Goal: Task Accomplishment & Management: Manage account settings

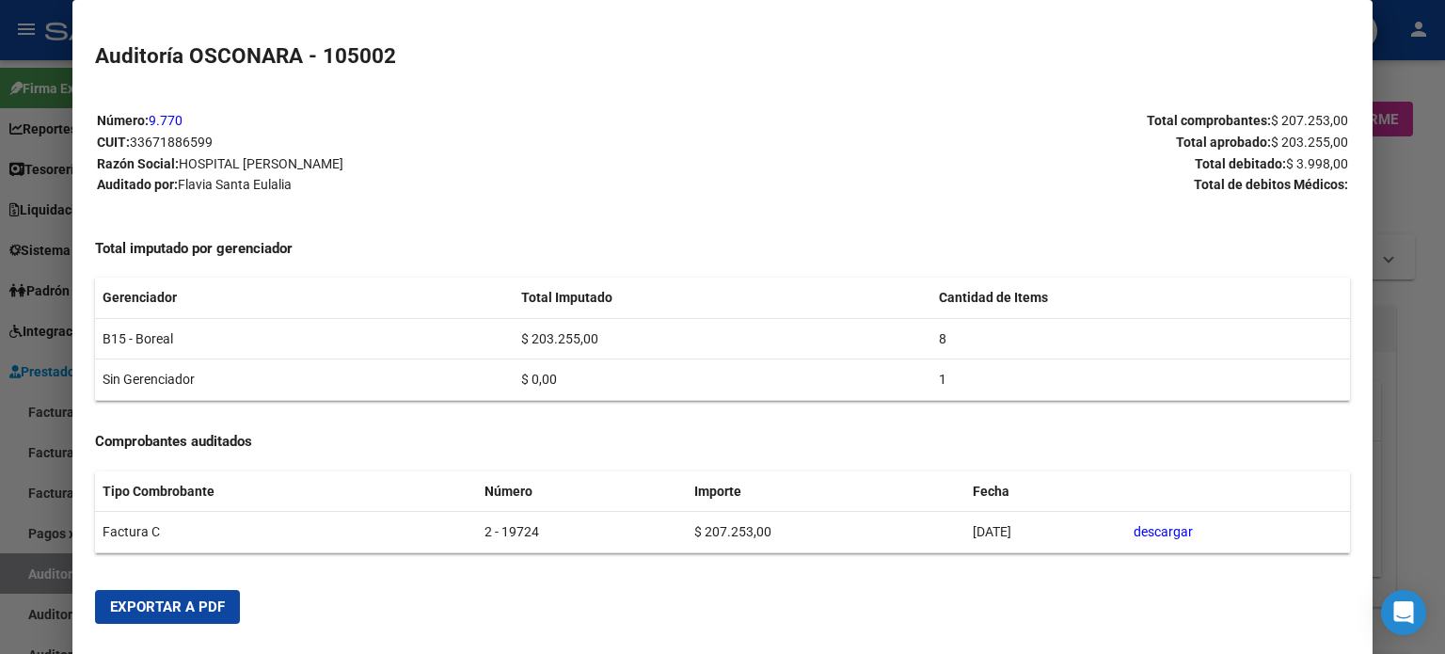
click at [45, 582] on div at bounding box center [722, 327] width 1445 height 654
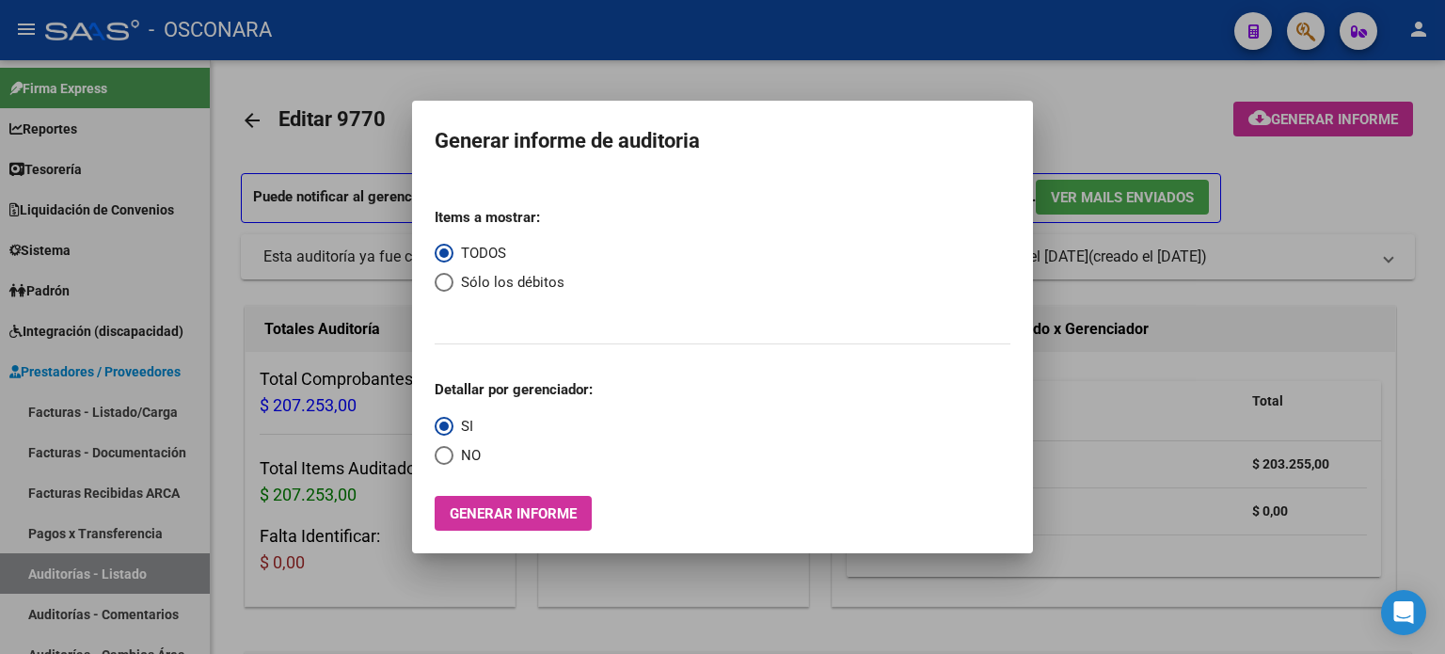
click at [45, 582] on div at bounding box center [722, 327] width 1445 height 654
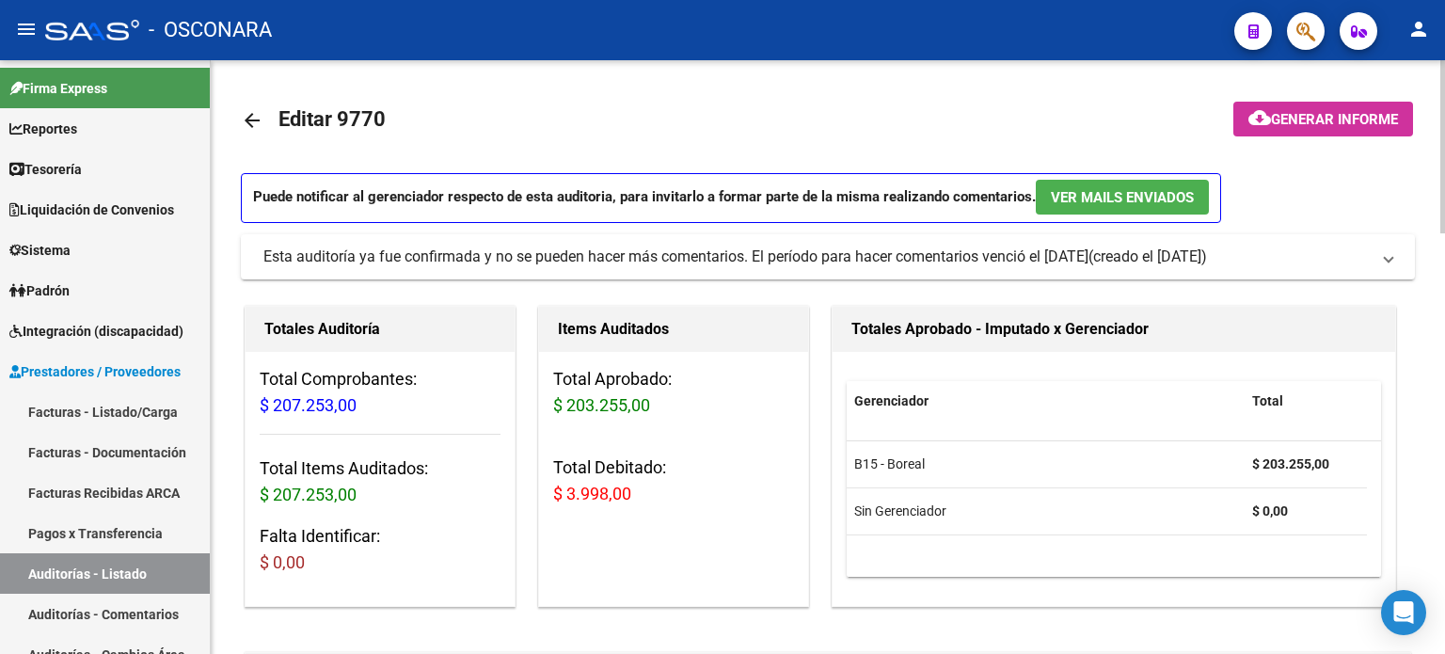
drag, startPoint x: 51, startPoint y: 577, endPoint x: 215, endPoint y: 434, distance: 218.6
click at [51, 577] on link "Auditorías - Listado" at bounding box center [105, 573] width 210 height 40
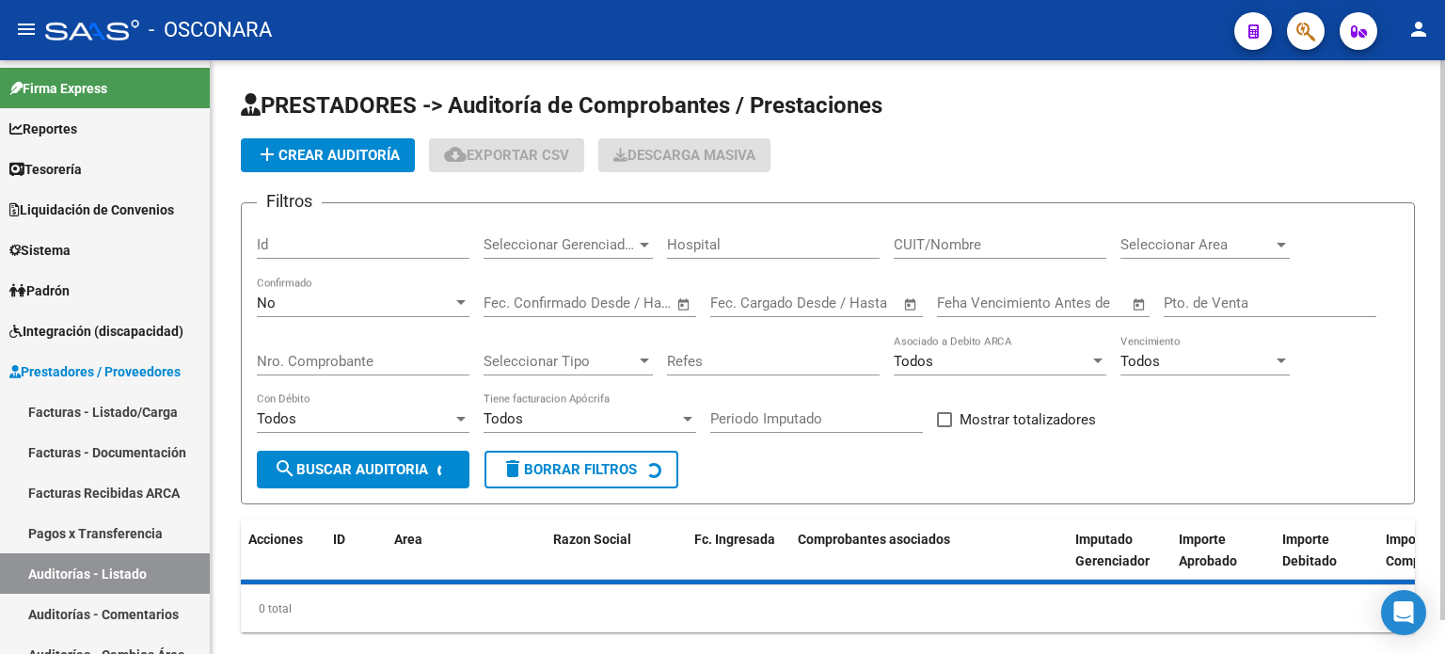
click at [324, 245] on input "Id" at bounding box center [363, 244] width 213 height 17
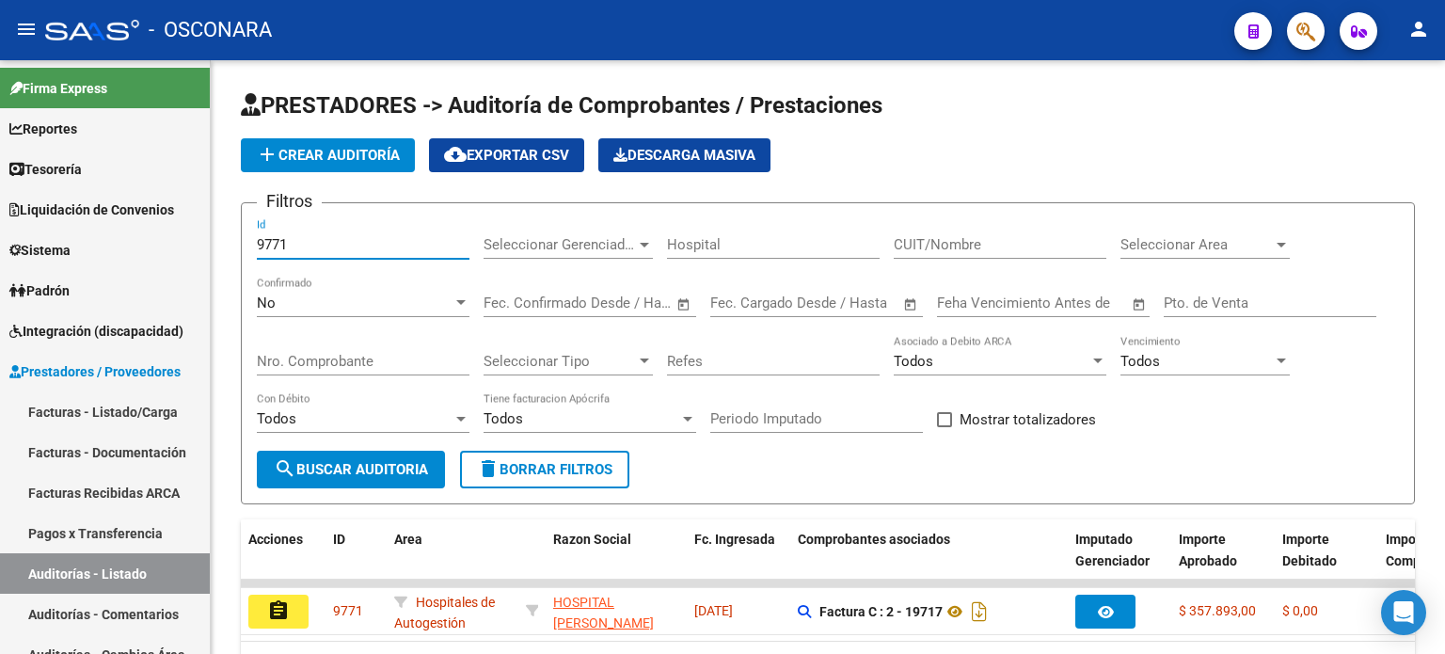
type input "9771"
click at [279, 609] on mat-icon "assignment" at bounding box center [278, 610] width 23 height 23
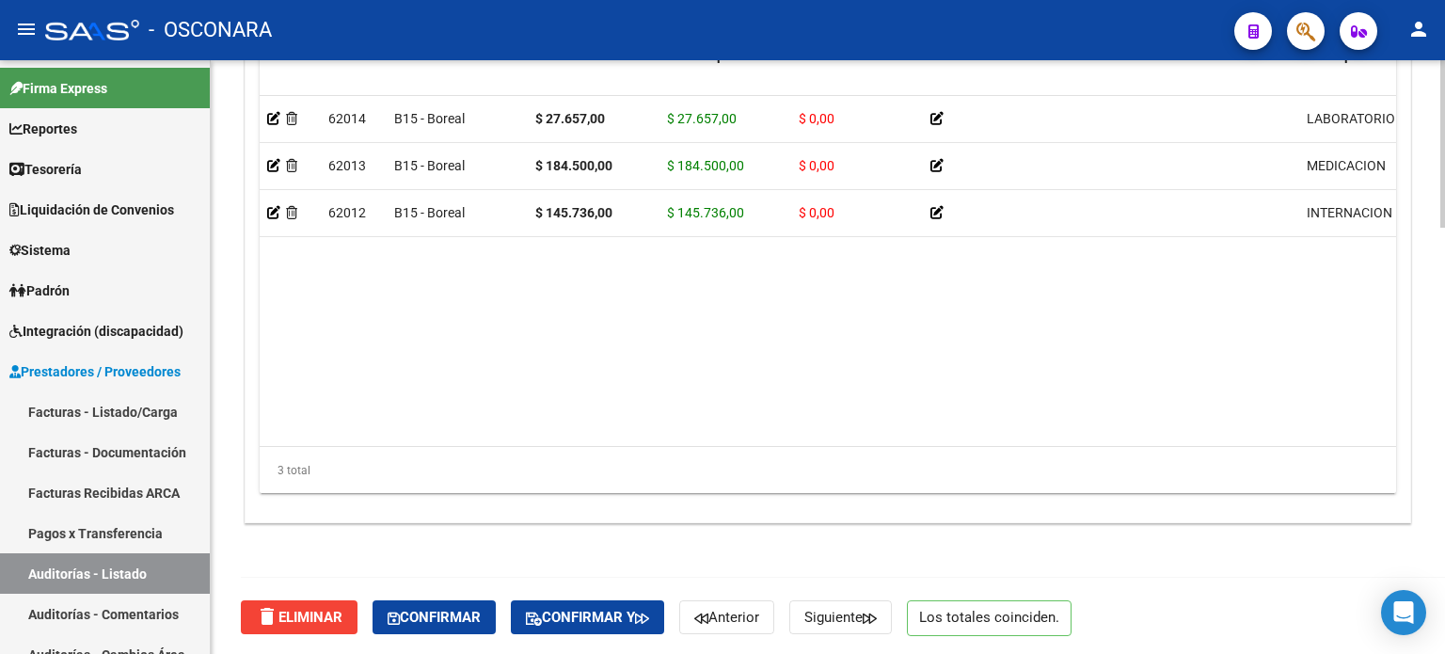
scroll to position [1507, 0]
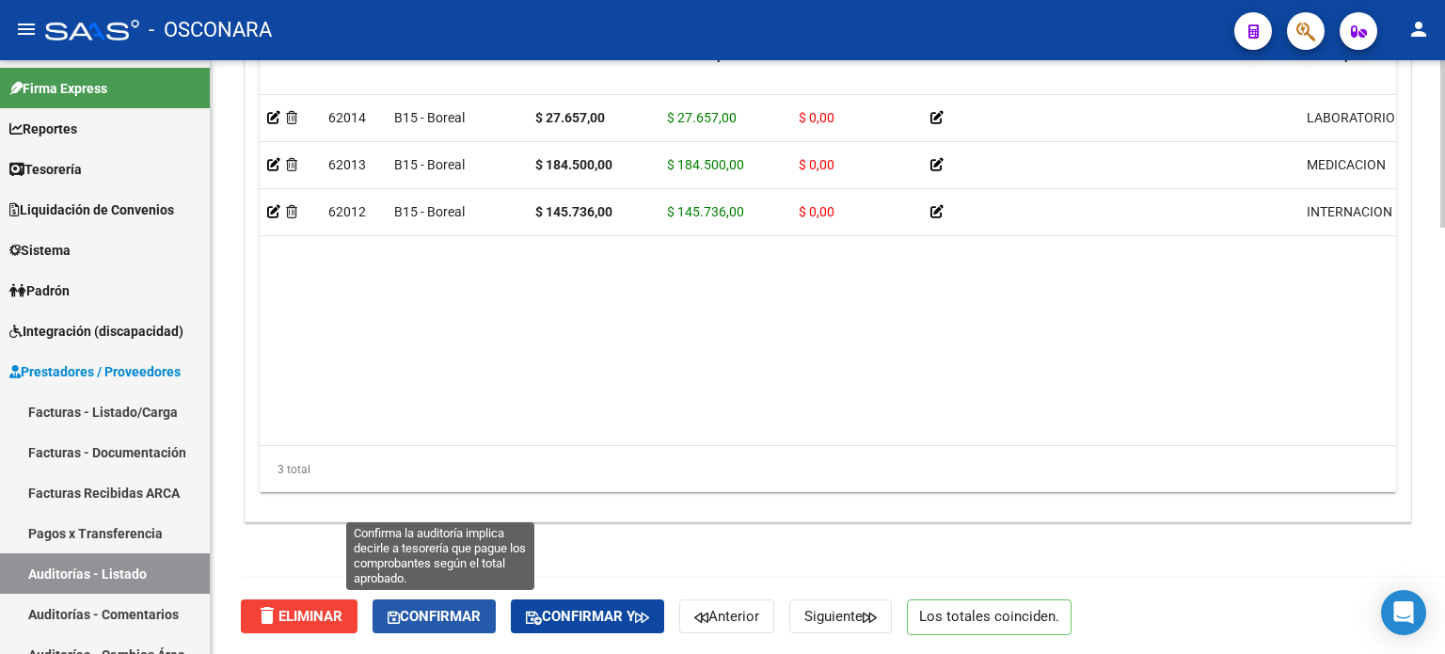
click at [433, 602] on button "Confirmar" at bounding box center [433, 616] width 123 height 34
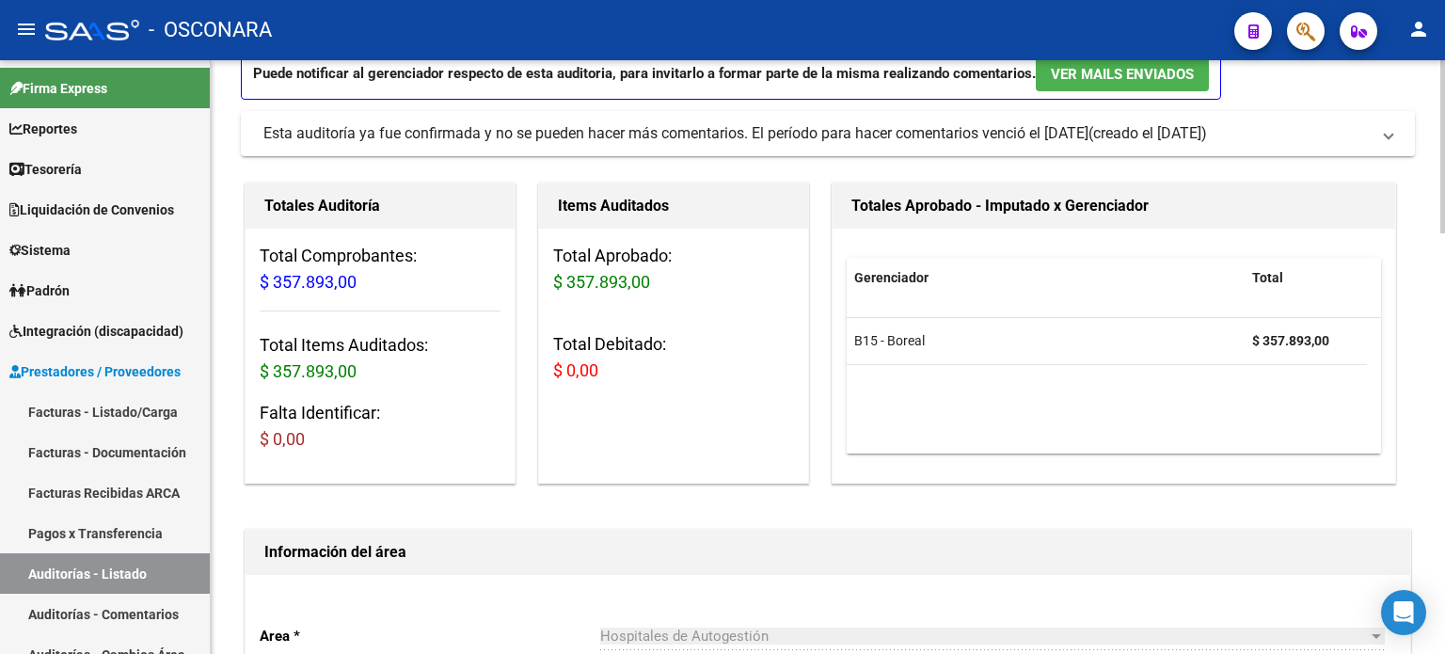
scroll to position [55, 0]
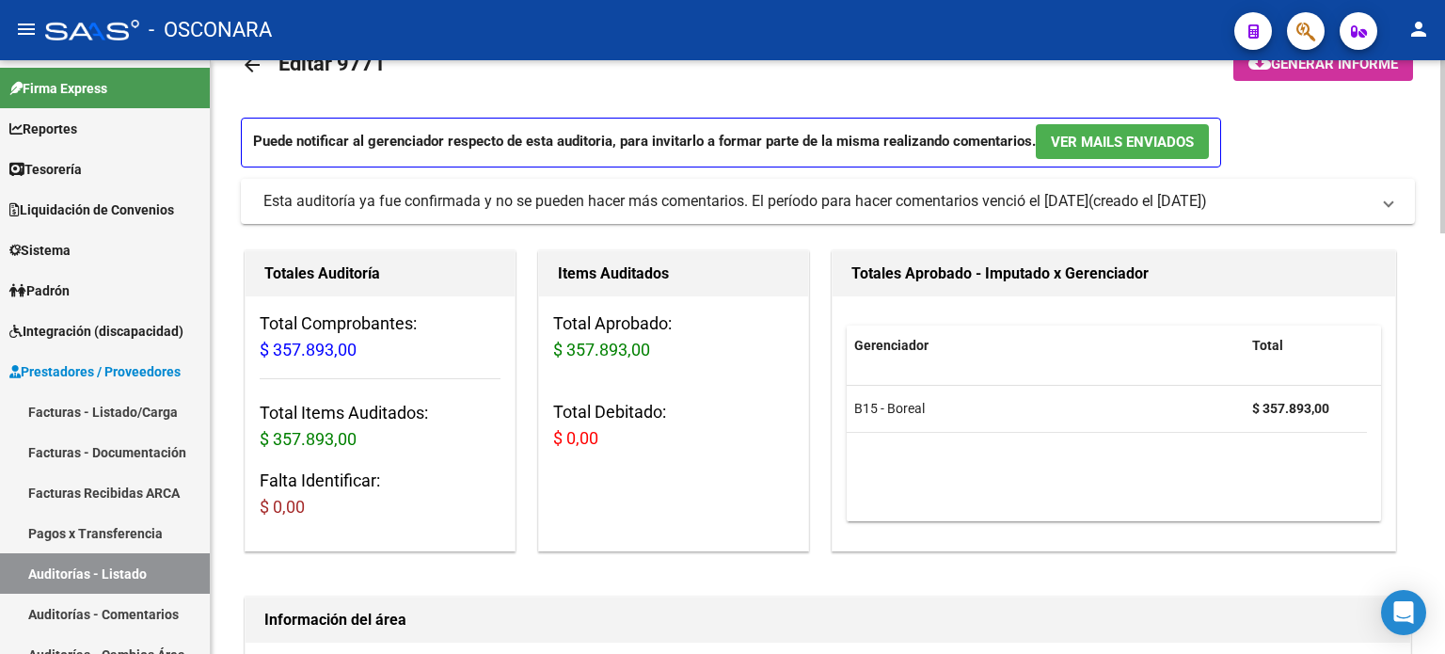
type input "202508"
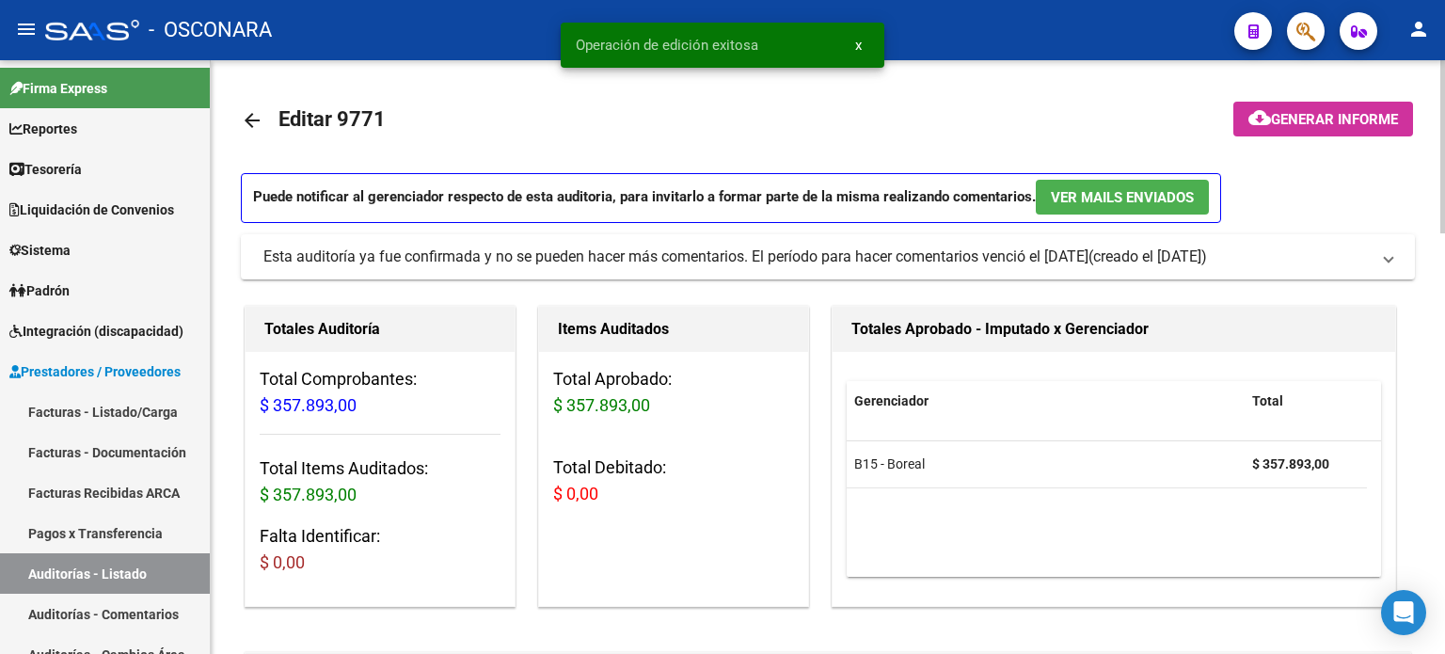
click at [1339, 104] on button "cloud_download Generar informe" at bounding box center [1323, 119] width 180 height 35
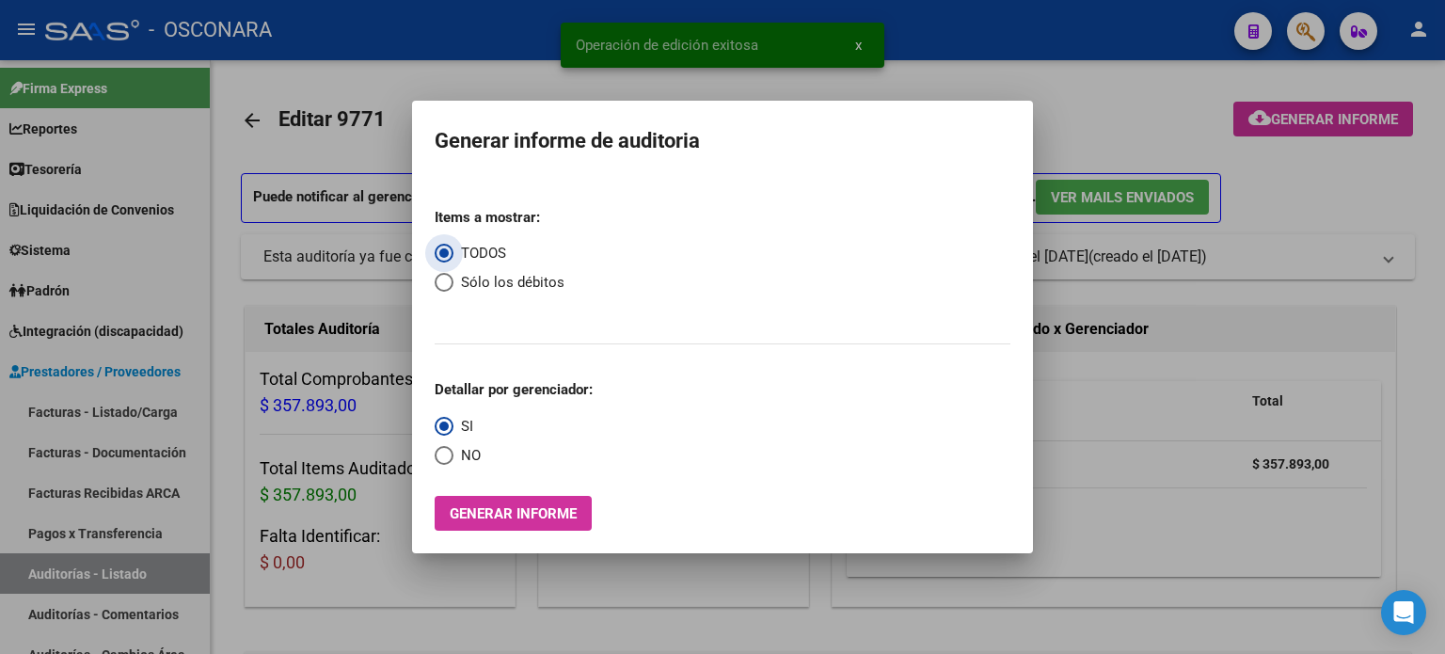
click at [484, 528] on button "Generar informe" at bounding box center [513, 513] width 157 height 35
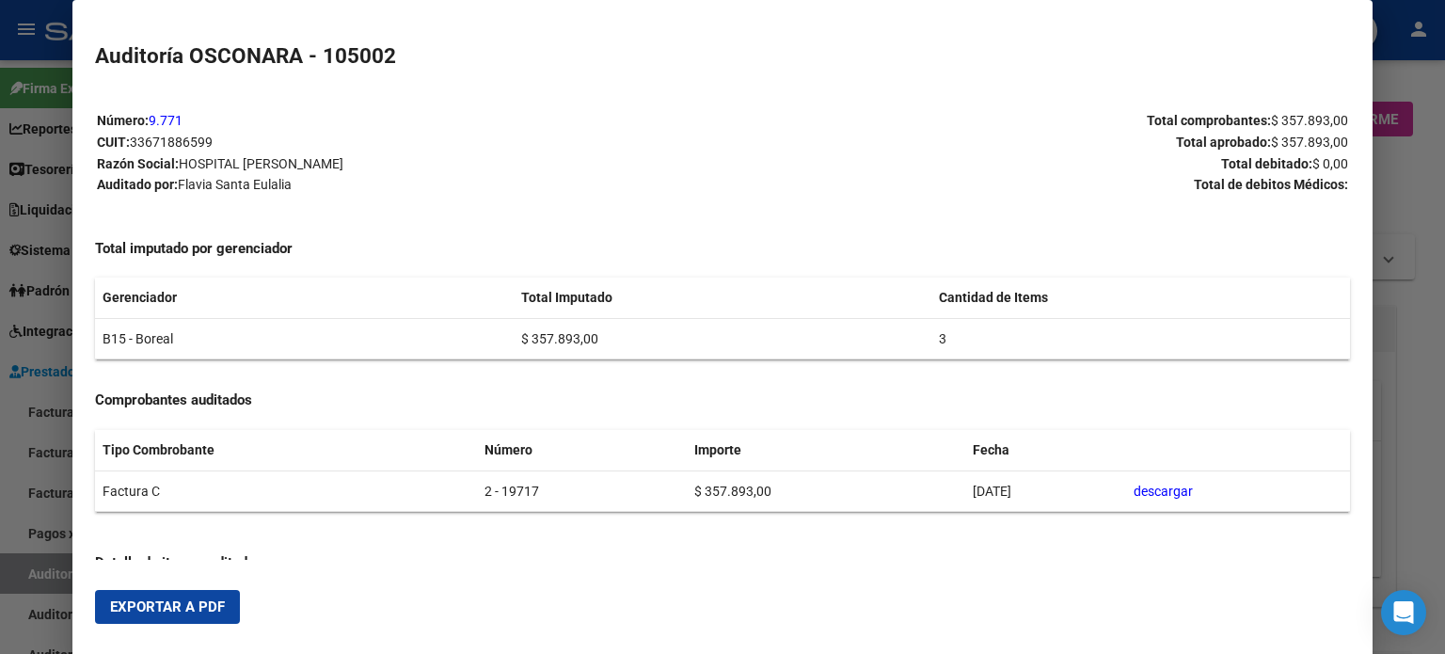
click at [96, 600] on button "Exportar a PDF" at bounding box center [167, 607] width 145 height 34
drag, startPoint x: 0, startPoint y: 594, endPoint x: 18, endPoint y: 581, distance: 22.2
click at [1, 594] on div at bounding box center [722, 327] width 1445 height 654
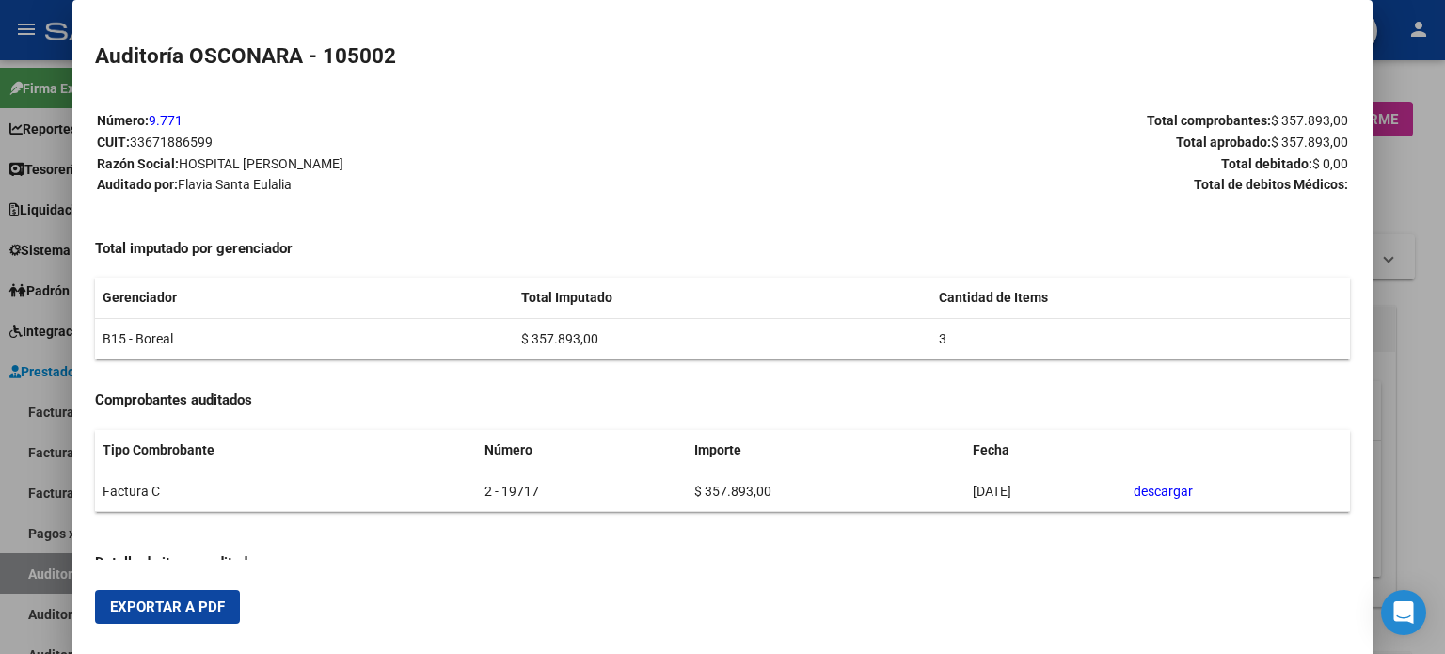
click at [32, 573] on div at bounding box center [722, 327] width 1445 height 654
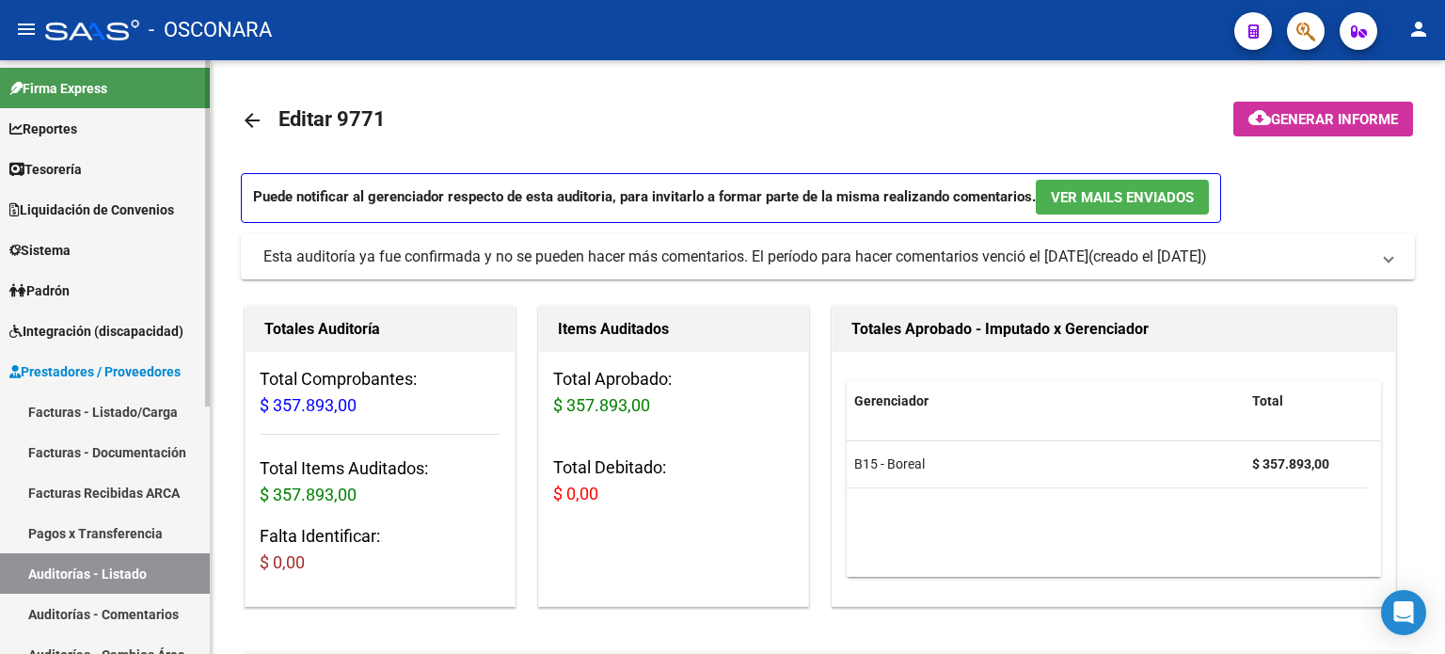
click at [35, 574] on link "Auditorías - Listado" at bounding box center [105, 573] width 210 height 40
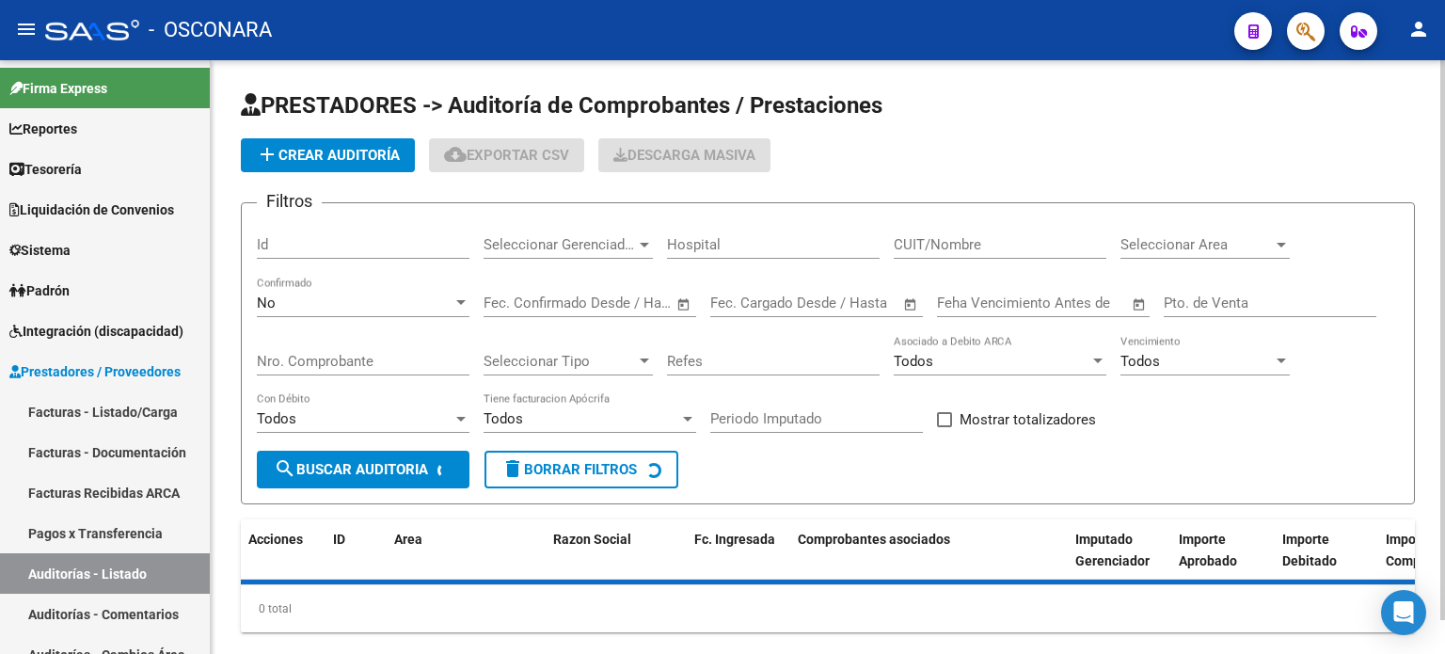
click at [293, 231] on div "Id" at bounding box center [363, 238] width 213 height 40
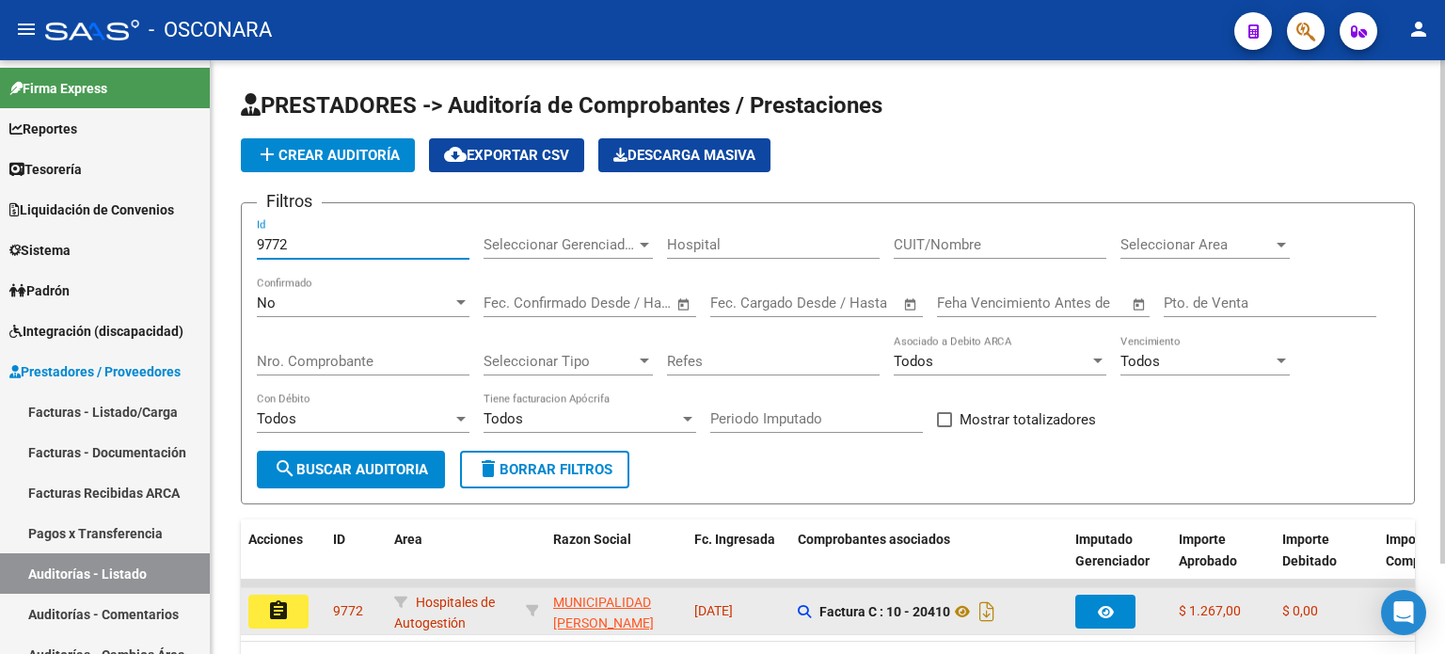
type input "9772"
click at [277, 617] on mat-icon "assignment" at bounding box center [278, 610] width 23 height 23
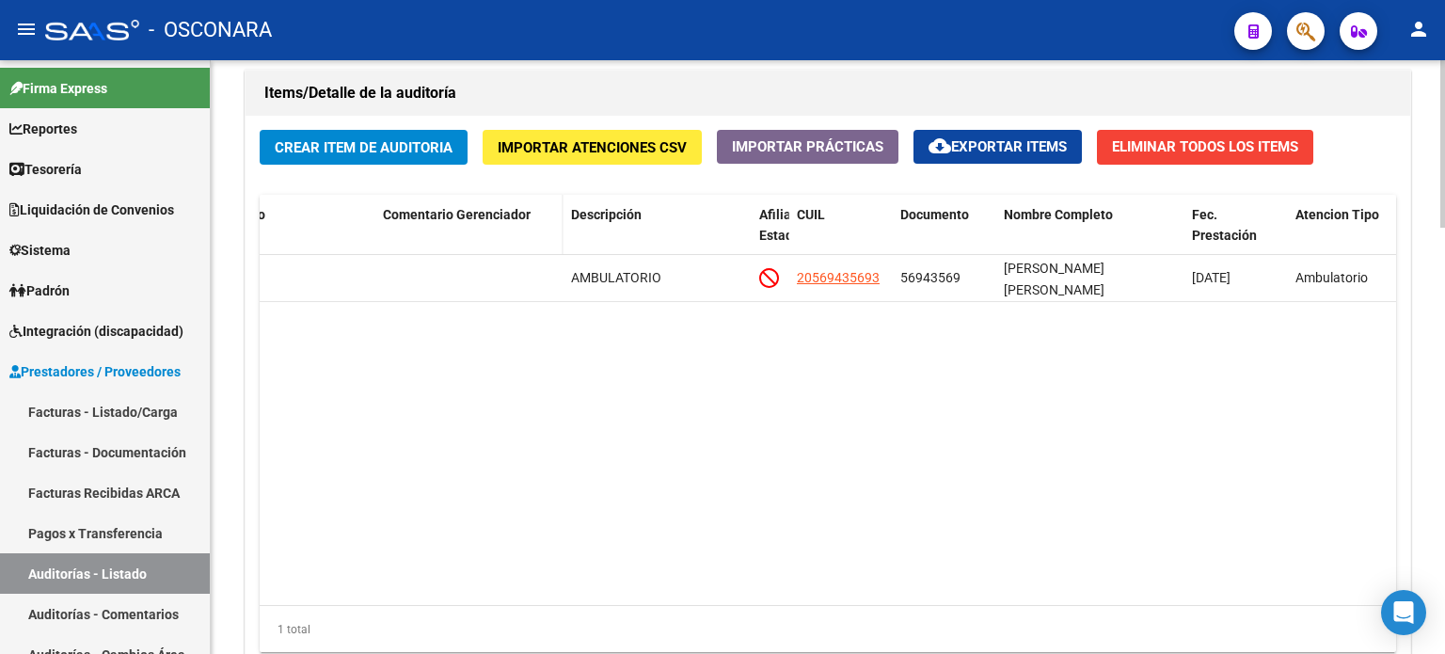
scroll to position [1131, 0]
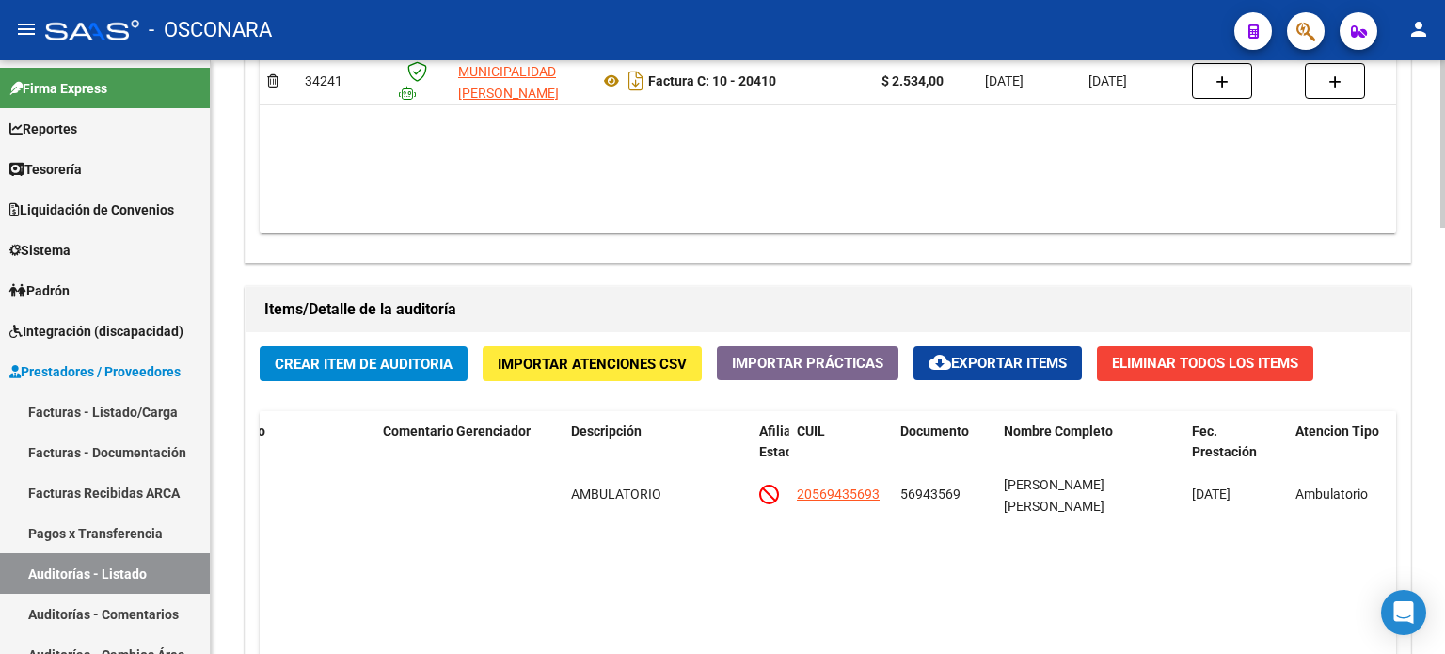
click at [374, 356] on span "Crear Item de Auditoria" at bounding box center [364, 364] width 178 height 17
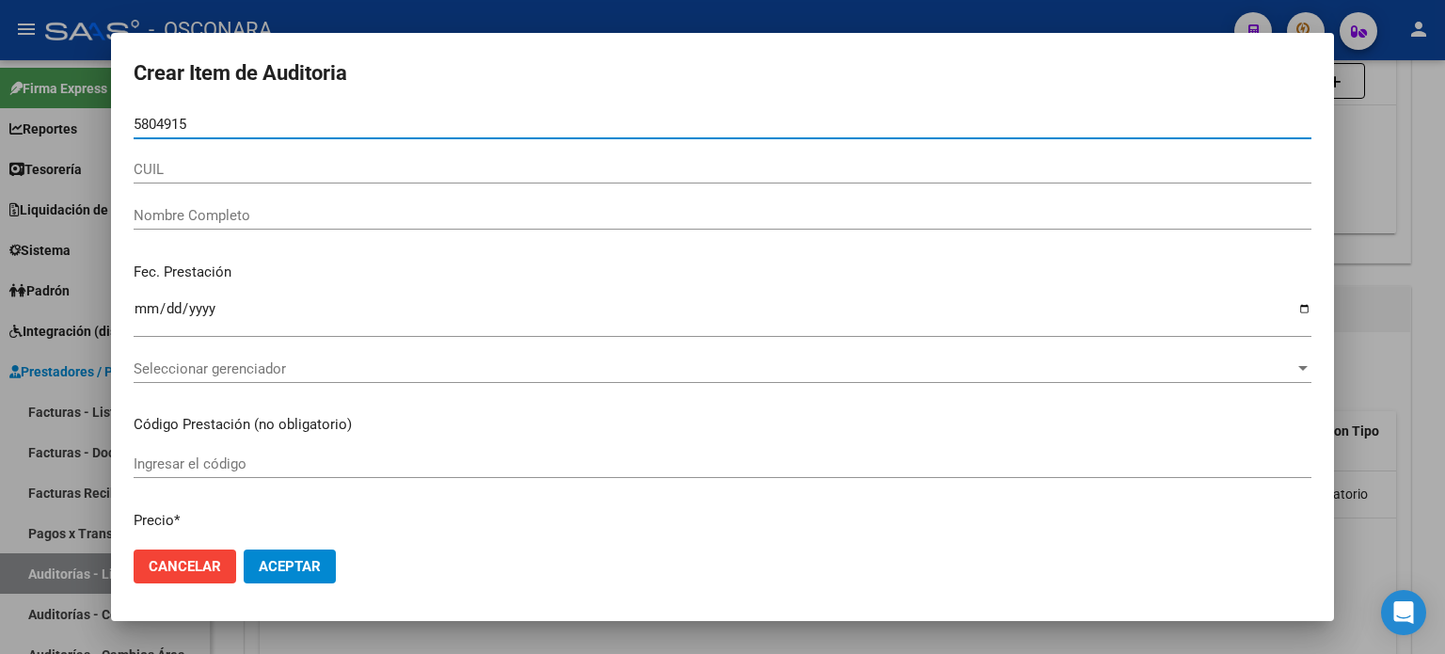
type input "58049150"
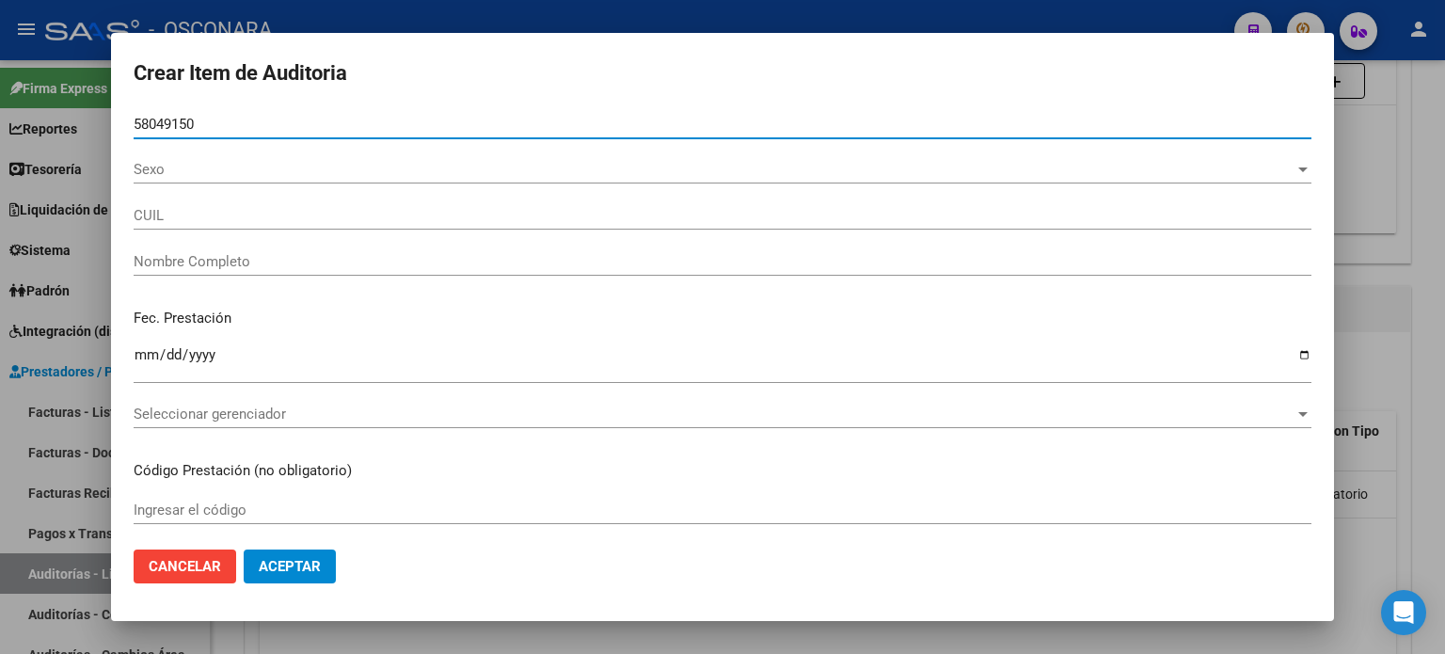
type input "27580491508"
type input "[PERSON_NAME] ADARA"
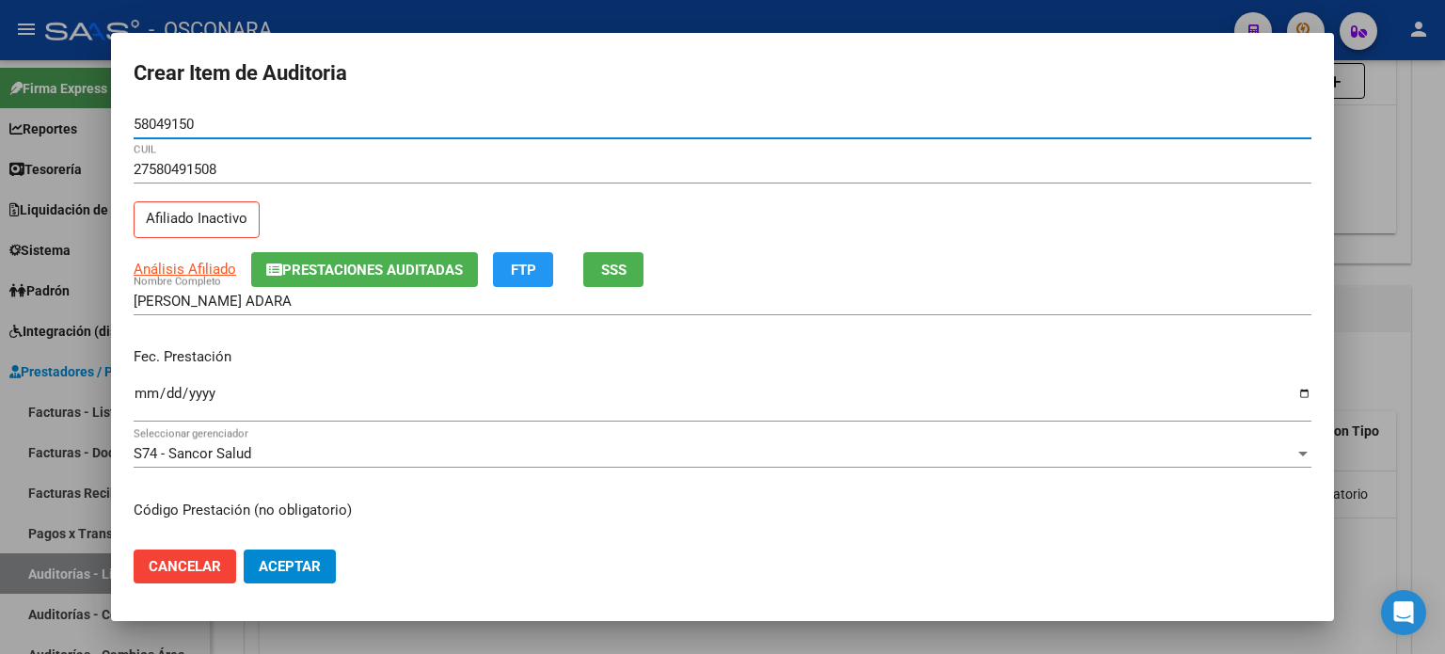
type input "58049150"
click at [616, 263] on span "SSS" at bounding box center [613, 269] width 25 height 17
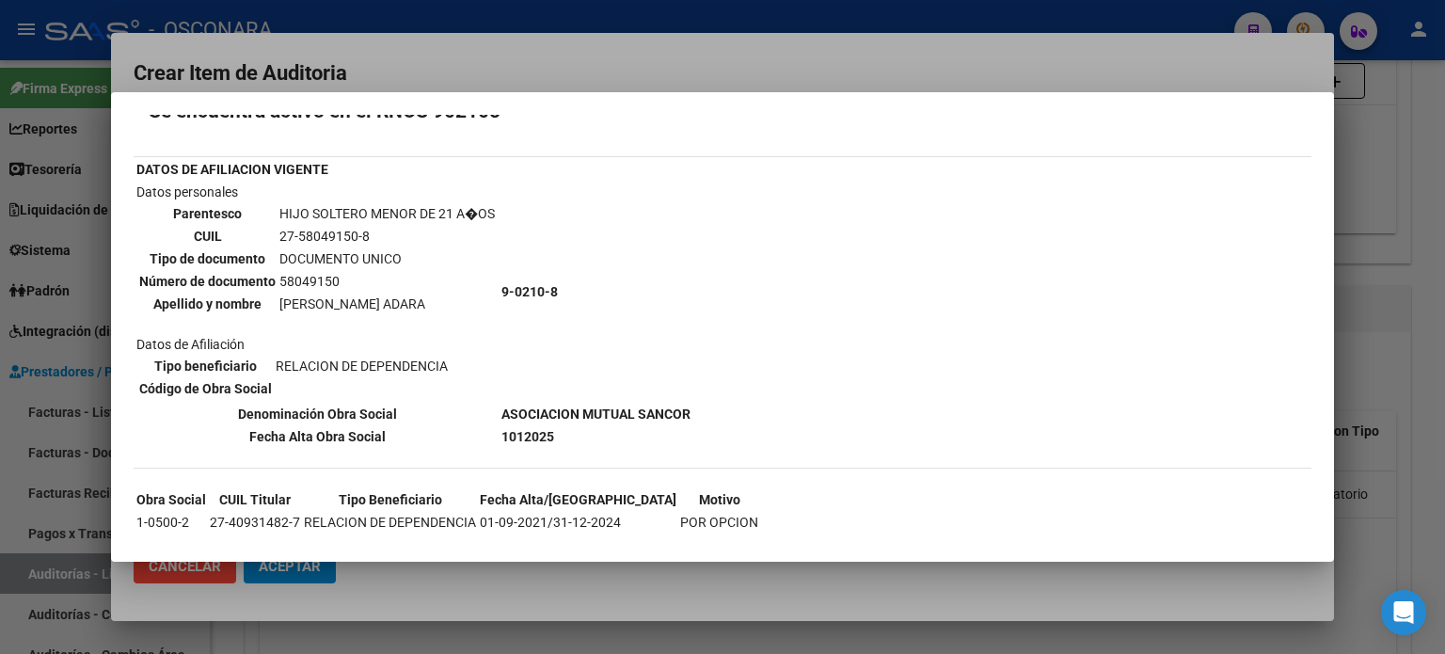
scroll to position [90, 0]
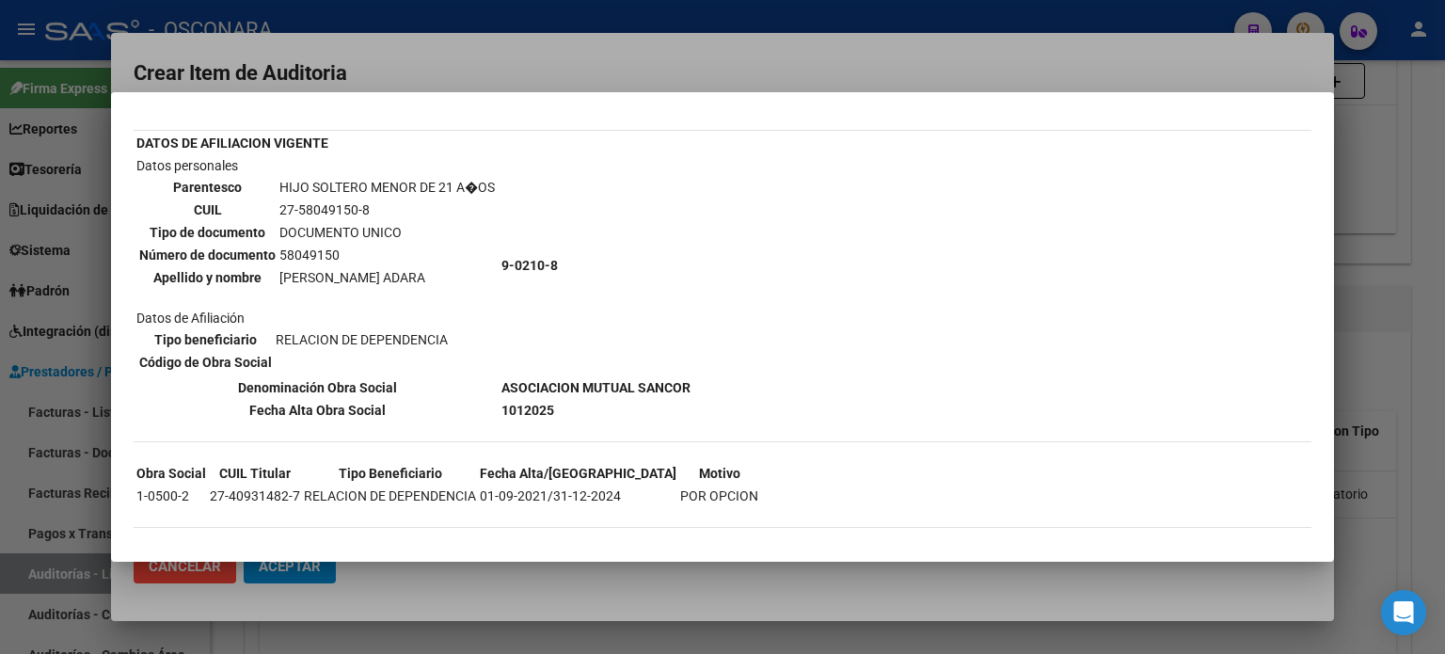
click at [1358, 196] on div at bounding box center [722, 327] width 1445 height 654
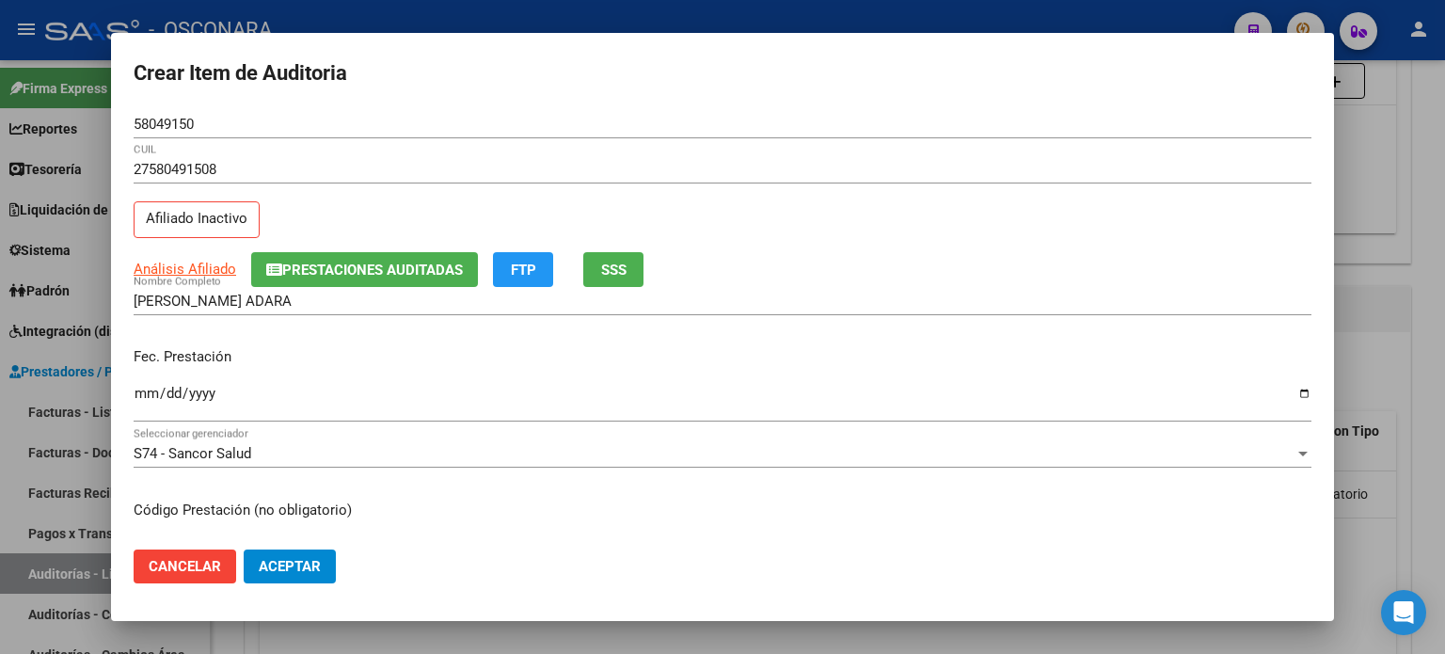
click at [150, 390] on input "Ingresar la fecha" at bounding box center [723, 401] width 1178 height 30
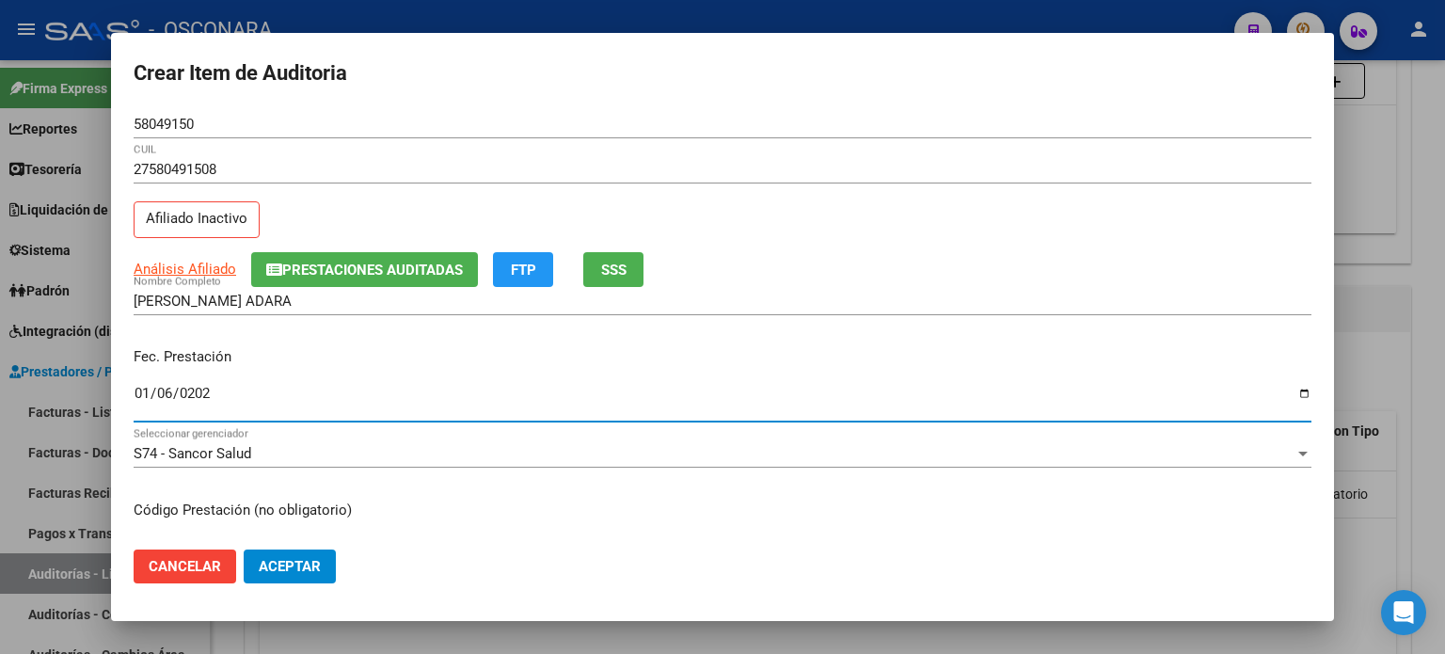
type input "[DATE]"
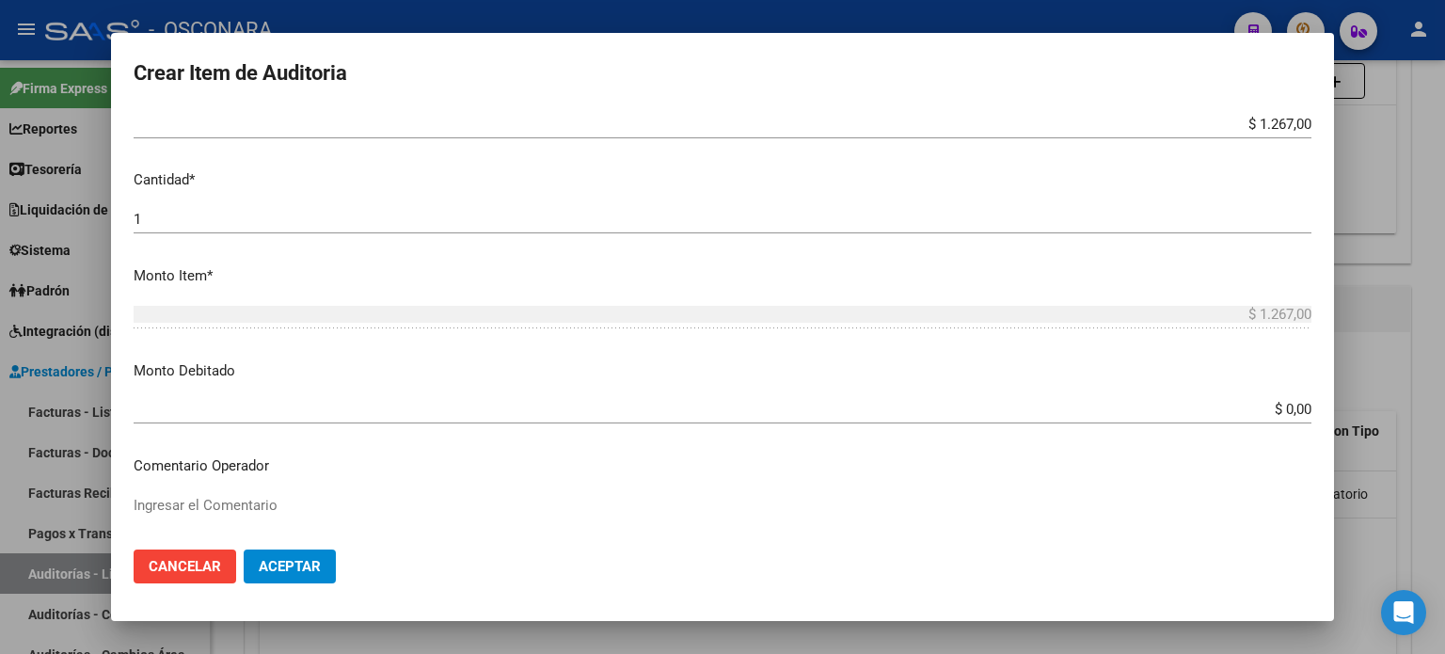
scroll to position [564, 0]
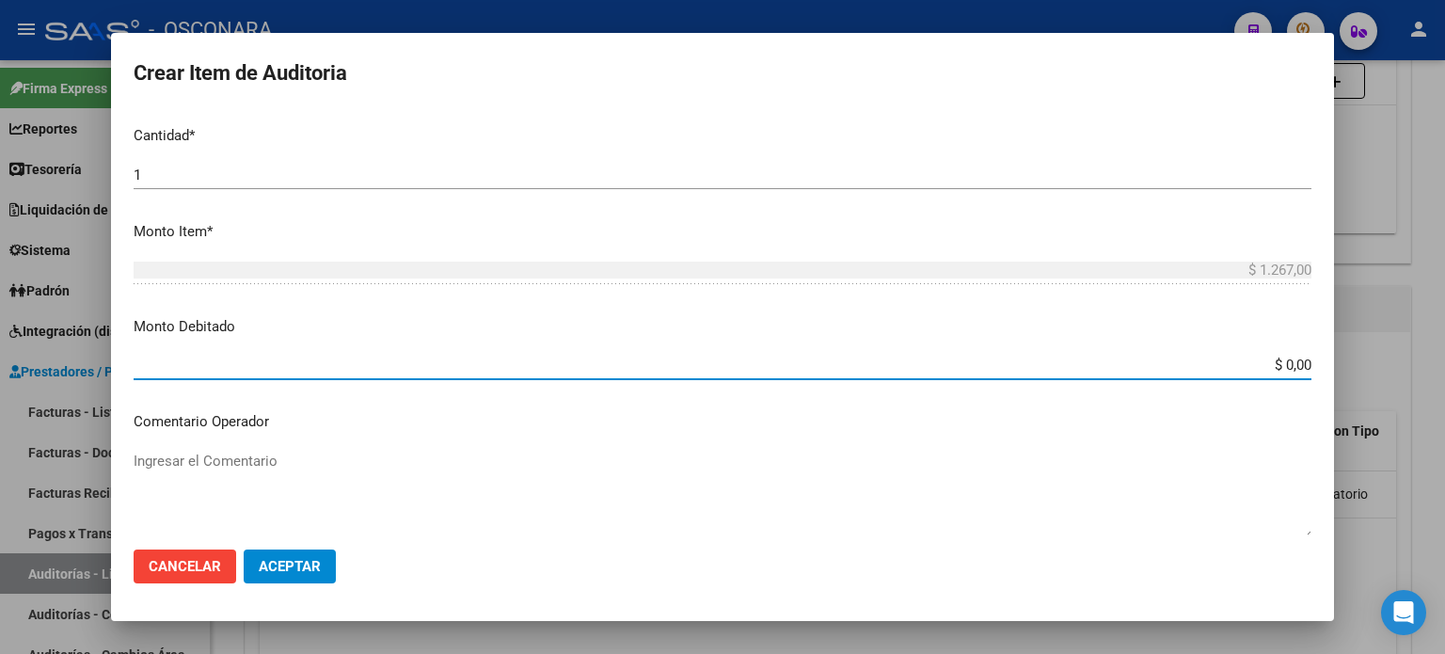
drag, startPoint x: 1270, startPoint y: 358, endPoint x: 1444, endPoint y: 341, distance: 174.8
click at [1444, 344] on div "Crear Item de Auditoria 58049150 Nro Documento 27580491508 CUIL Afiliado Inacti…" at bounding box center [722, 327] width 1445 height 654
type input "$ 1.267,00"
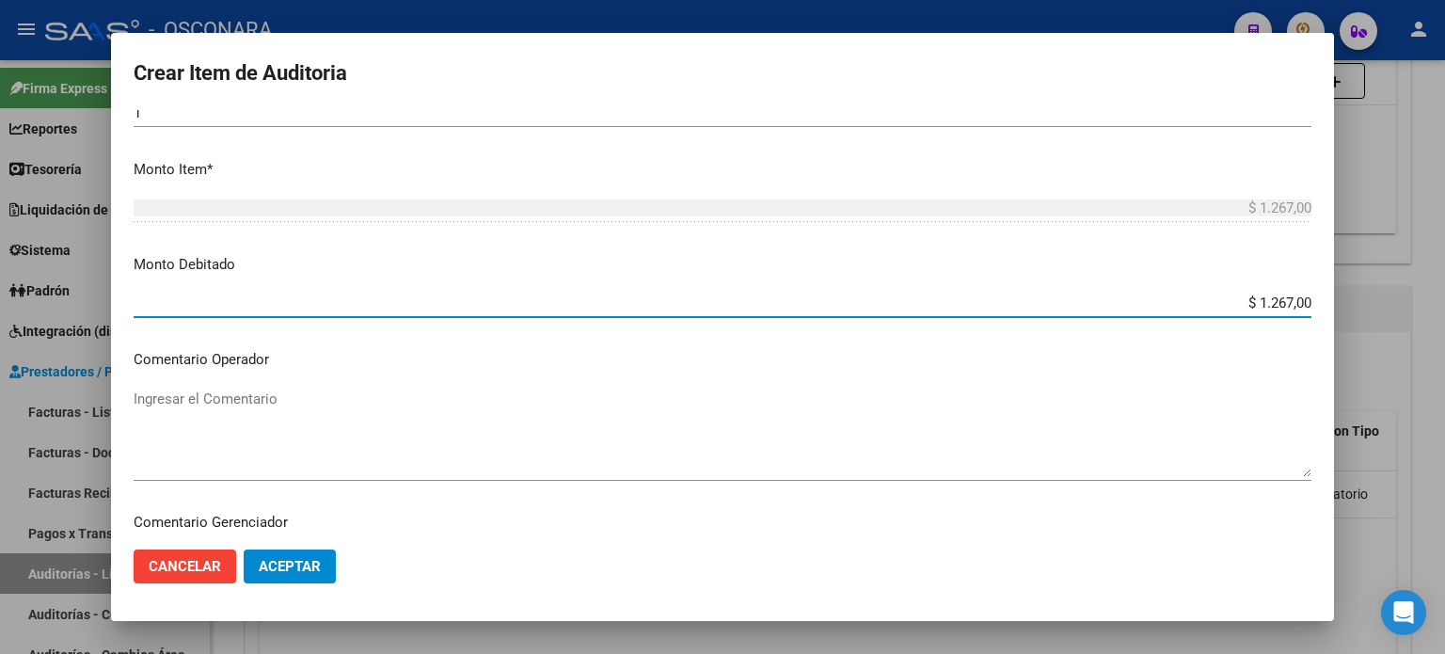
scroll to position [846, 0]
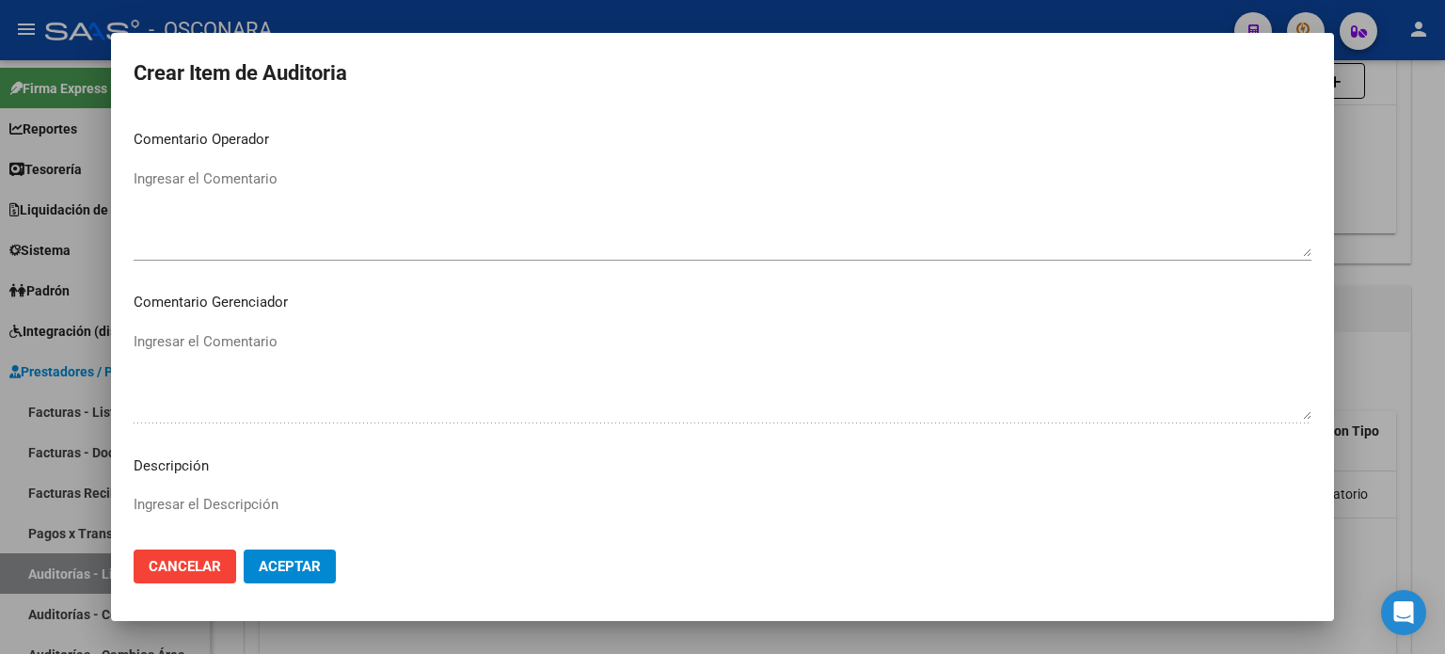
click at [302, 210] on textarea "Ingresar el Comentario" at bounding box center [723, 212] width 1178 height 88
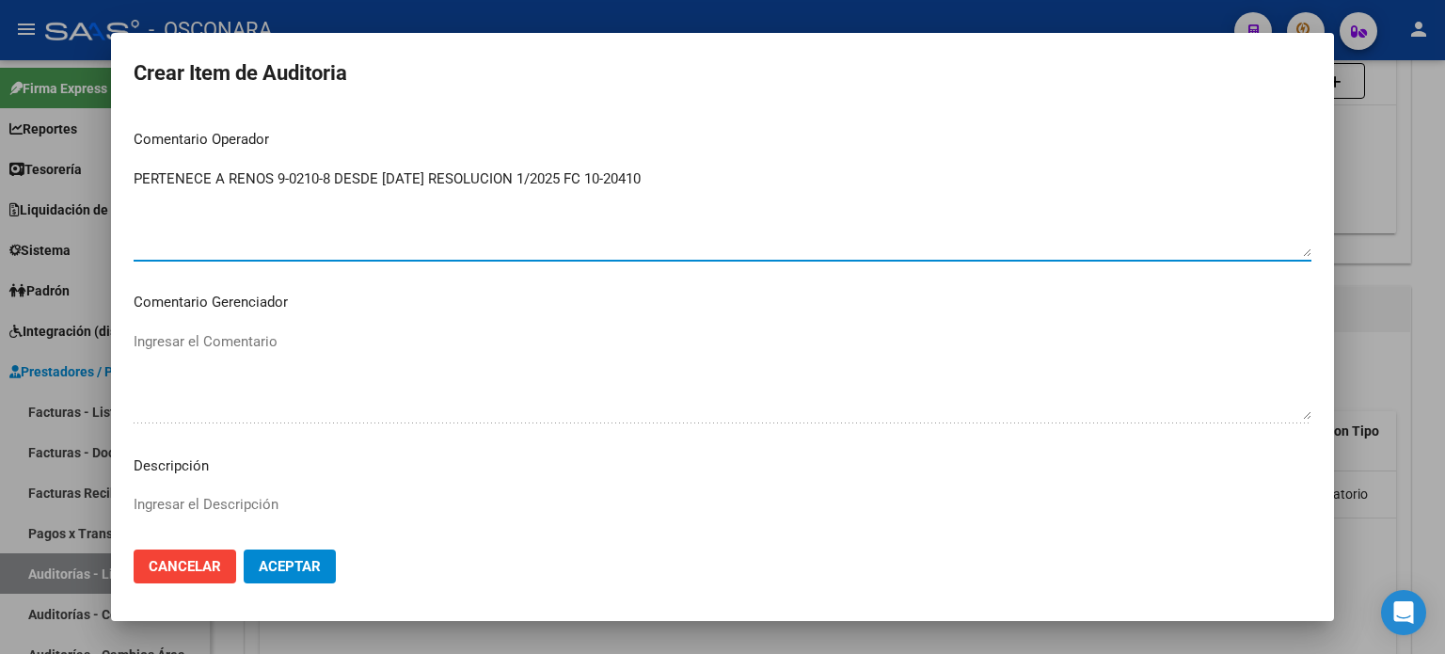
drag, startPoint x: 695, startPoint y: 174, endPoint x: 43, endPoint y: 201, distance: 652.4
click at [6, 205] on div "Crear Item de Auditoria 58049150 Nro Documento 27580491508 CUIL Afiliado Inacti…" at bounding box center [722, 327] width 1445 height 654
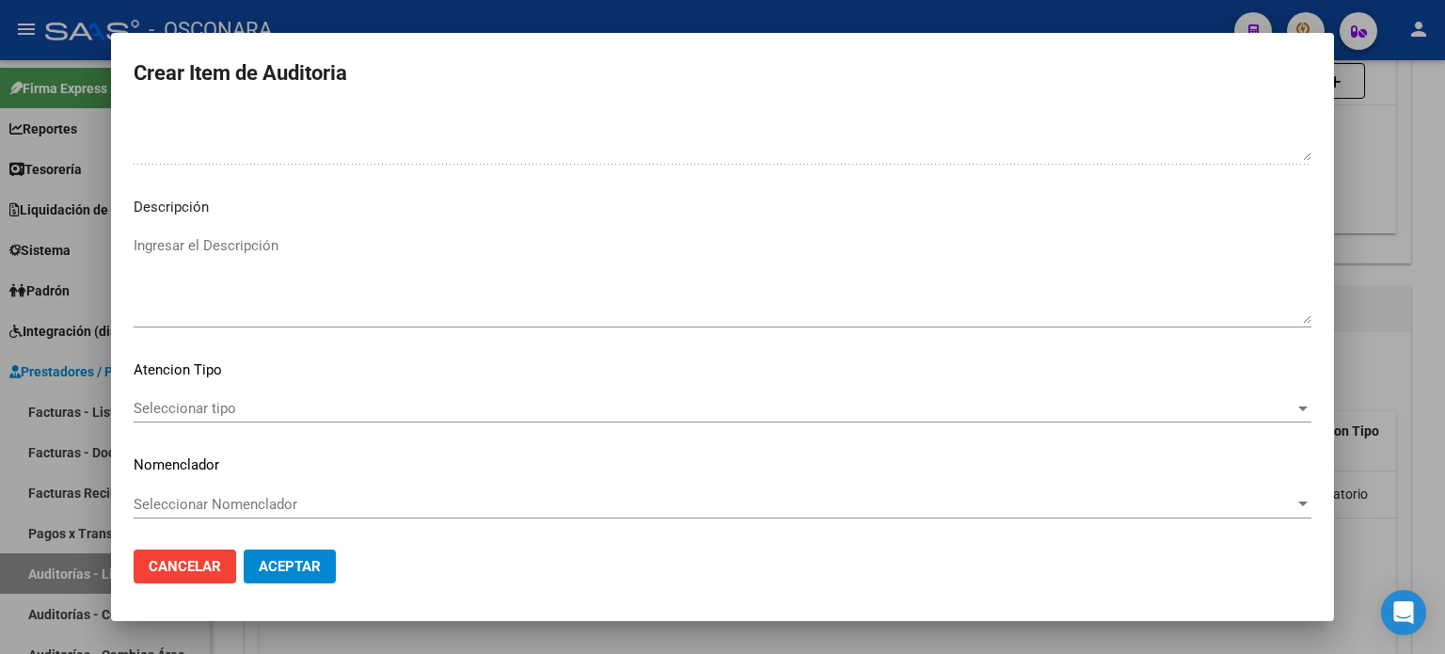
type textarea "PERTENECE A RENOS 9-0210-8 DESDE [DATE] RESOLUCION 1/2025 FC 10-20410"
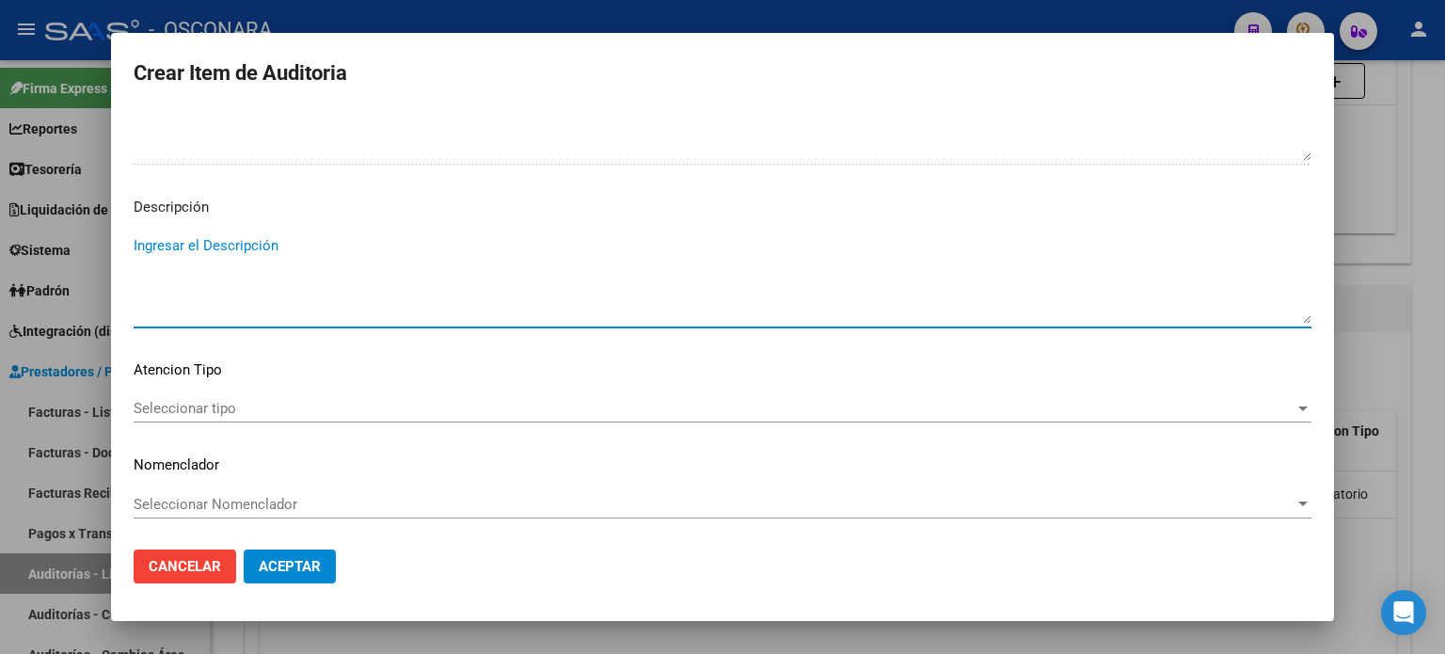
click at [170, 262] on textarea "Ingresar el Descripción" at bounding box center [723, 279] width 1178 height 88
paste textarea "PERTENECE A RENOS 9-0210-8 DESDE [DATE] RESOLUCION 1/2025 FC 10-20410"
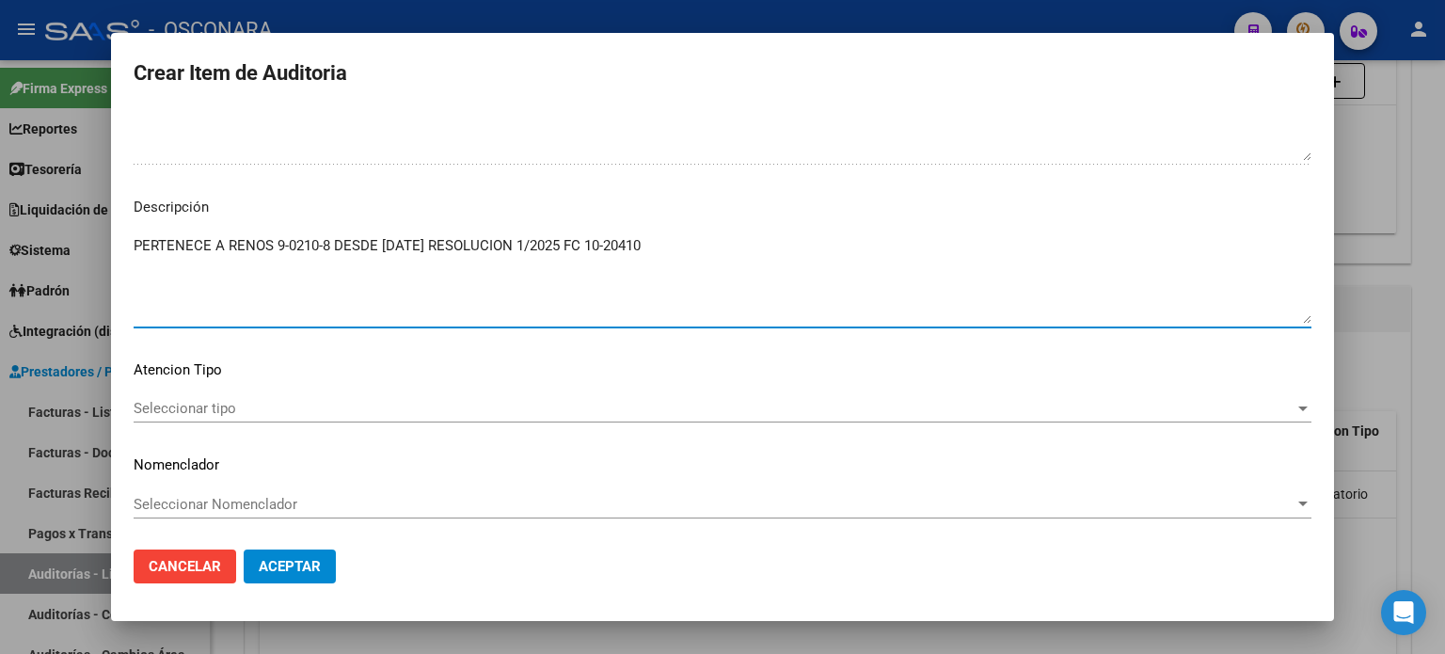
type textarea "PERTENECE A RENOS 9-0210-8 DESDE [DATE] RESOLUCION 1/2025 FC 10-20410"
click at [194, 414] on span "Seleccionar tipo" at bounding box center [714, 408] width 1161 height 17
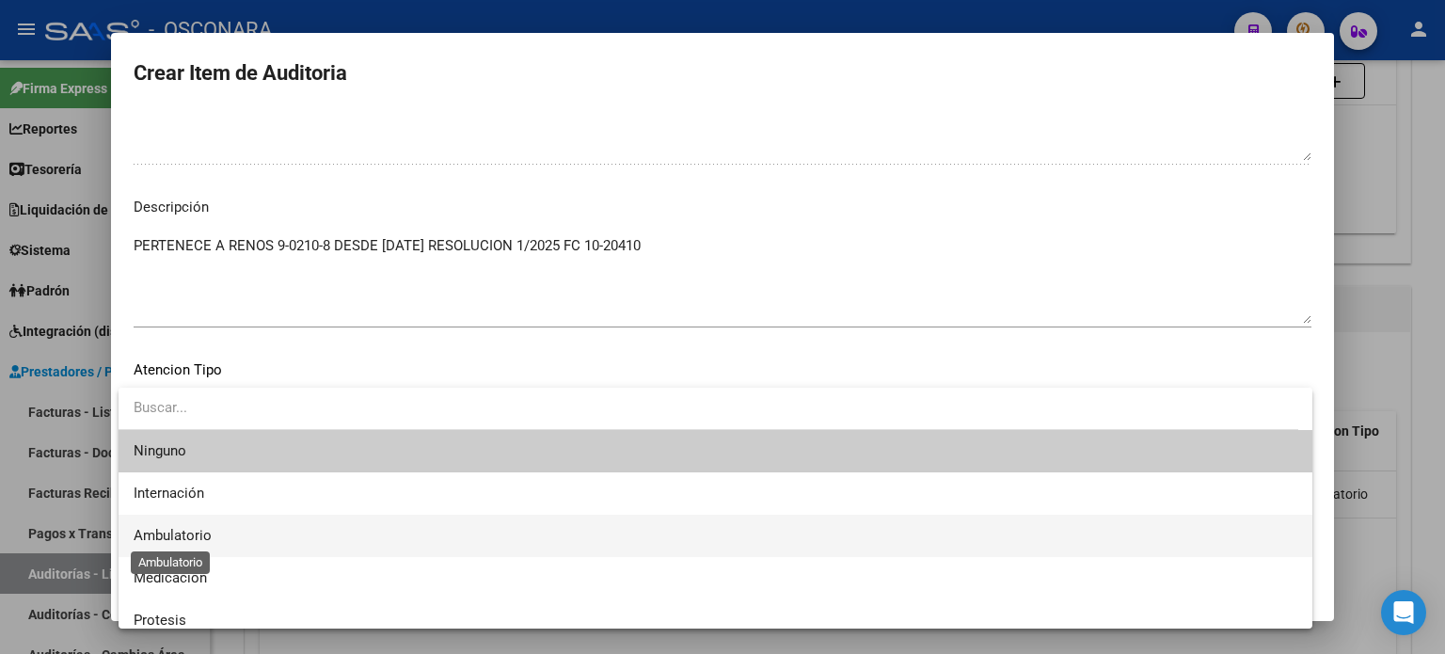
click at [162, 537] on span "Ambulatorio" at bounding box center [173, 535] width 78 height 17
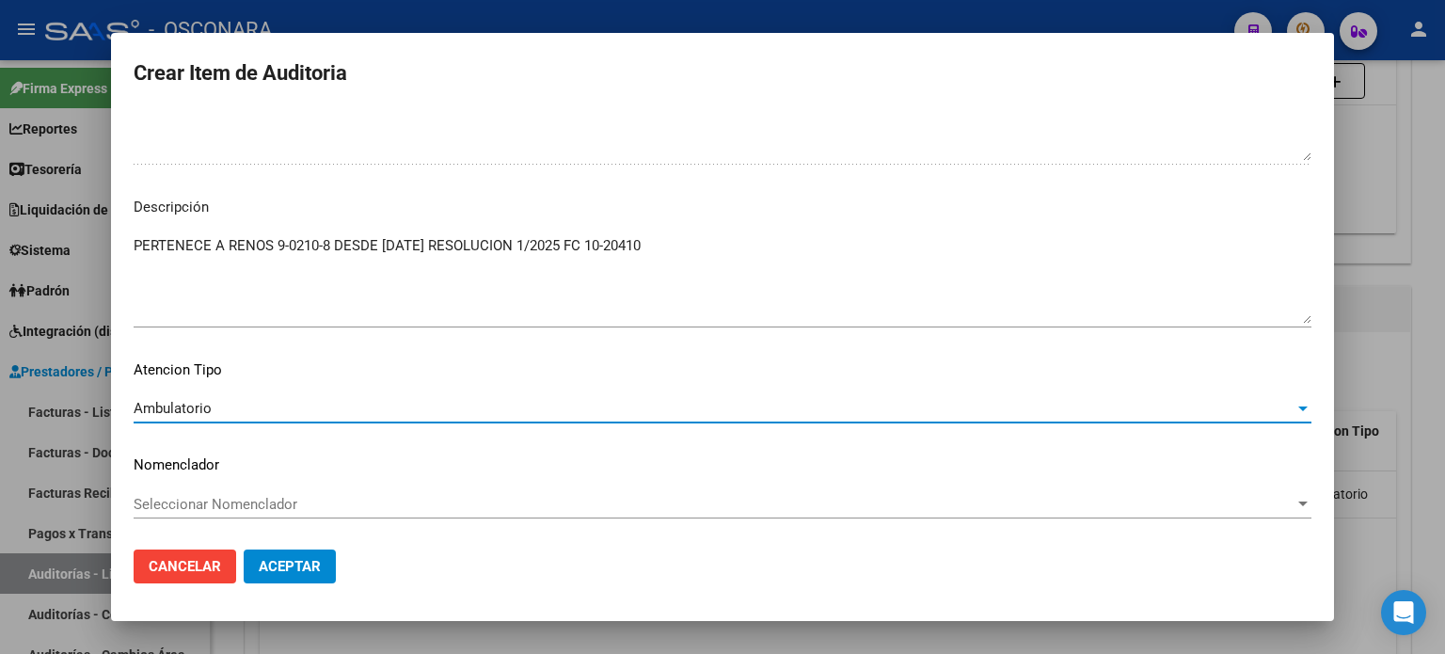
click at [288, 563] on span "Aceptar" at bounding box center [290, 566] width 62 height 17
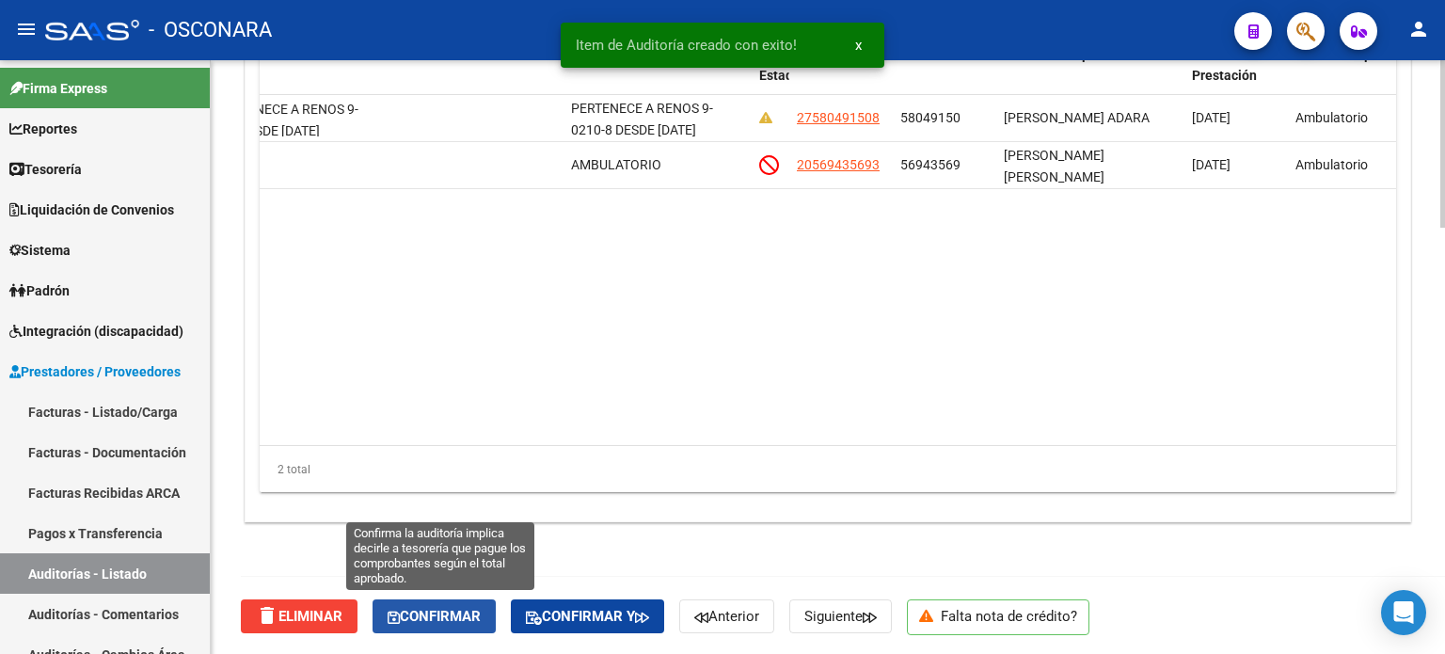
click at [444, 616] on span "Confirmar" at bounding box center [434, 616] width 93 height 17
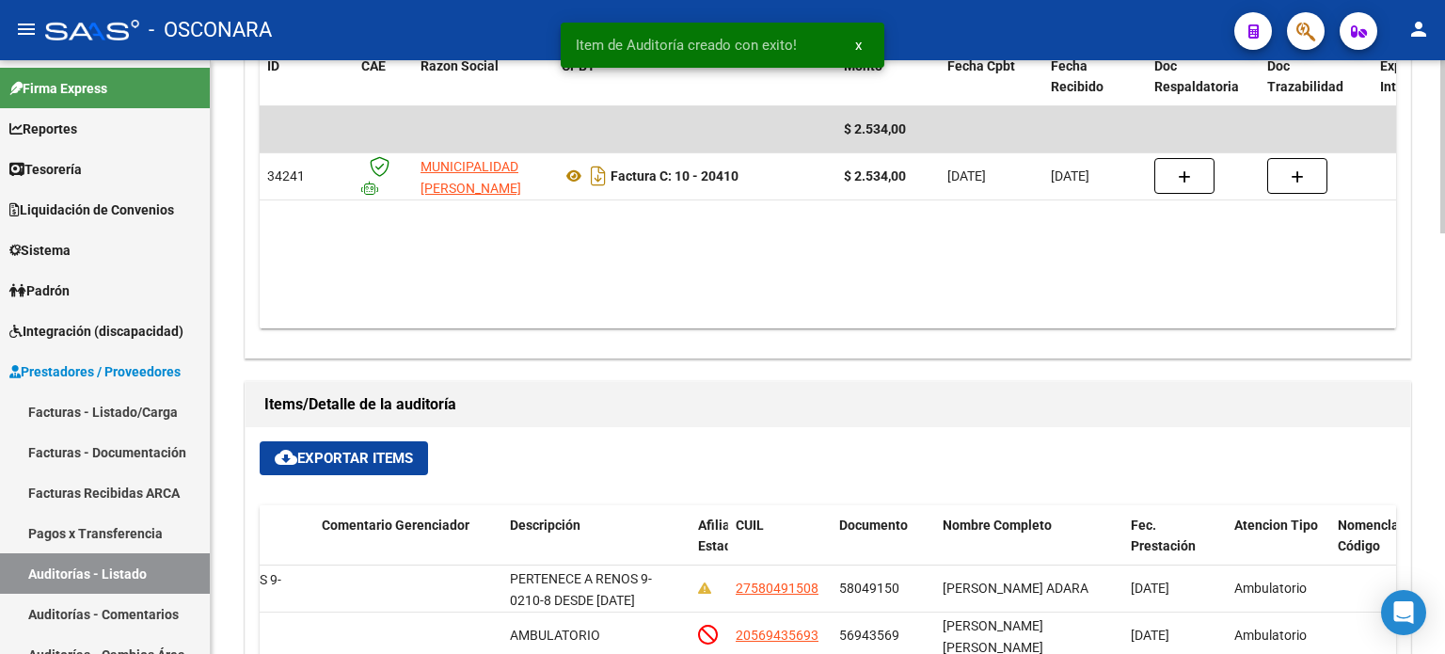
type input "202508"
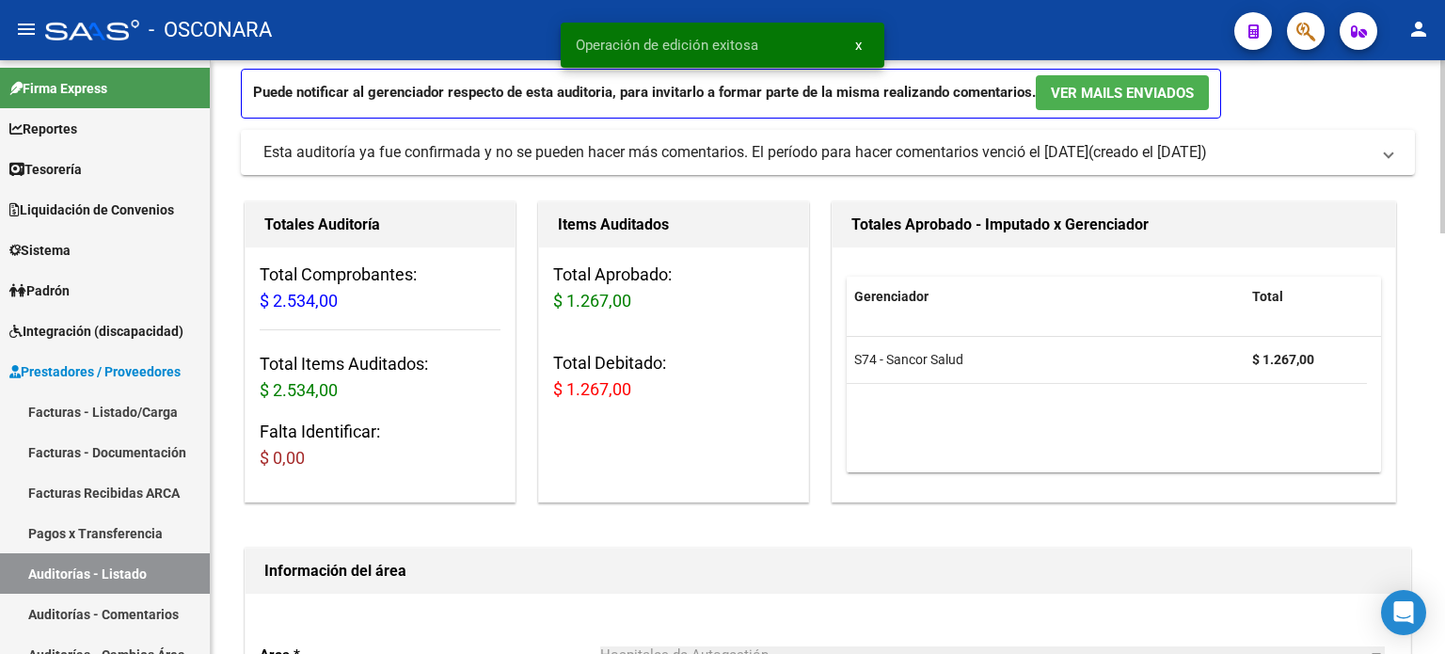
scroll to position [0, 0]
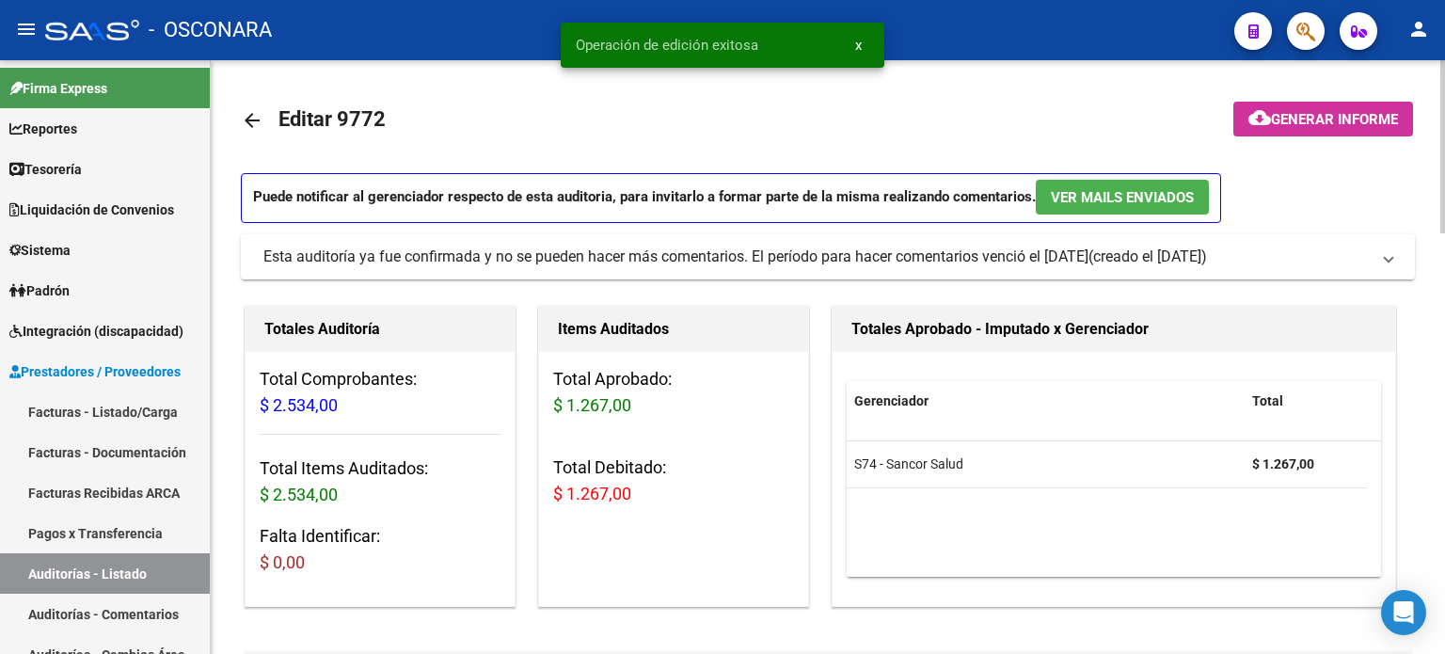
click at [1282, 119] on span "Generar informe" at bounding box center [1334, 119] width 127 height 17
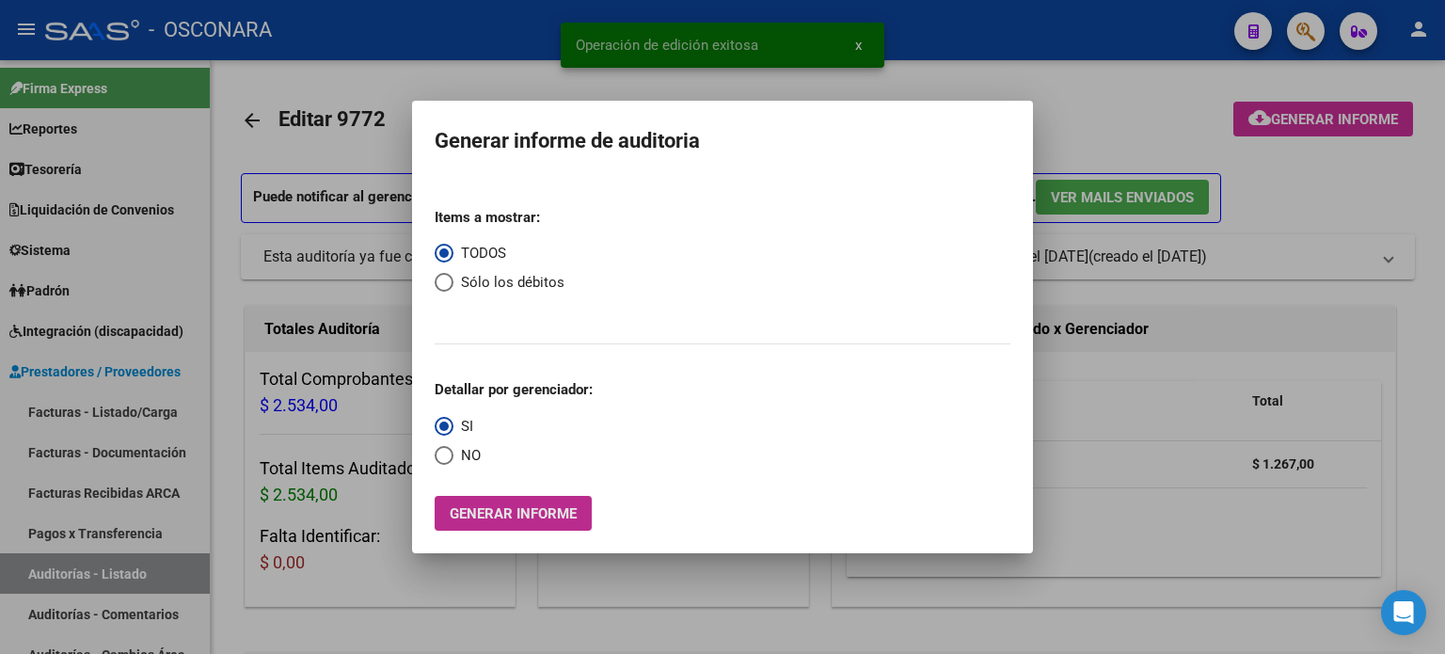
click at [487, 514] on span "Generar informe" at bounding box center [513, 513] width 127 height 17
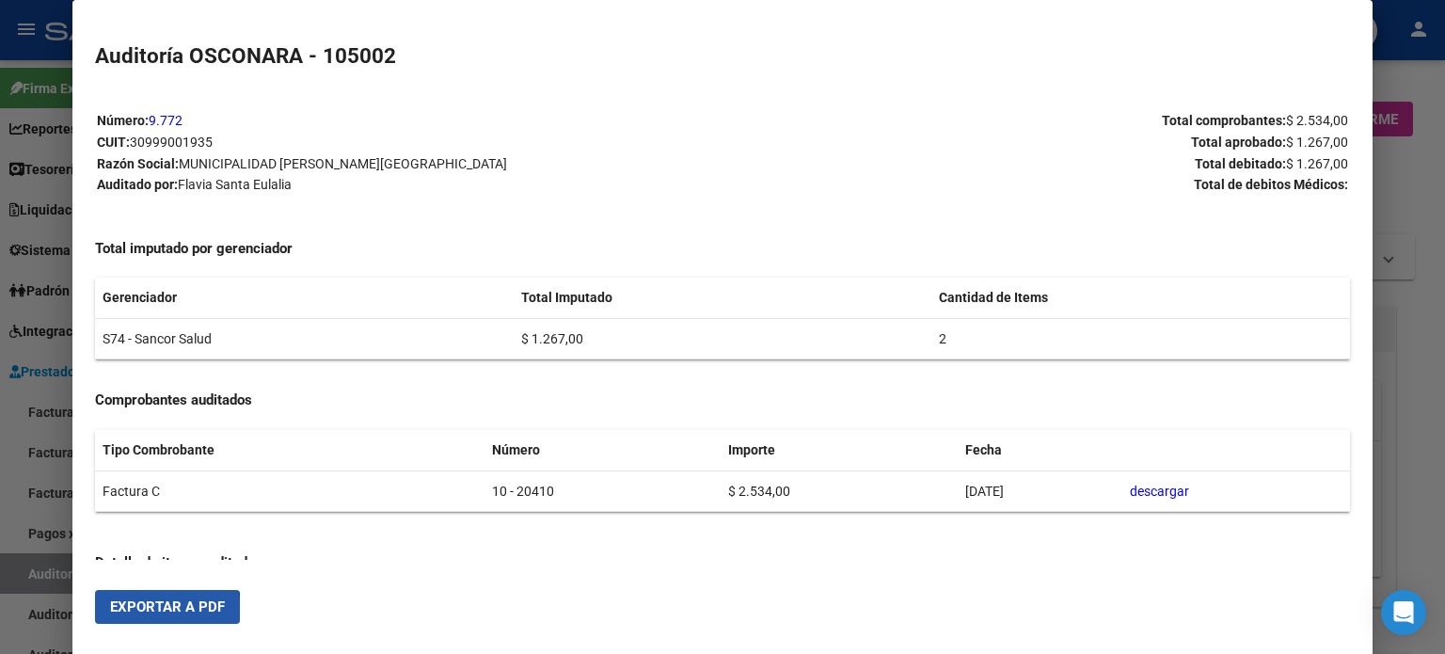
click at [158, 611] on span "Exportar a PDF" at bounding box center [167, 606] width 115 height 17
click at [0, 524] on div at bounding box center [722, 327] width 1445 height 654
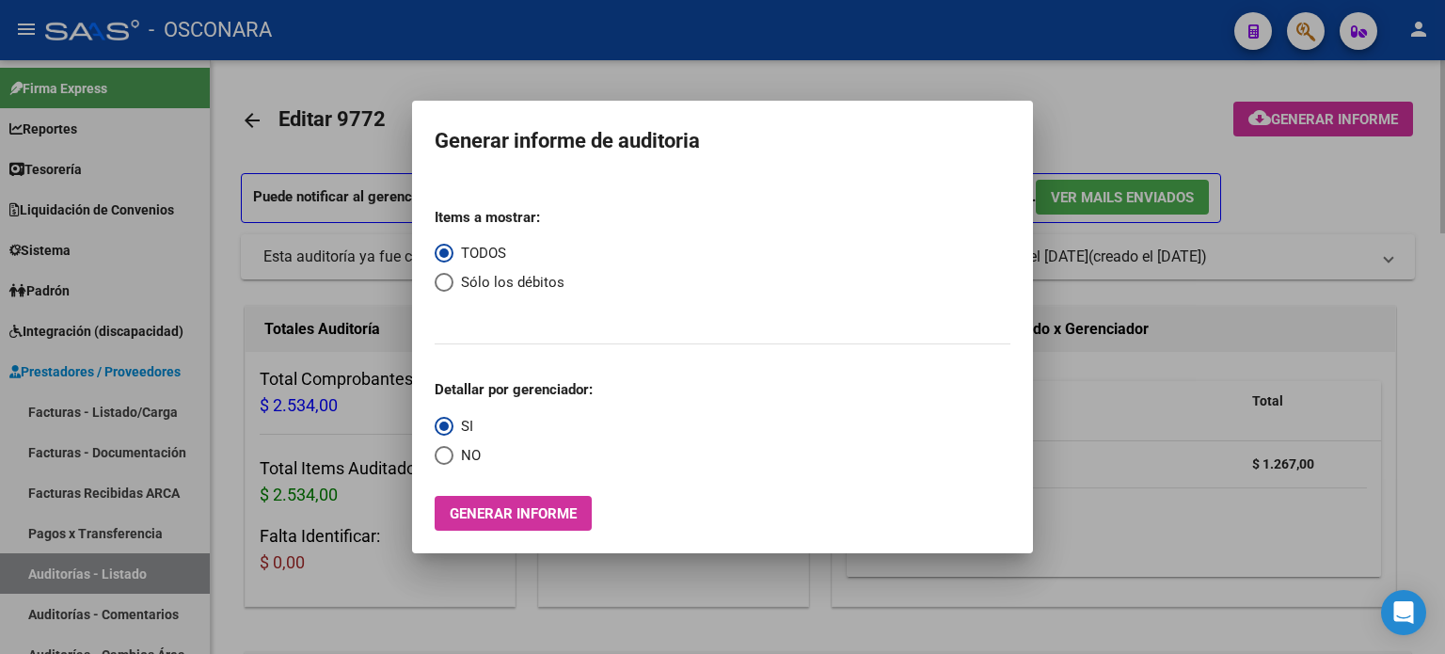
click at [378, 112] on div at bounding box center [722, 327] width 1445 height 654
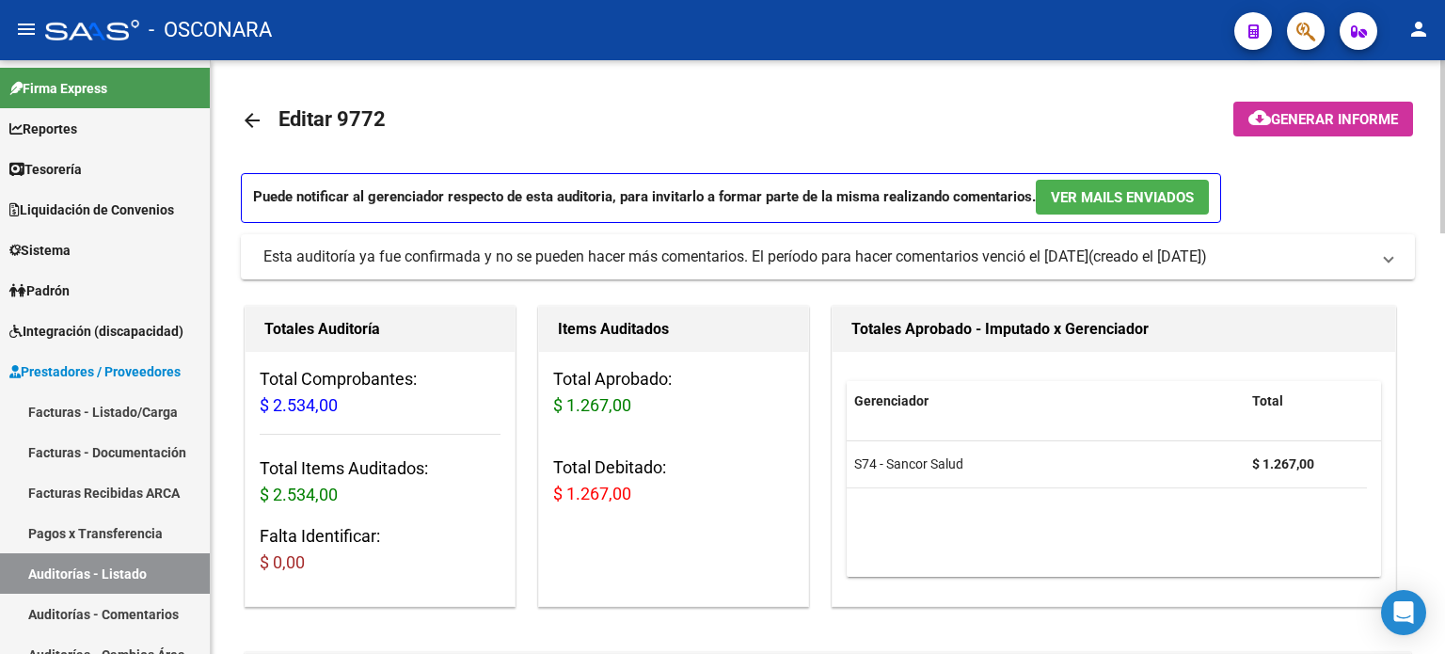
click at [1322, 116] on span "Generar informe" at bounding box center [1334, 119] width 127 height 17
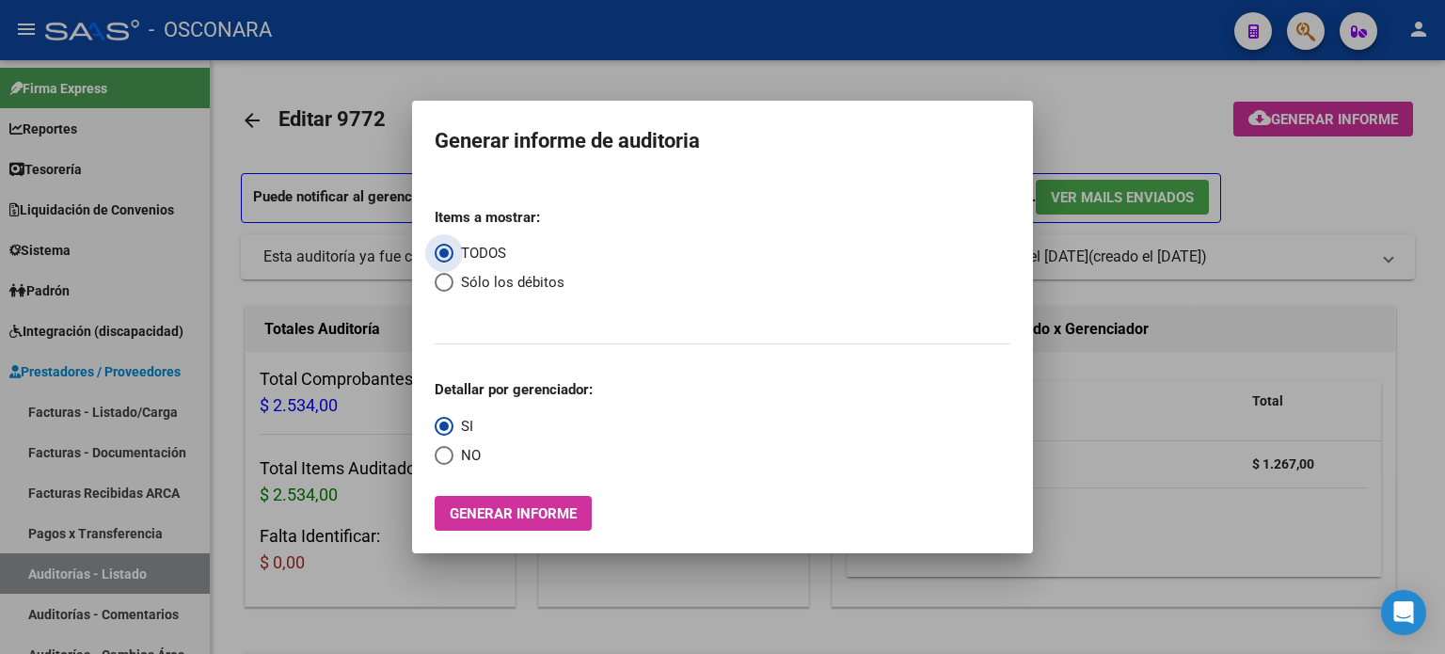
click at [439, 283] on span "Select an option" at bounding box center [444, 282] width 19 height 19
click at [439, 283] on input "Sólo los débitos" at bounding box center [444, 282] width 19 height 19
radio input "true"
click at [480, 526] on button "Generar informe" at bounding box center [513, 513] width 157 height 35
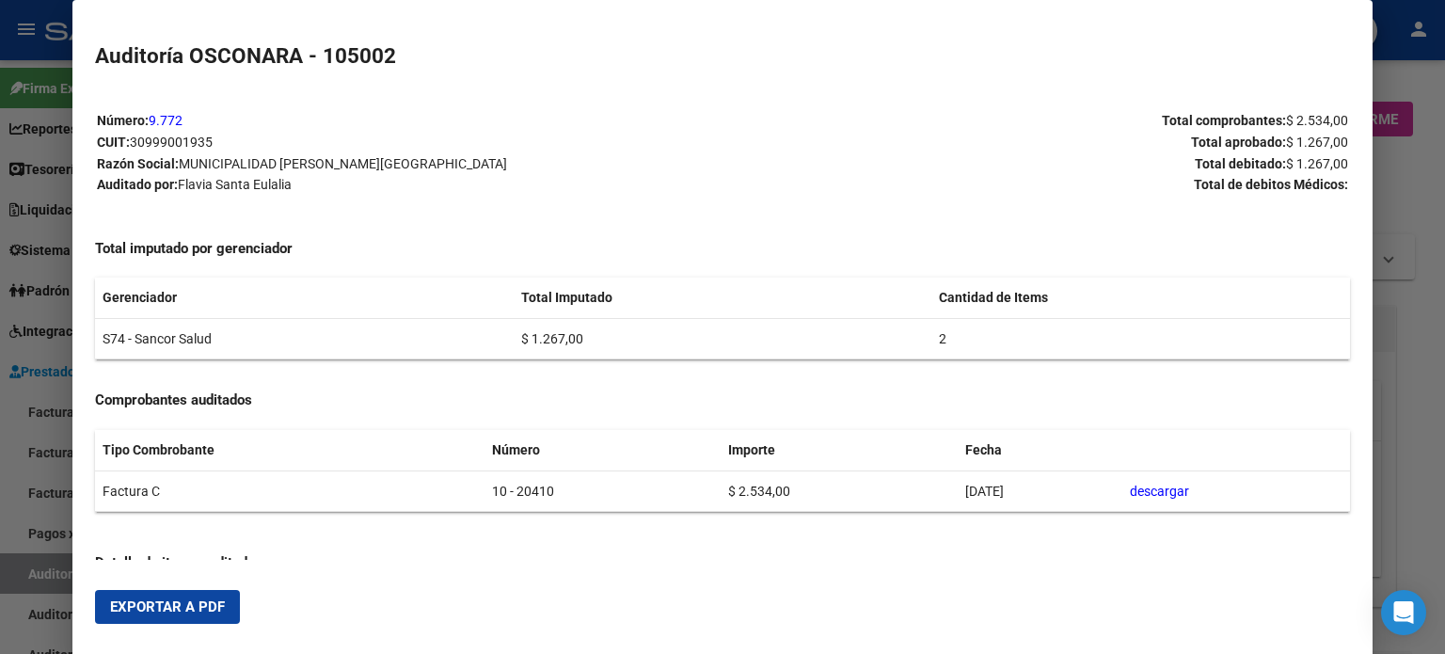
click at [196, 609] on span "Exportar a PDF" at bounding box center [167, 606] width 115 height 17
click at [0, 510] on div at bounding box center [722, 327] width 1445 height 654
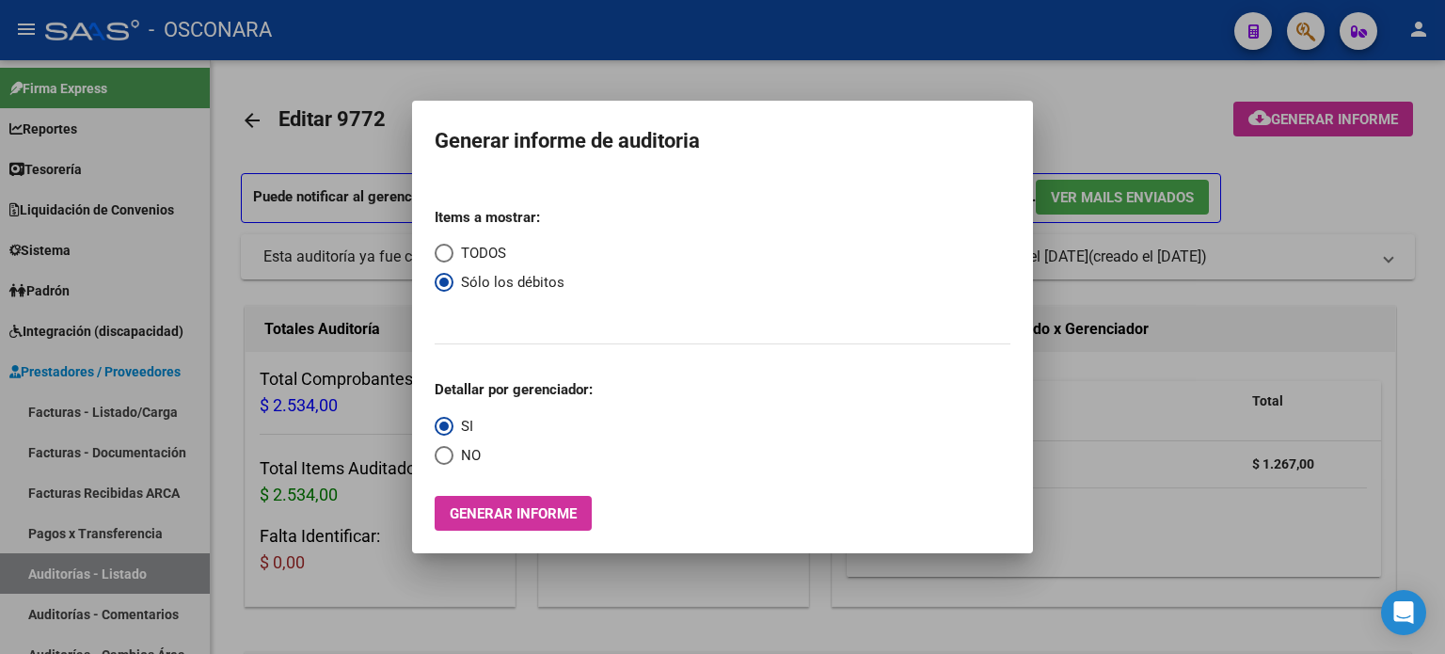
click at [53, 565] on div at bounding box center [722, 327] width 1445 height 654
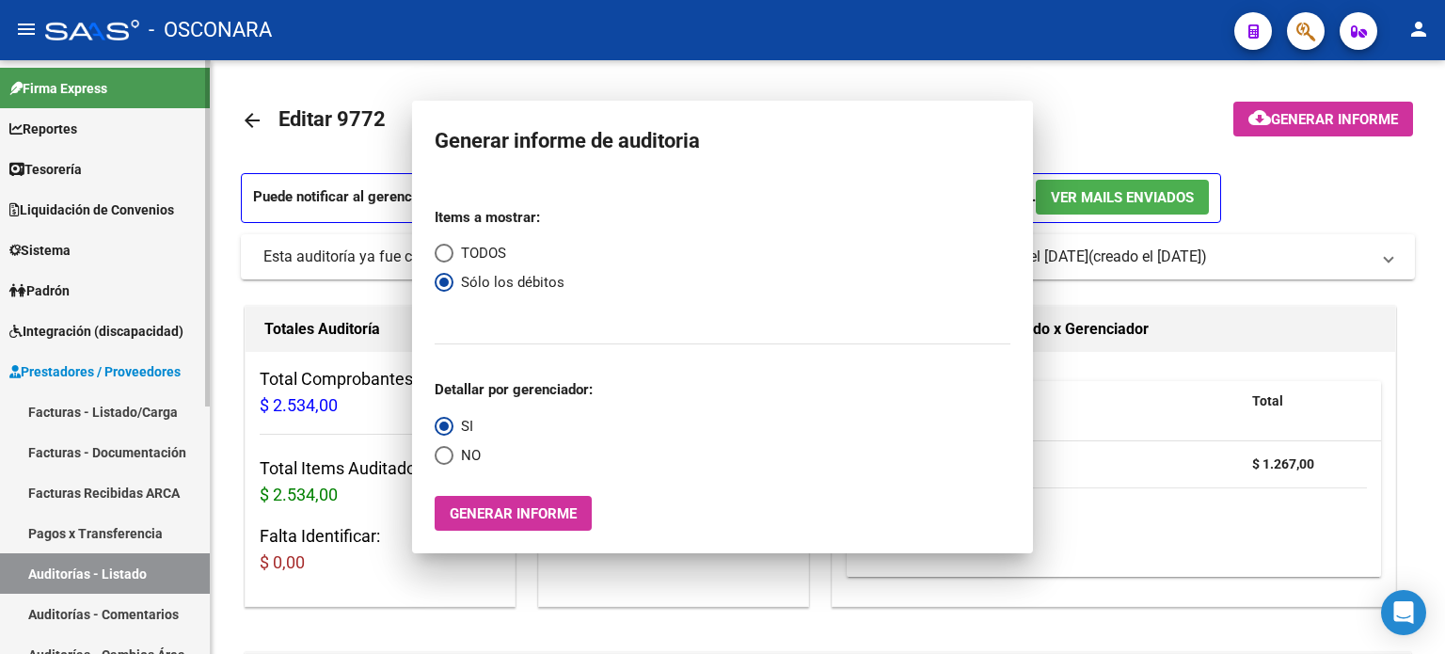
click at [53, 565] on link "Auditorías - Listado" at bounding box center [105, 573] width 210 height 40
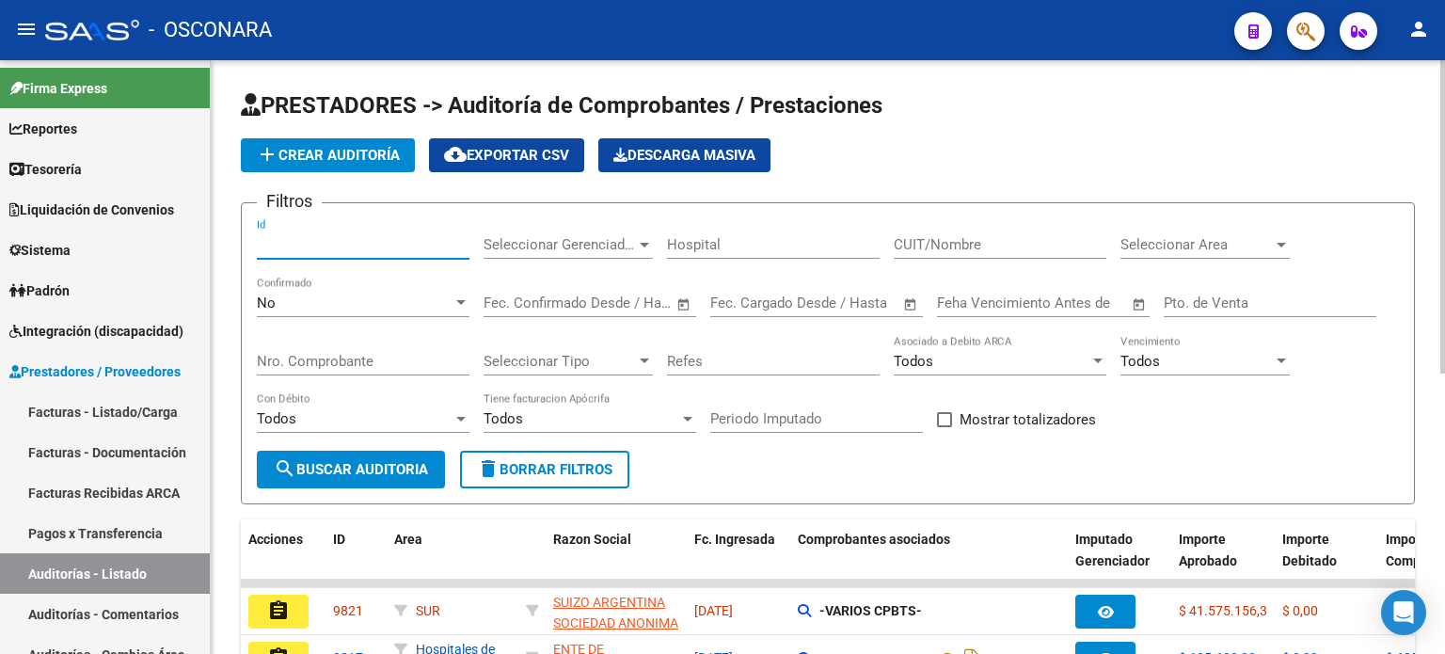
click at [317, 244] on input "Id" at bounding box center [363, 244] width 213 height 17
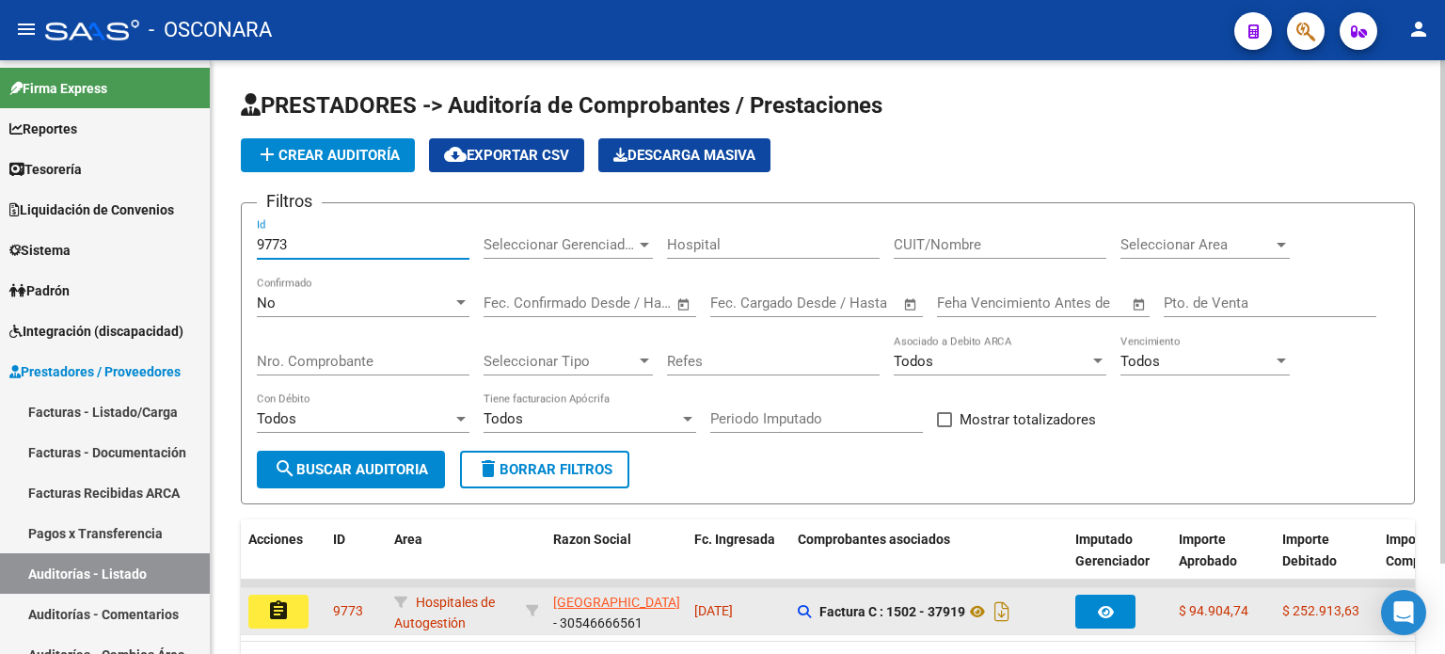
type input "9773"
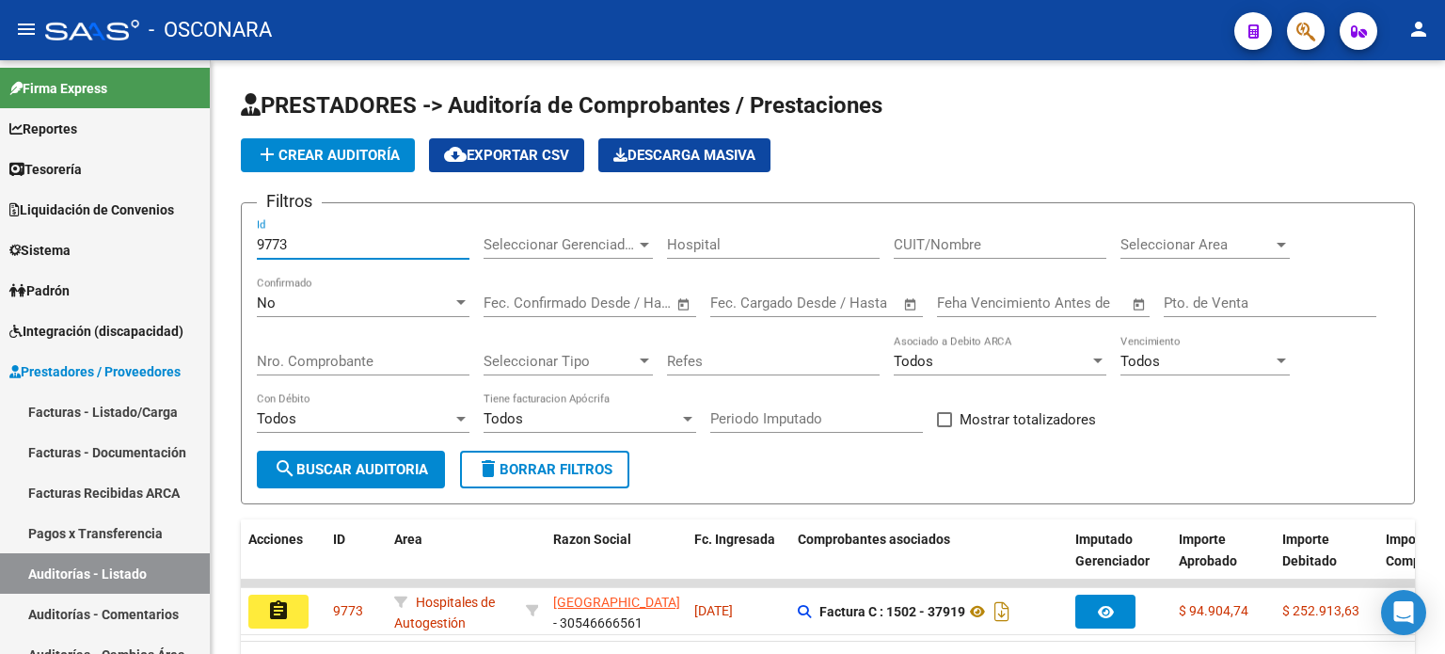
drag, startPoint x: 255, startPoint y: 593, endPoint x: 319, endPoint y: 602, distance: 64.6
click at [255, 594] on button "assignment" at bounding box center [278, 611] width 60 height 34
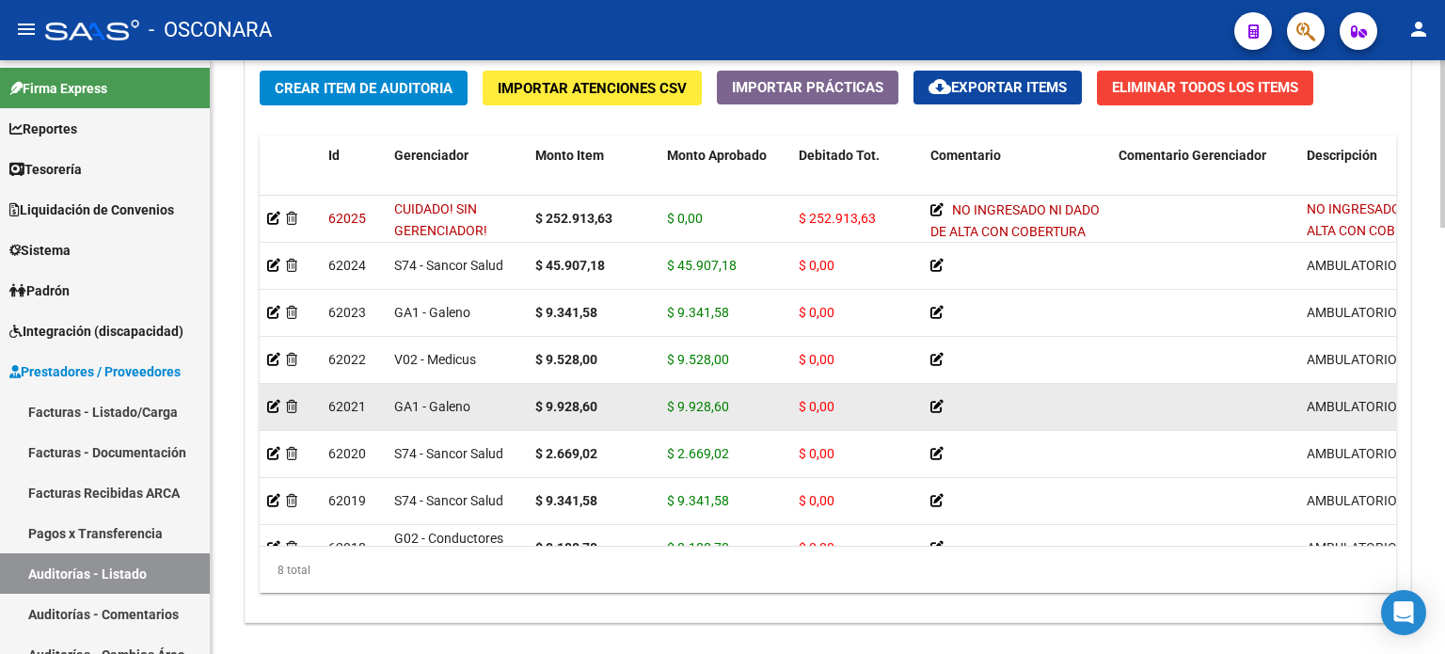
scroll to position [1507, 0]
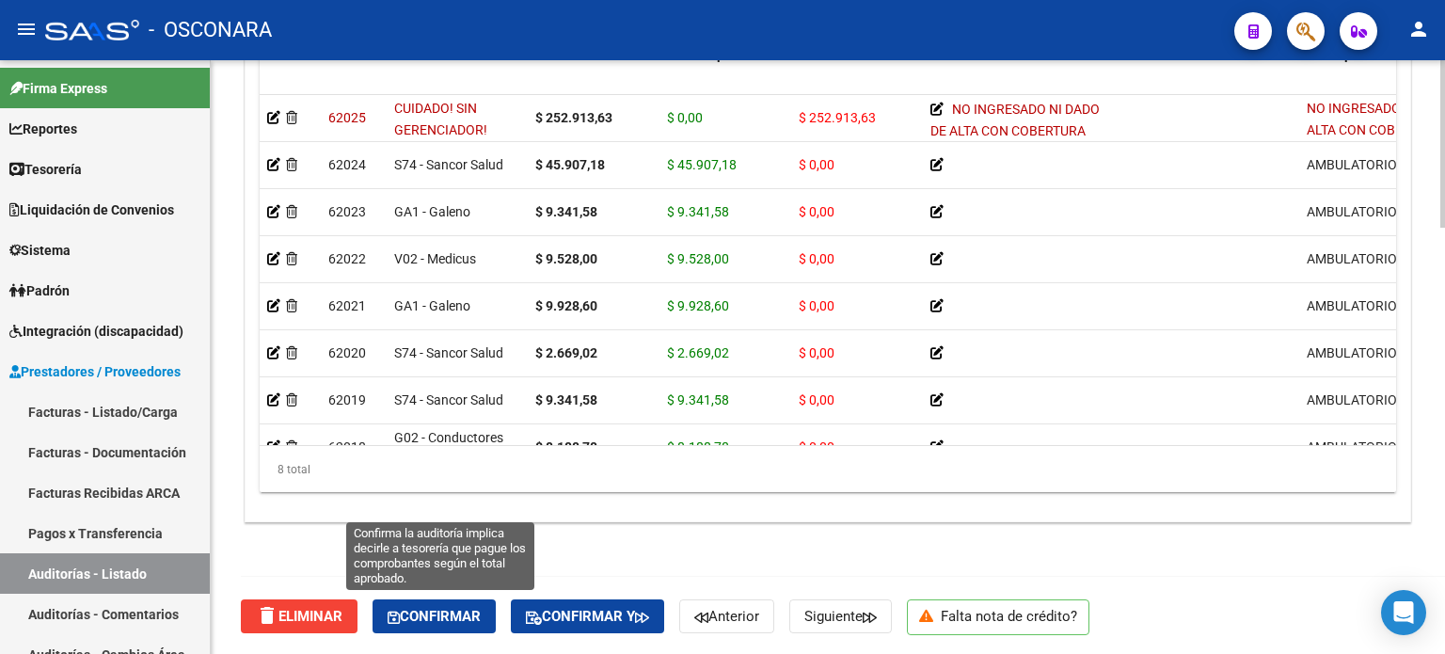
click at [421, 622] on span "Confirmar" at bounding box center [434, 616] width 93 height 17
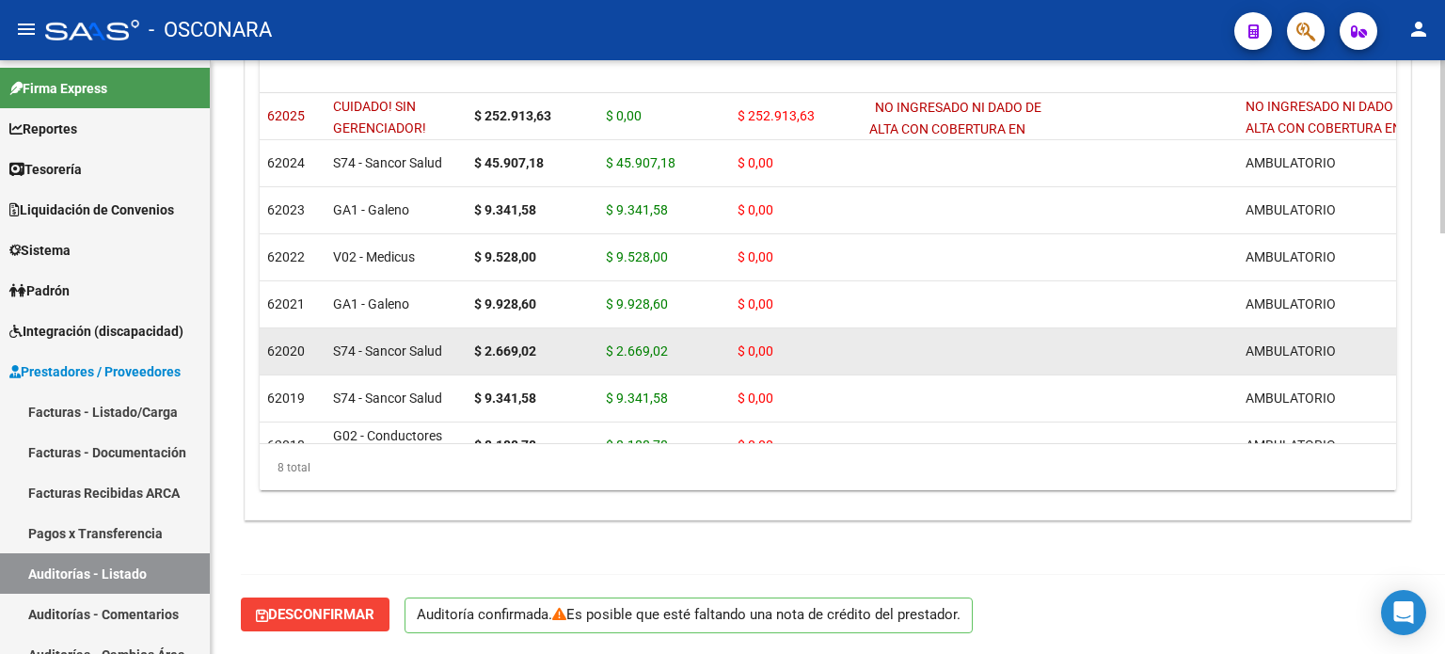
scroll to position [1440, 0]
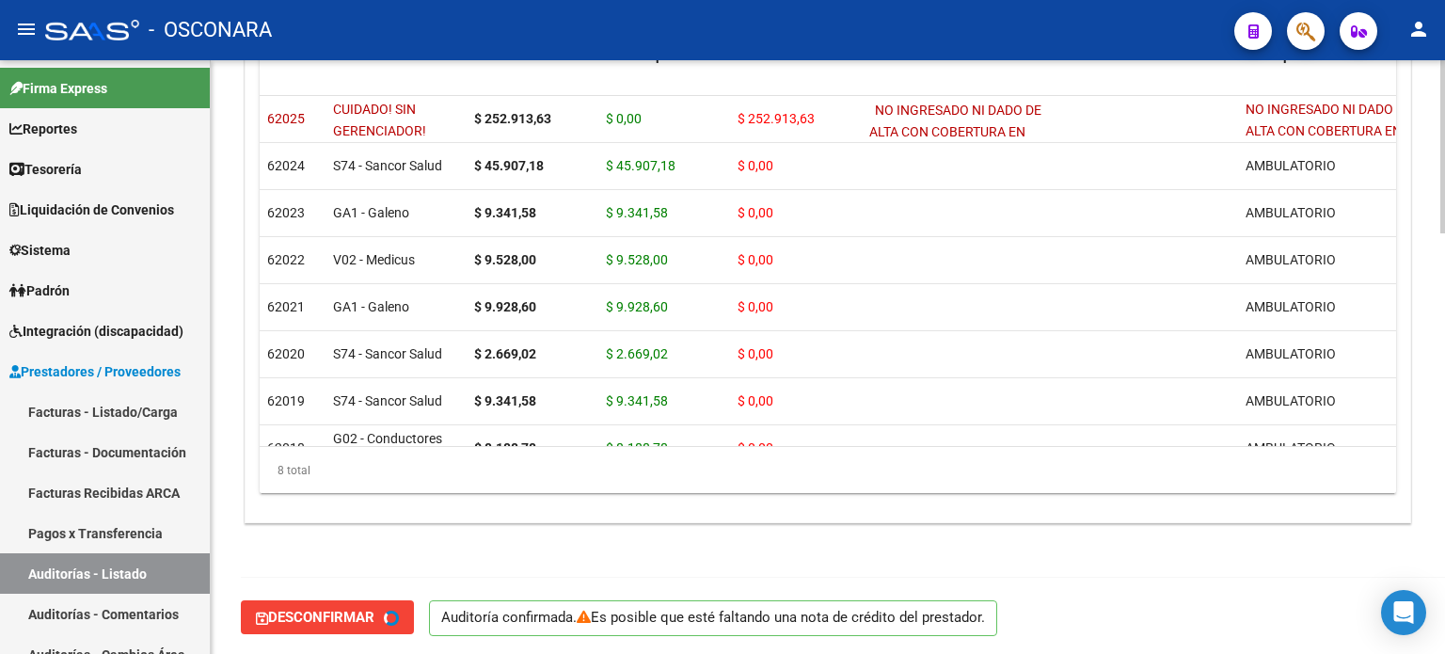
type input "202508"
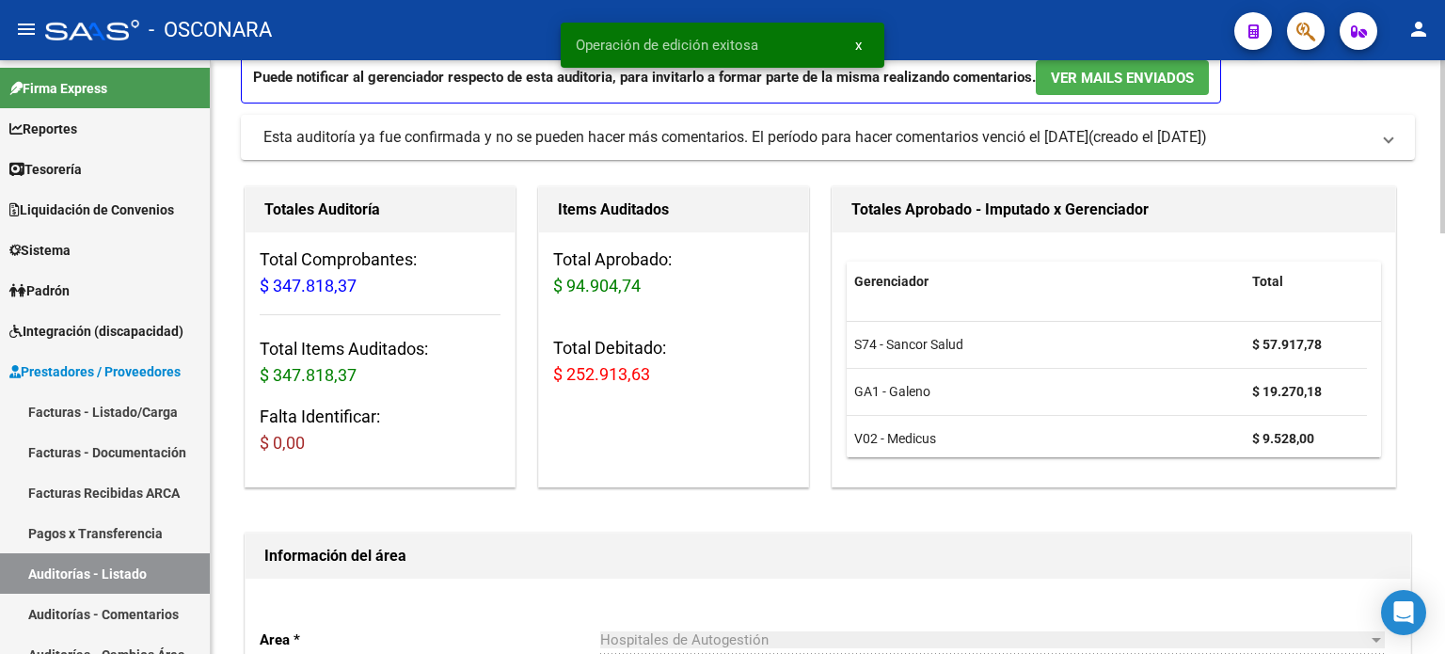
scroll to position [0, 0]
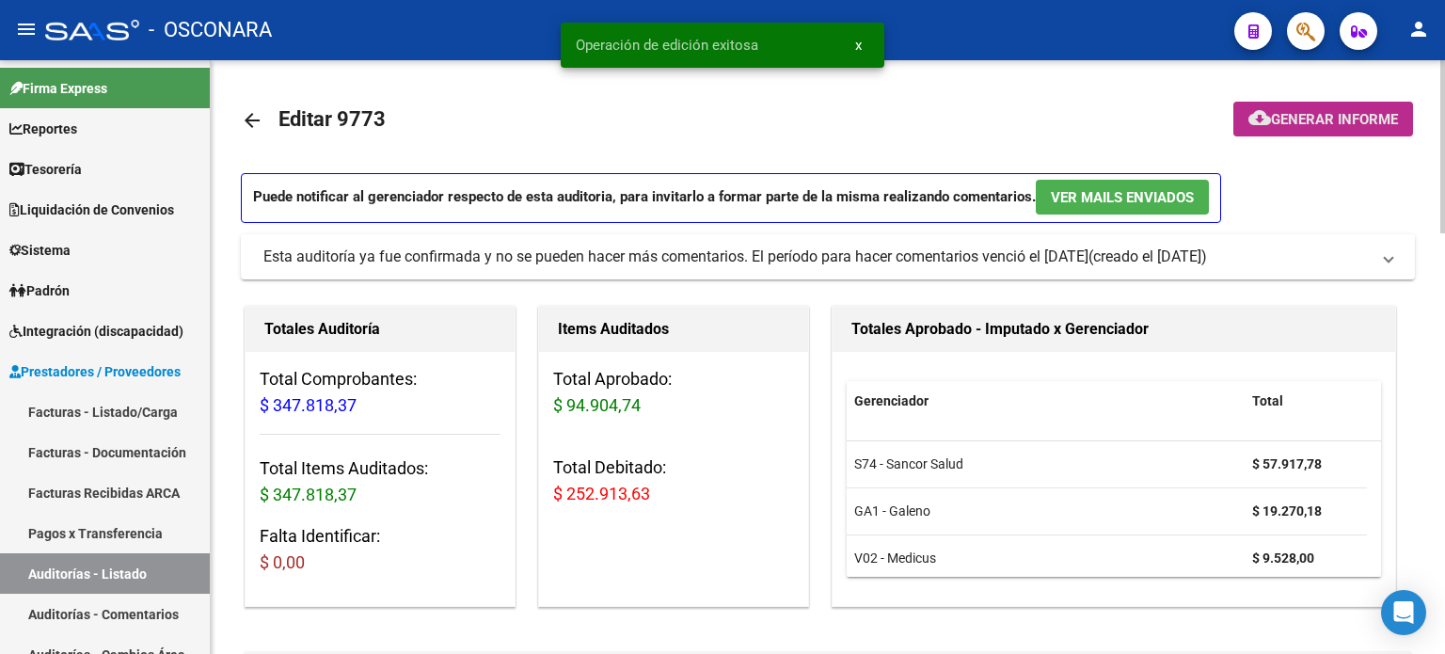
click at [1327, 120] on span "Generar informe" at bounding box center [1334, 119] width 127 height 17
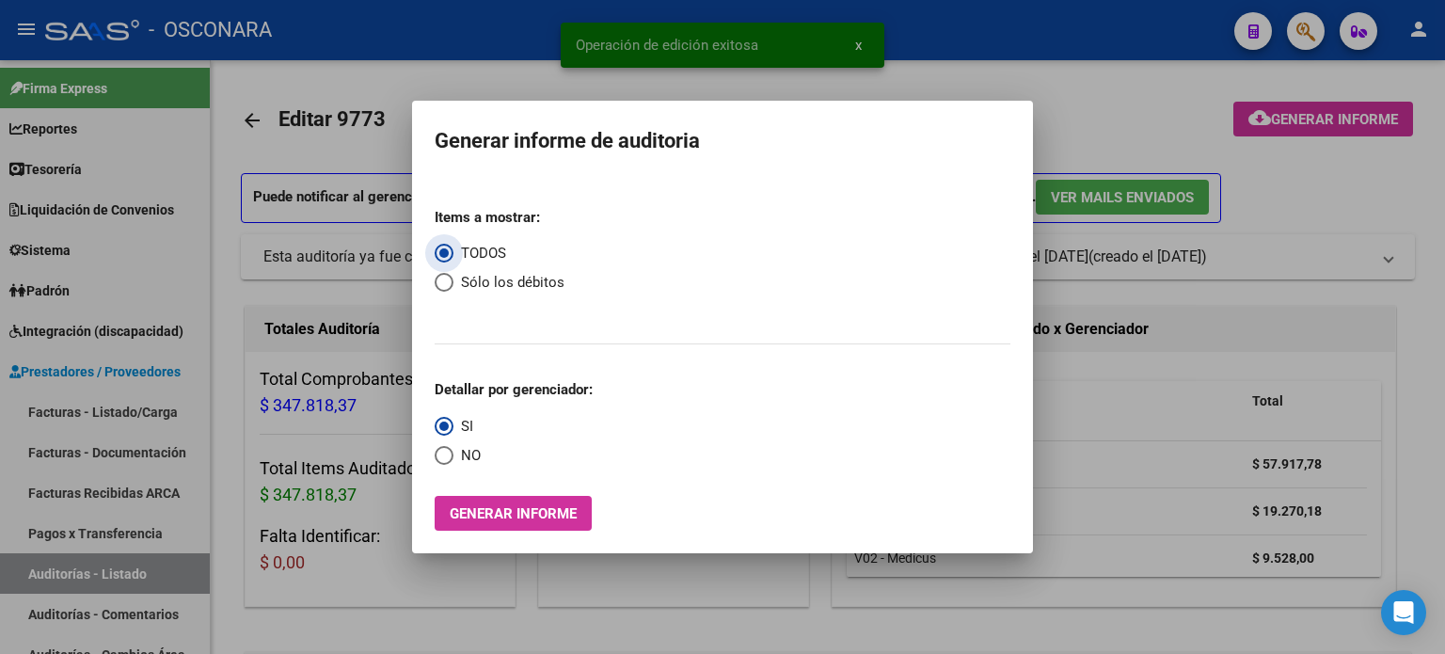
click at [530, 508] on span "Generar informe" at bounding box center [513, 513] width 127 height 17
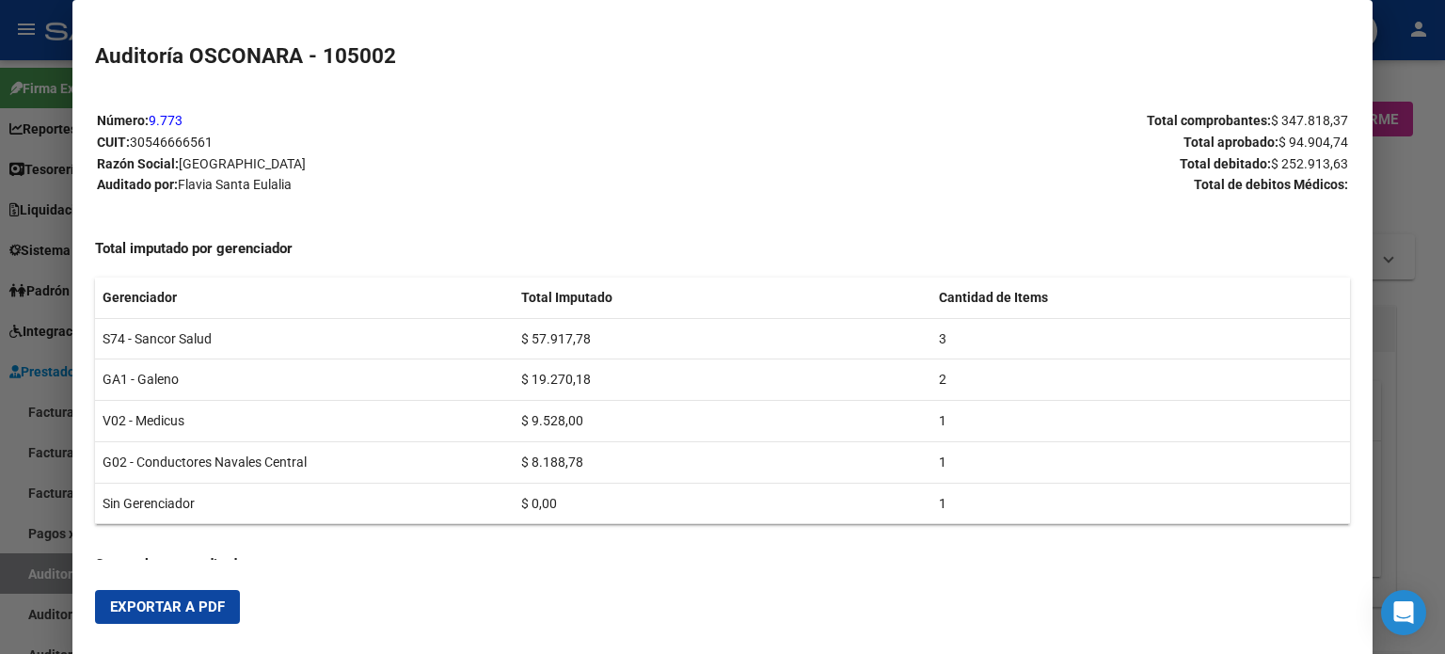
click at [130, 612] on span "Exportar a PDF" at bounding box center [167, 606] width 115 height 17
click at [1400, 214] on div at bounding box center [722, 327] width 1445 height 654
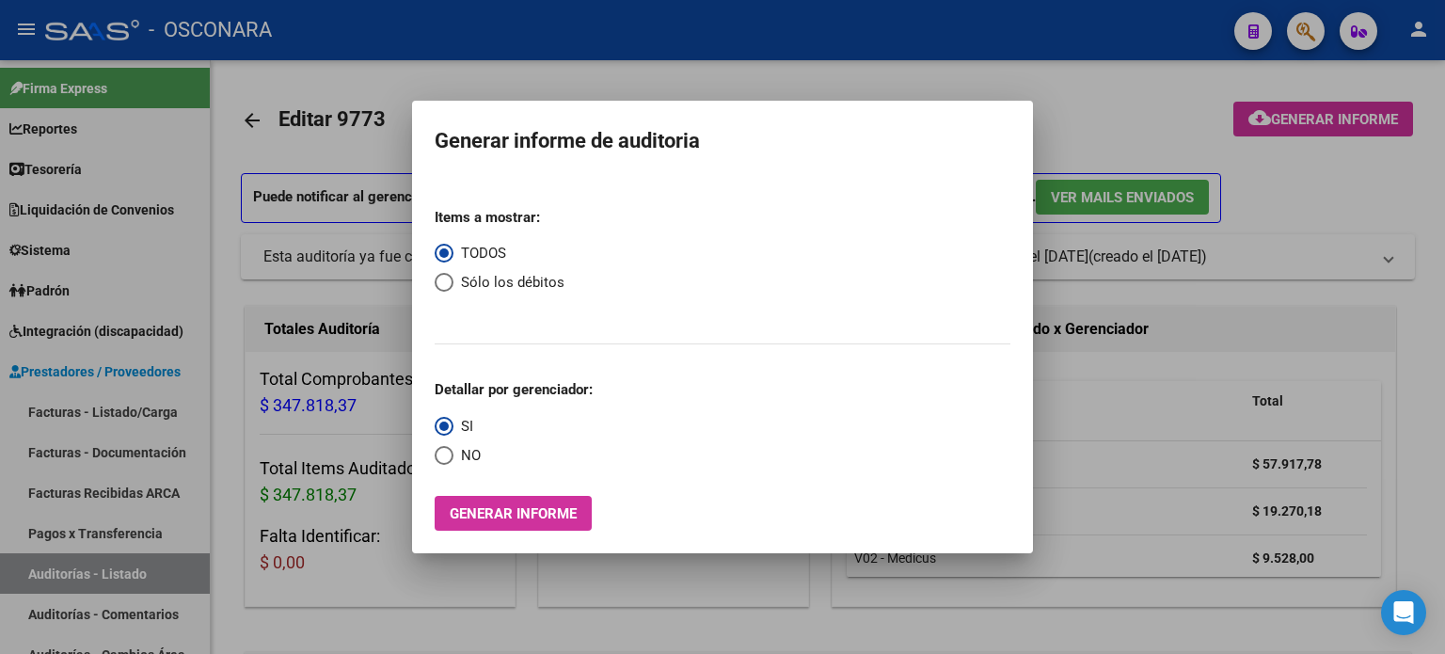
drag, startPoint x: 439, startPoint y: 277, endPoint x: 445, endPoint y: 353, distance: 75.5
click at [440, 277] on span "Select an option" at bounding box center [444, 282] width 19 height 19
click at [440, 277] on input "Sólo los débitos" at bounding box center [444, 282] width 19 height 19
radio input "true"
click at [478, 515] on span "Generar informe" at bounding box center [513, 513] width 127 height 17
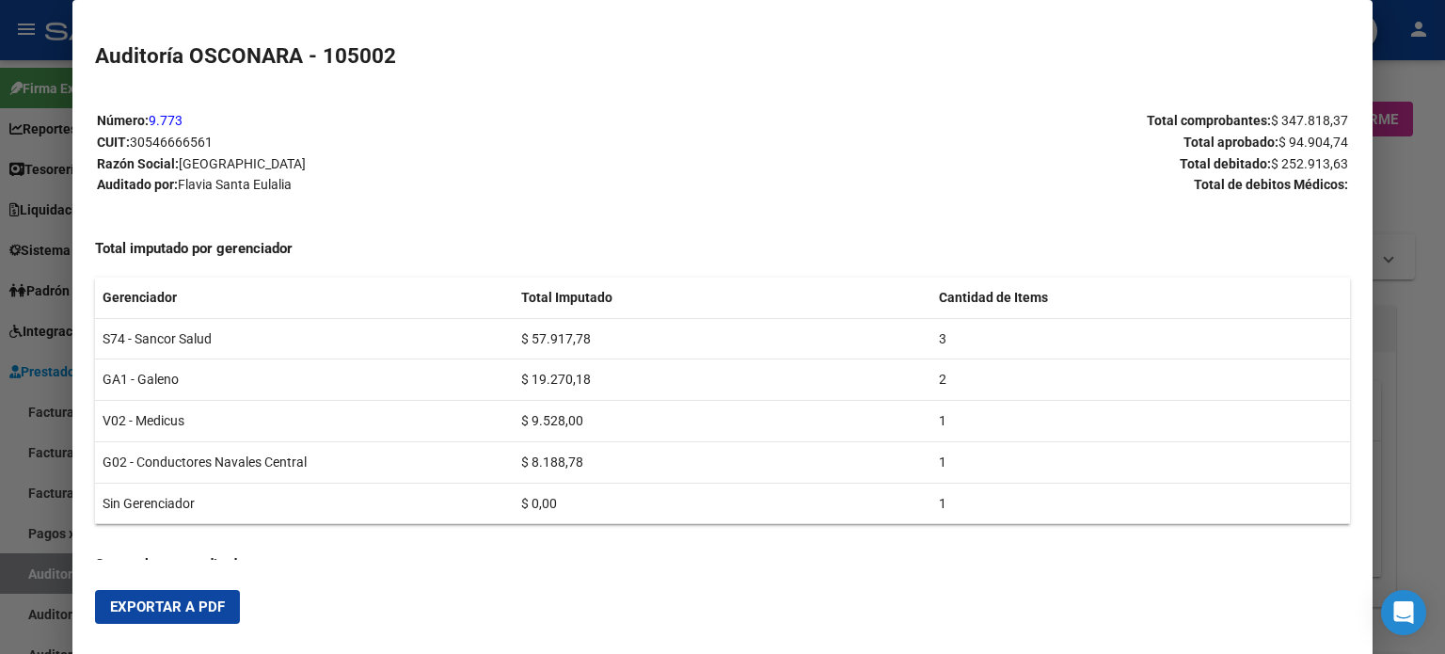
drag, startPoint x: 197, startPoint y: 607, endPoint x: 474, endPoint y: 543, distance: 284.7
click at [197, 606] on span "Exportar a PDF" at bounding box center [167, 606] width 115 height 17
click at [0, 403] on div at bounding box center [722, 327] width 1445 height 654
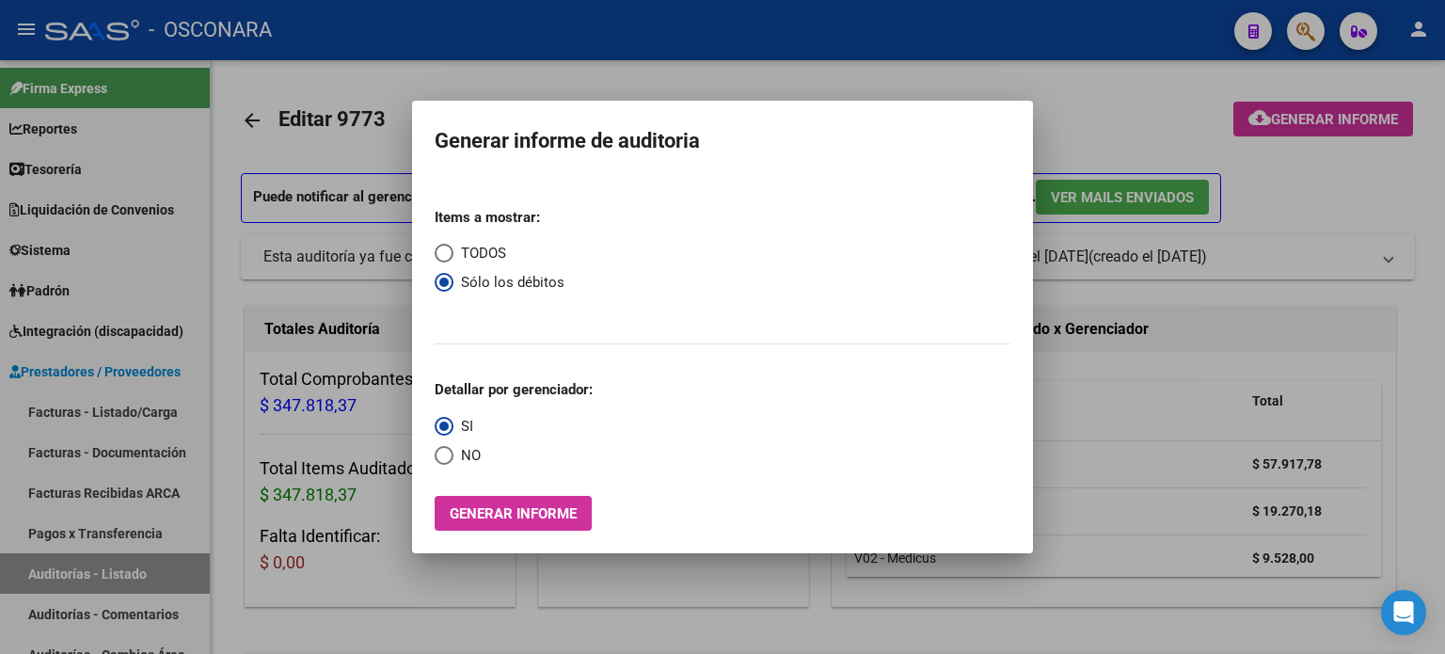
click at [46, 404] on div at bounding box center [722, 327] width 1445 height 654
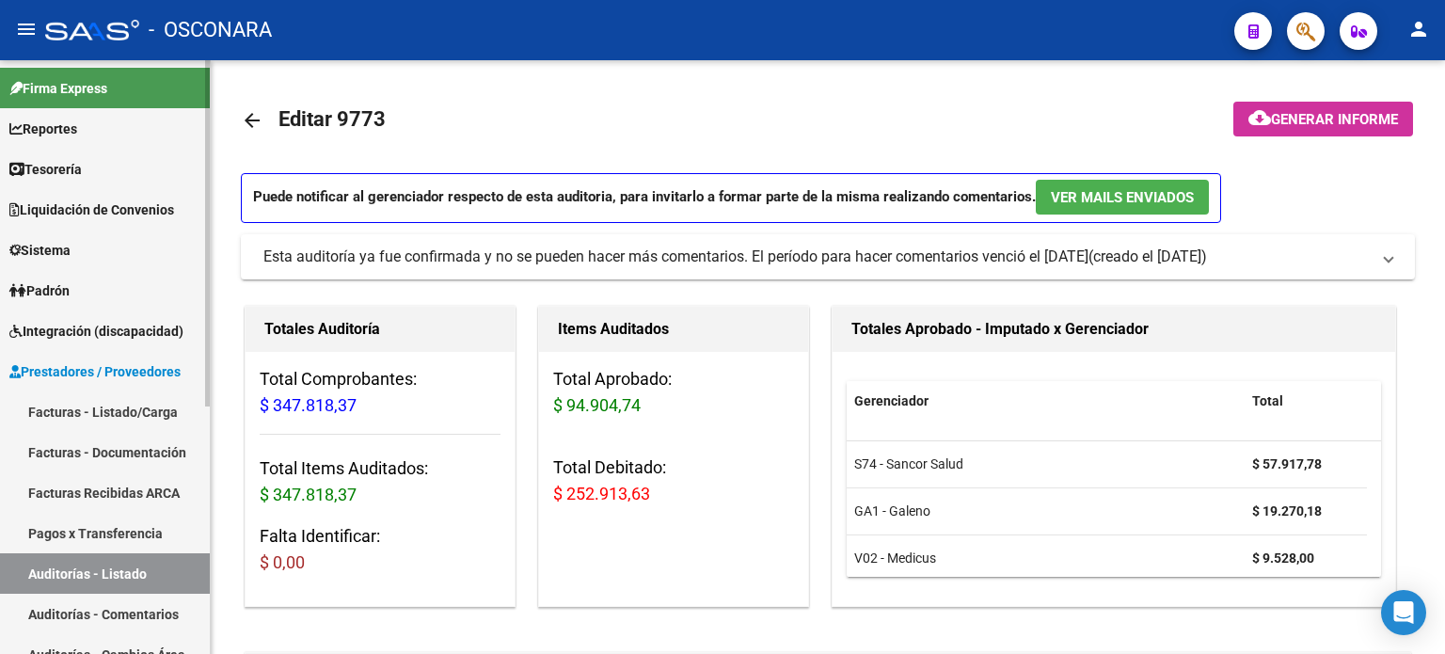
click at [48, 407] on link "Facturas - Listado/Carga" at bounding box center [105, 411] width 210 height 40
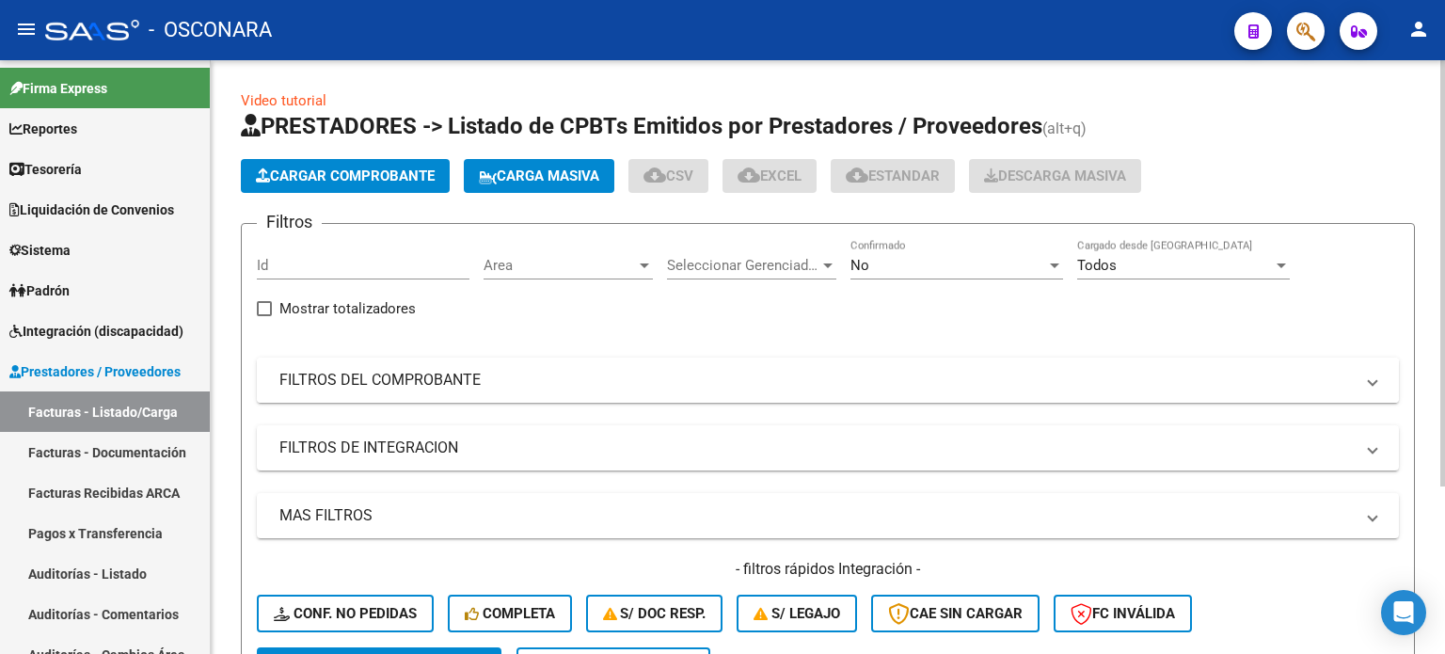
click at [500, 370] on mat-panel-title "FILTROS DEL COMPROBANTE" at bounding box center [816, 380] width 1074 height 21
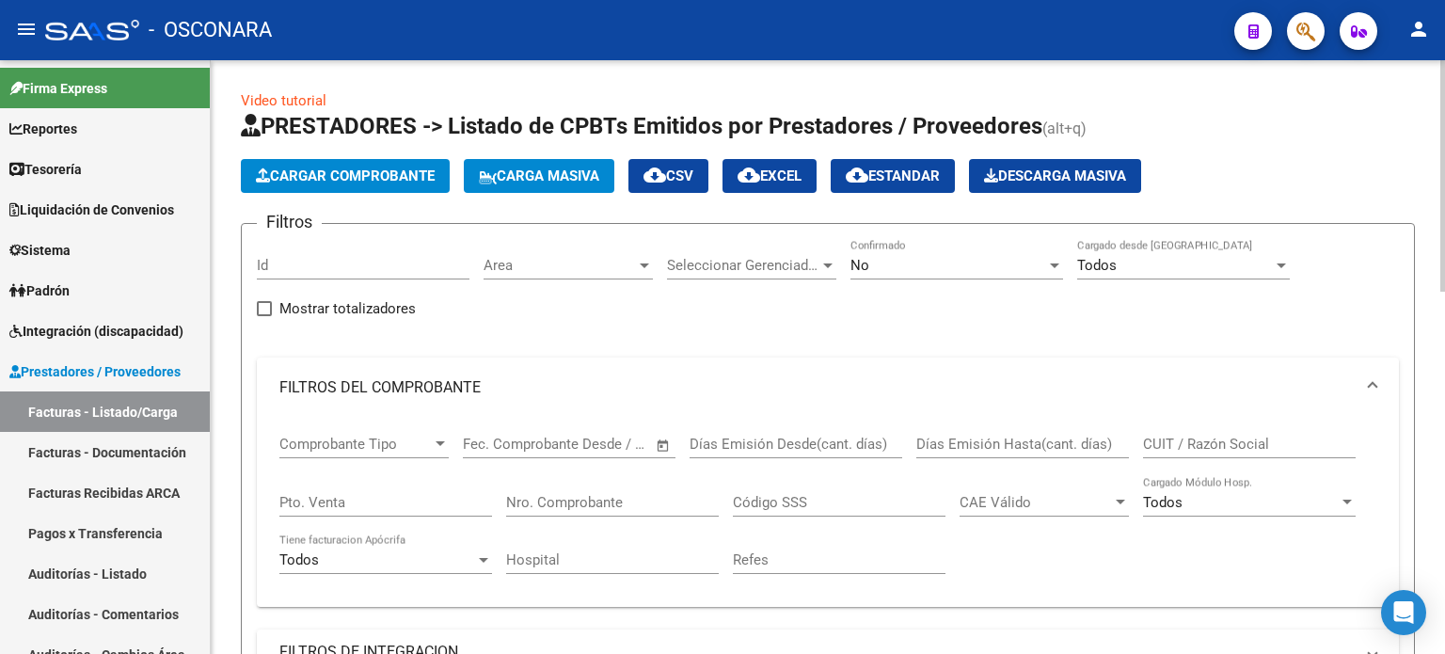
click at [553, 487] on div "Nro. Comprobante" at bounding box center [612, 496] width 213 height 40
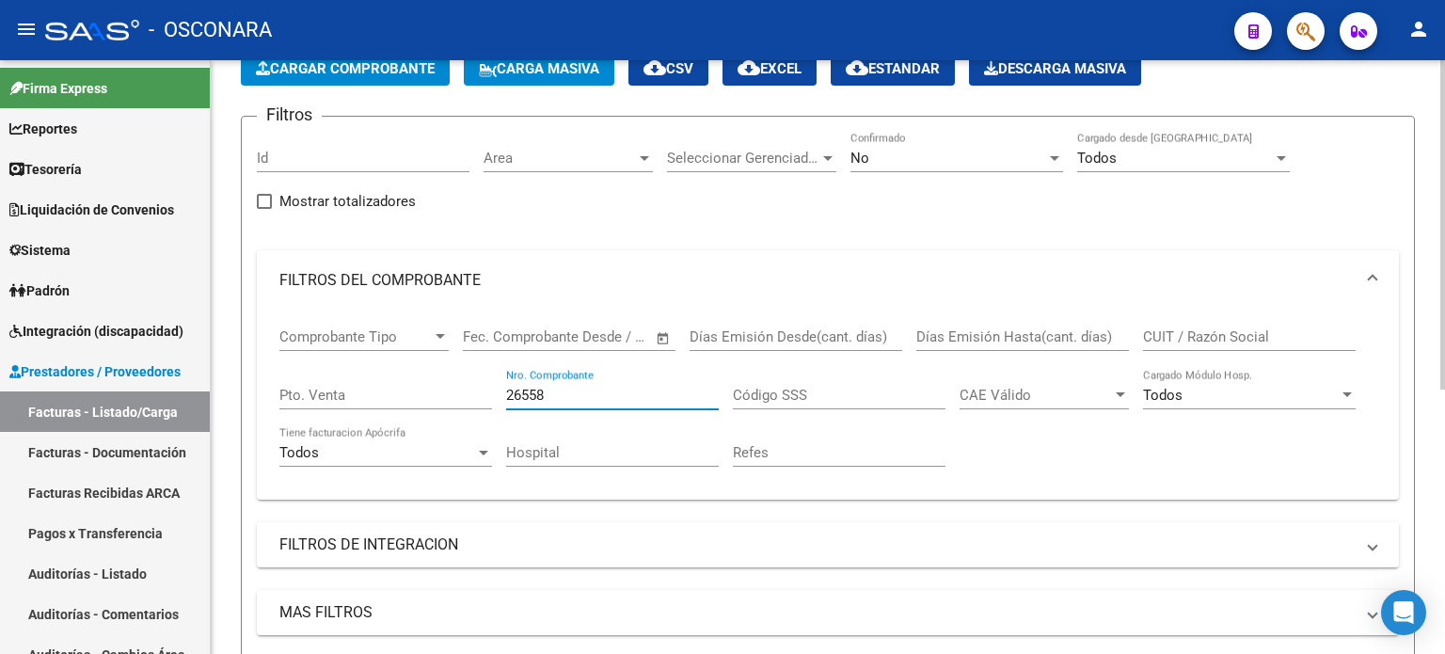
scroll to position [102, 0]
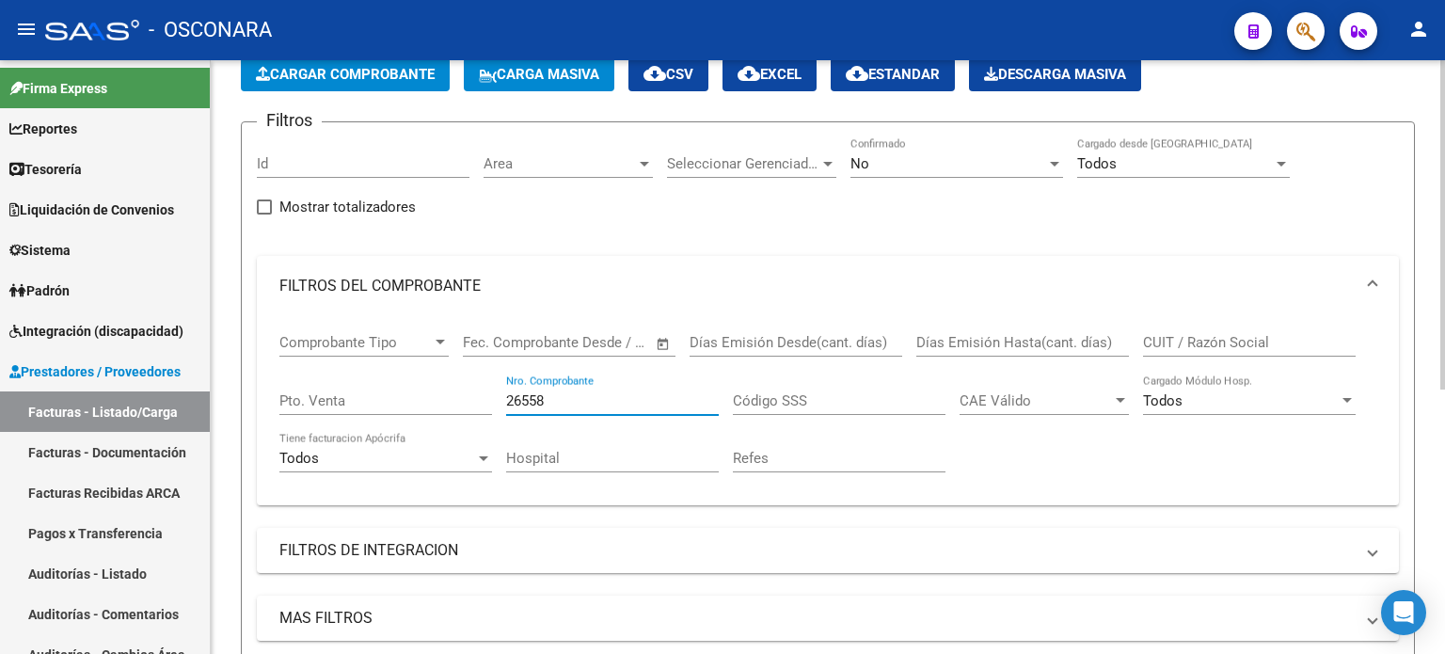
type input "26558"
click at [877, 159] on div "No" at bounding box center [948, 163] width 196 height 17
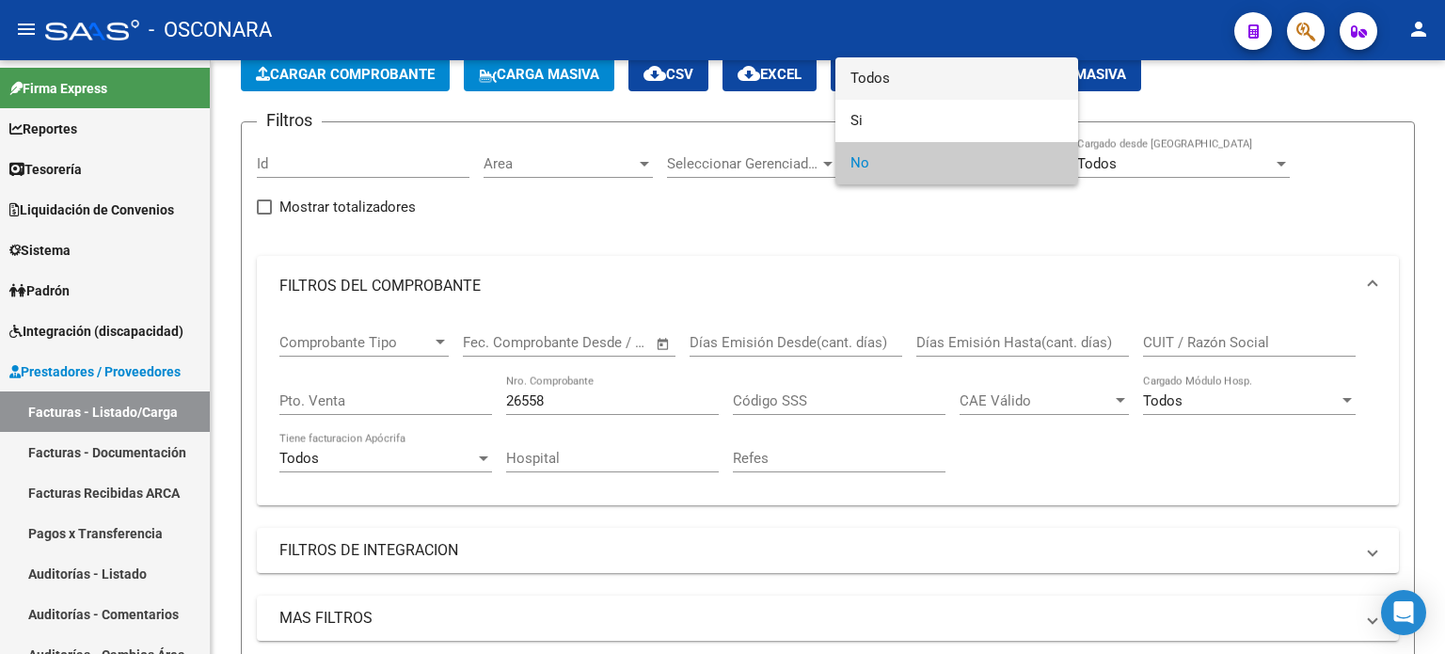
click at [879, 78] on span "Todos" at bounding box center [956, 78] width 213 height 42
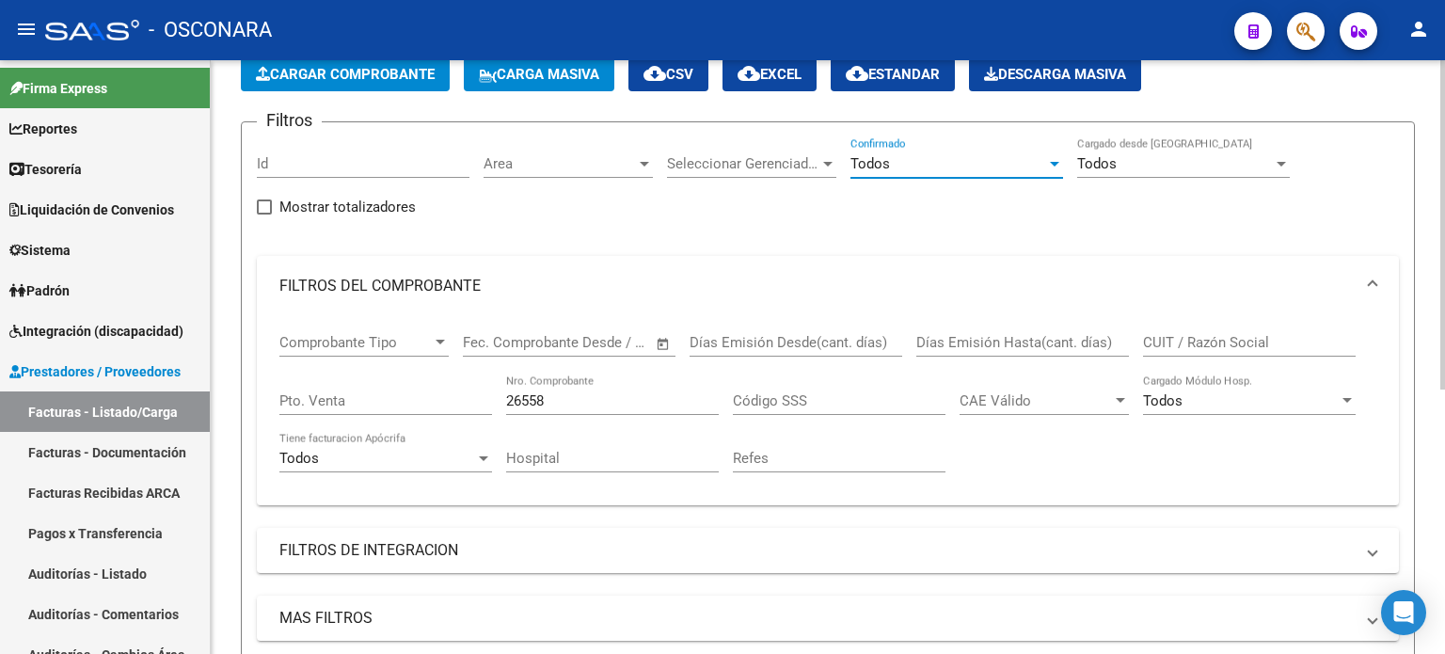
click at [591, 395] on input "26558" at bounding box center [612, 400] width 213 height 17
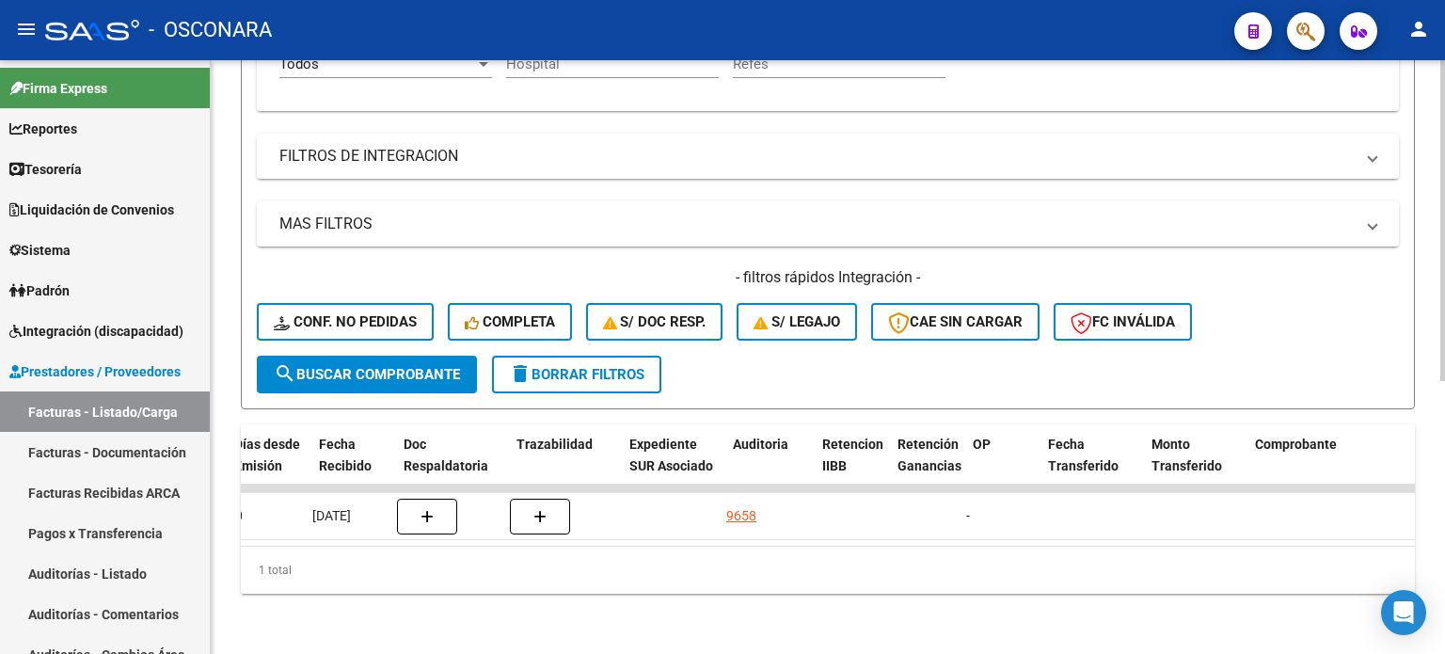
scroll to position [0, 0]
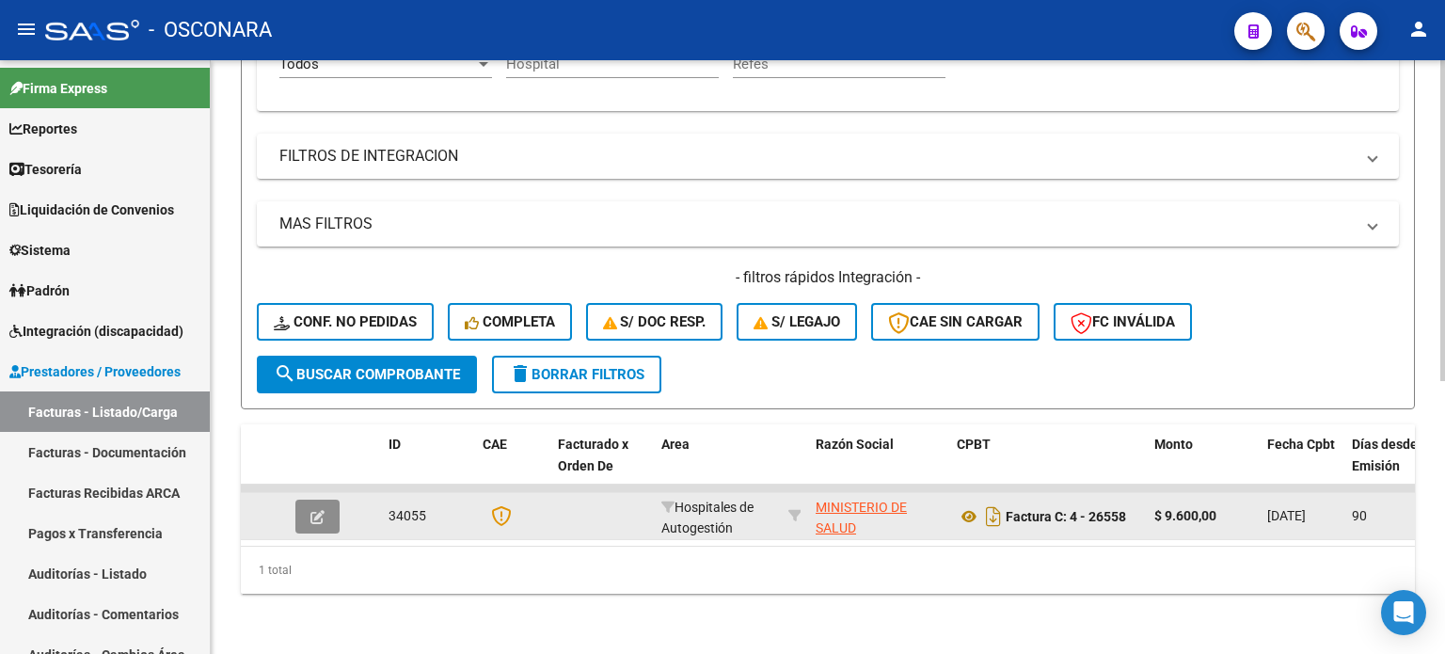
click at [321, 511] on button "button" at bounding box center [317, 516] width 44 height 34
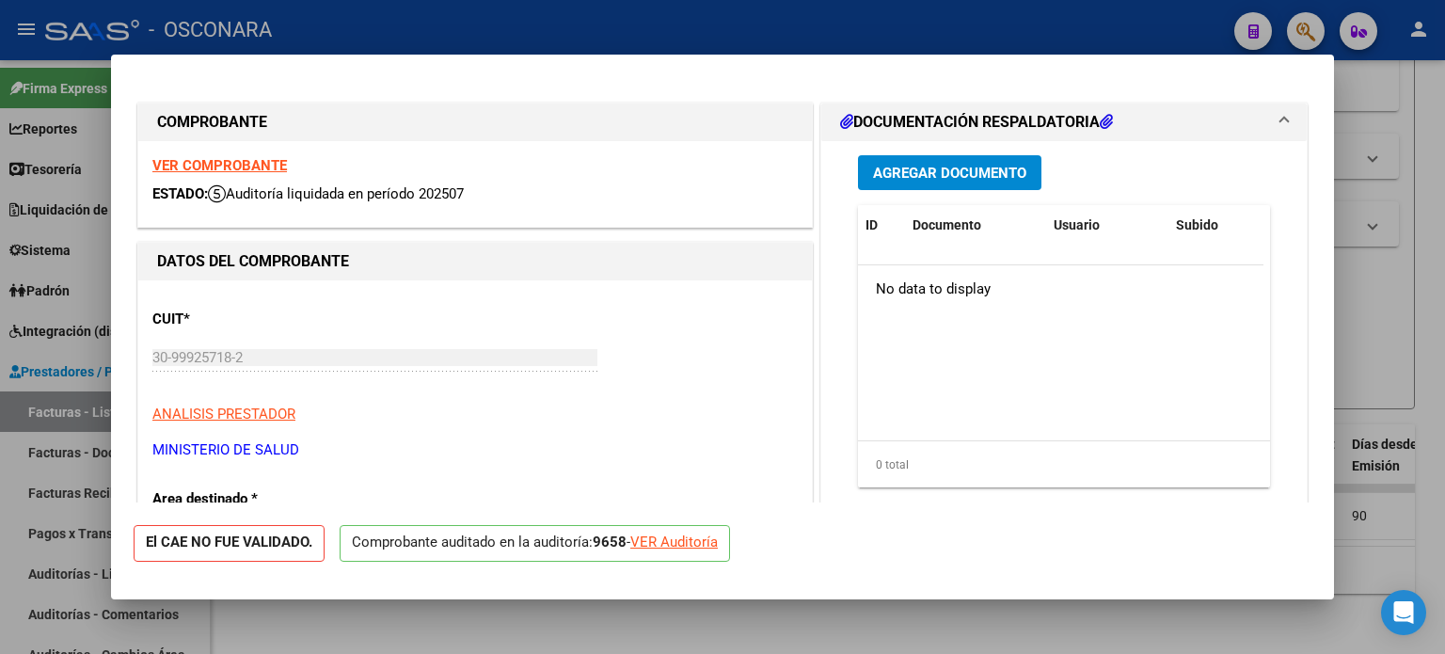
click at [681, 542] on div "VER Auditoría" at bounding box center [673, 542] width 87 height 22
type input "$ 0,00"
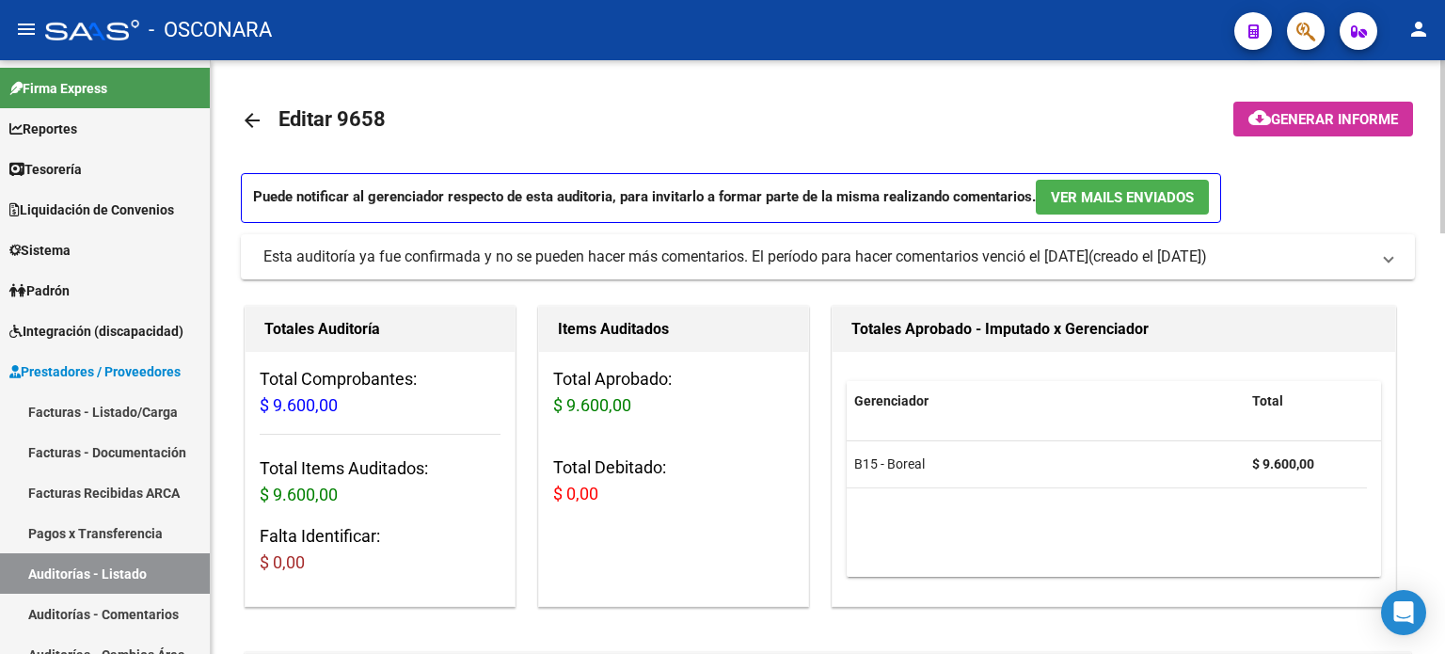
click at [1274, 119] on span "Generar informe" at bounding box center [1334, 119] width 127 height 17
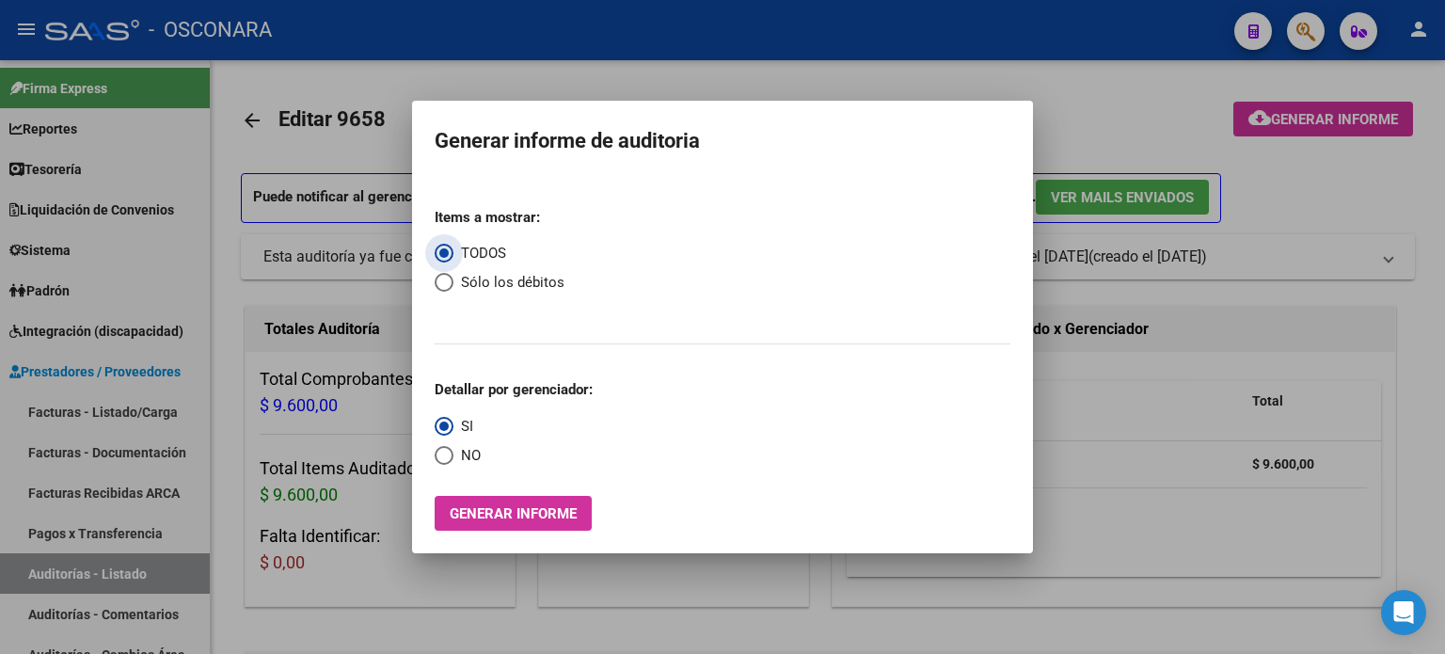
click at [527, 518] on span "Generar informe" at bounding box center [513, 513] width 127 height 17
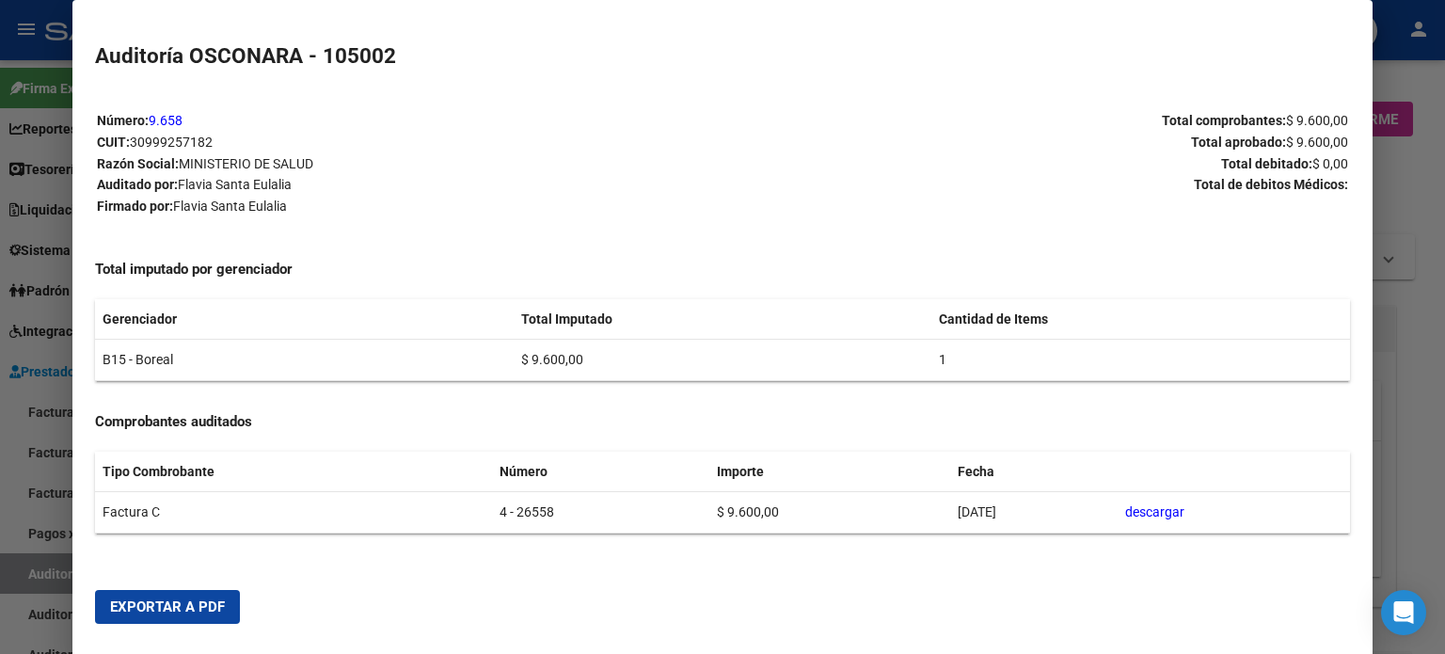
click at [163, 614] on span "Exportar a PDF" at bounding box center [167, 606] width 115 height 17
click at [1388, 369] on div at bounding box center [722, 327] width 1445 height 654
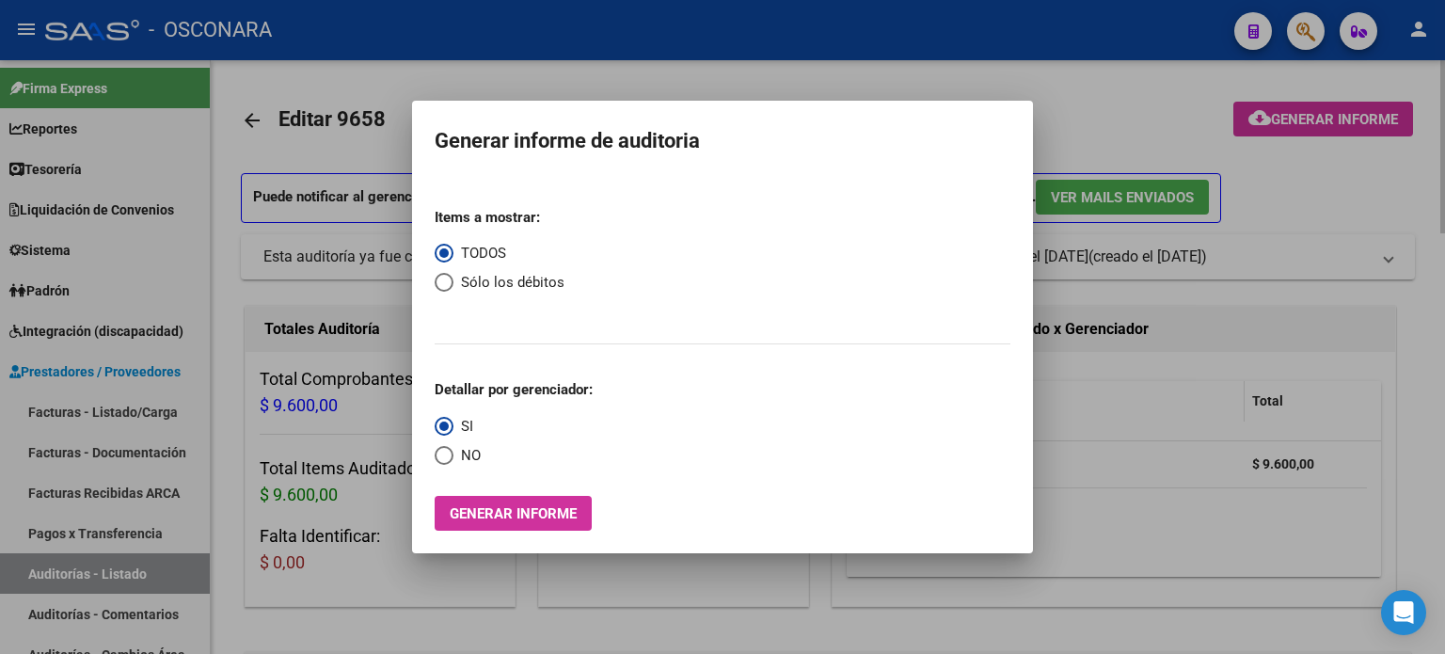
click at [1073, 408] on div at bounding box center [722, 327] width 1445 height 654
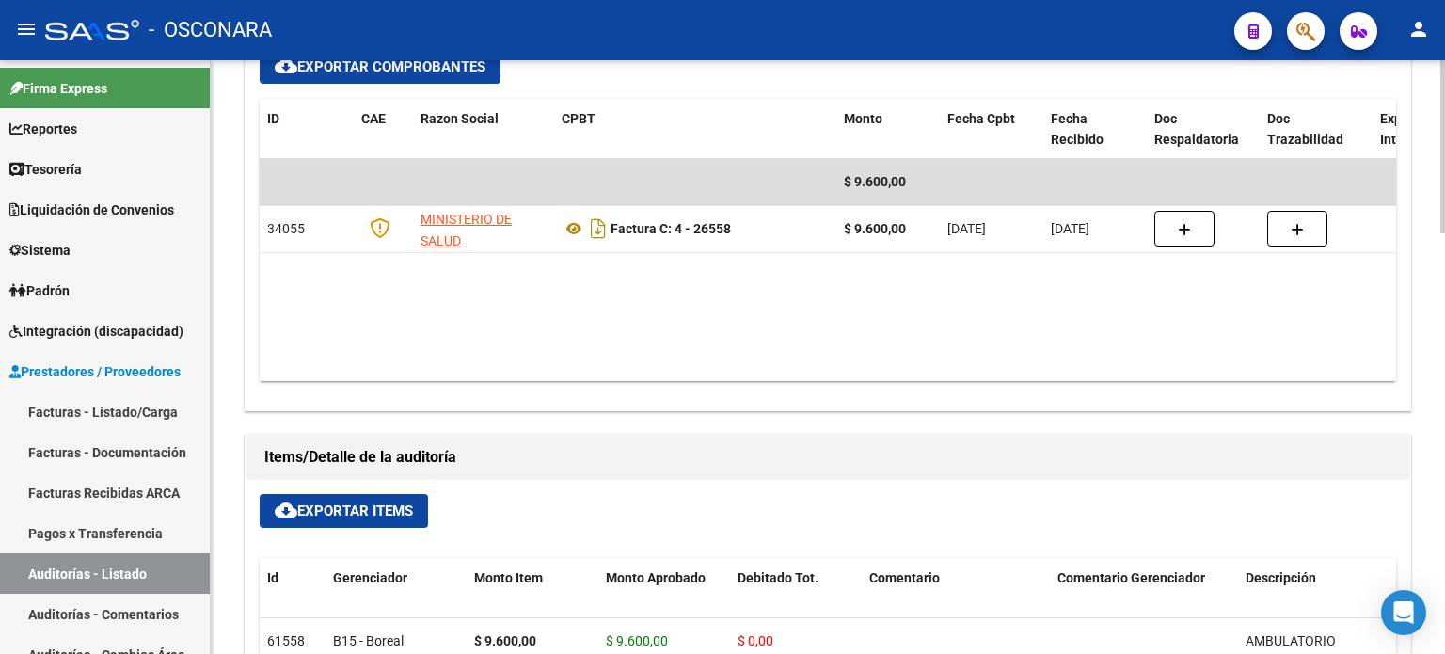
scroll to position [941, 0]
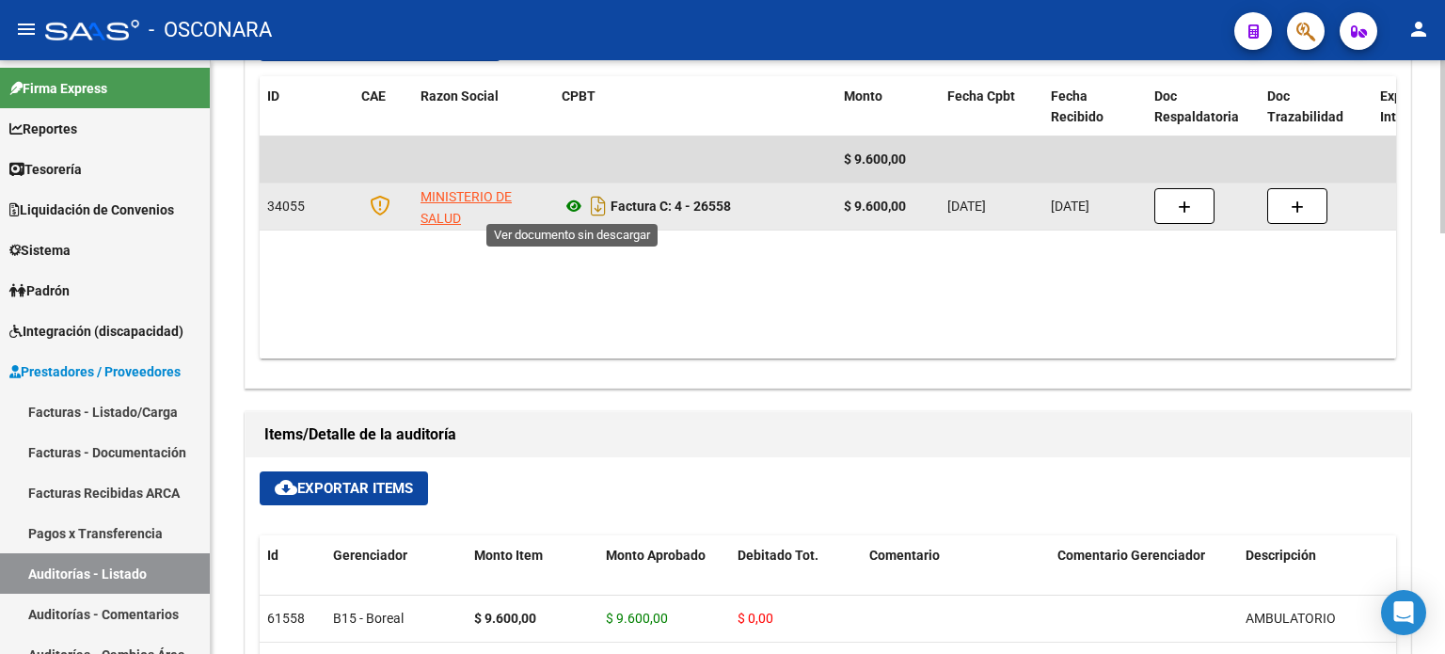
click at [577, 203] on icon at bounding box center [574, 206] width 24 height 23
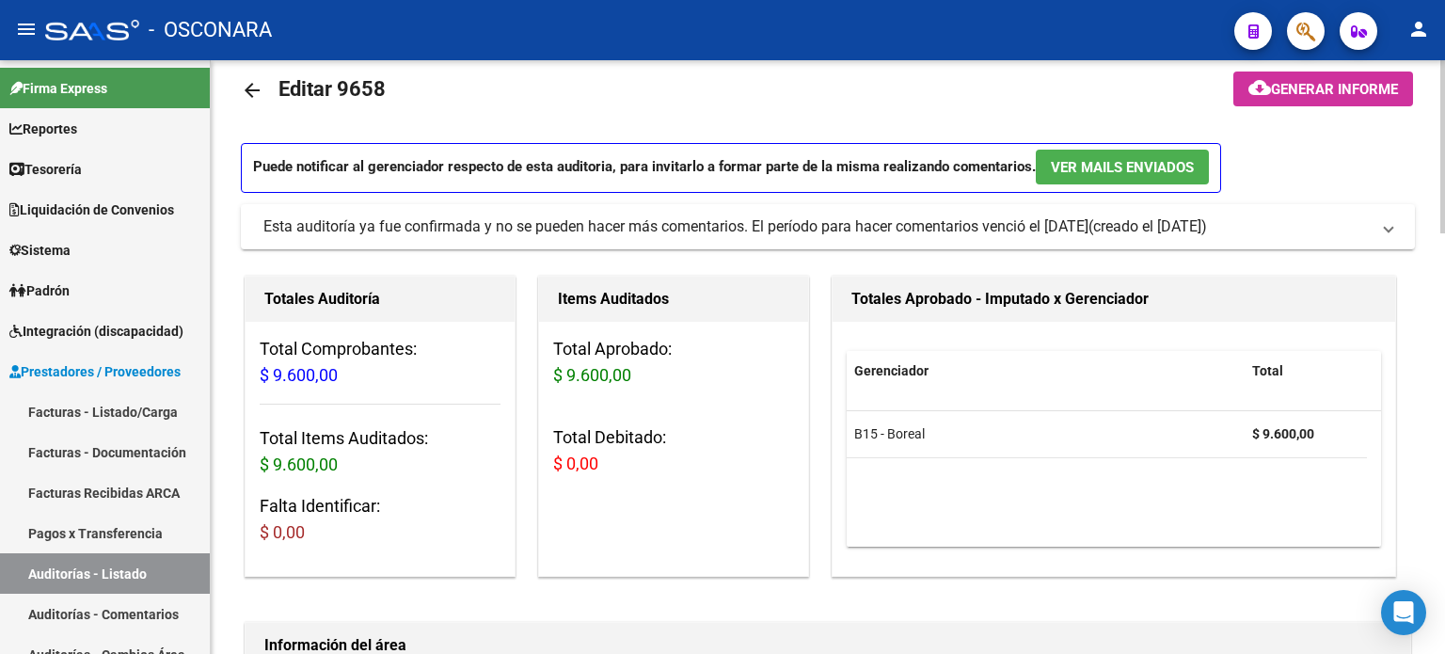
scroll to position [0, 0]
